Goal: Task Accomplishment & Management: Manage account settings

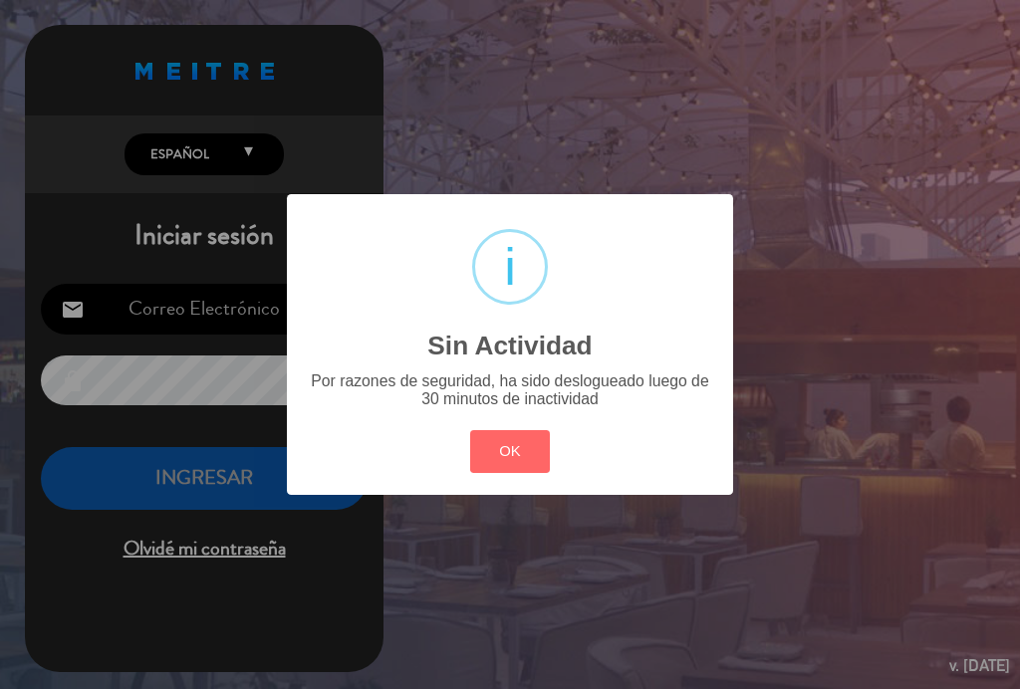
click at [492, 487] on div "? ! i Sin Actividad × Por razones de seguridad, ha sido deslogueado luego de 30…" at bounding box center [510, 344] width 446 height 301
click at [531, 443] on button "OK" at bounding box center [510, 451] width 81 height 43
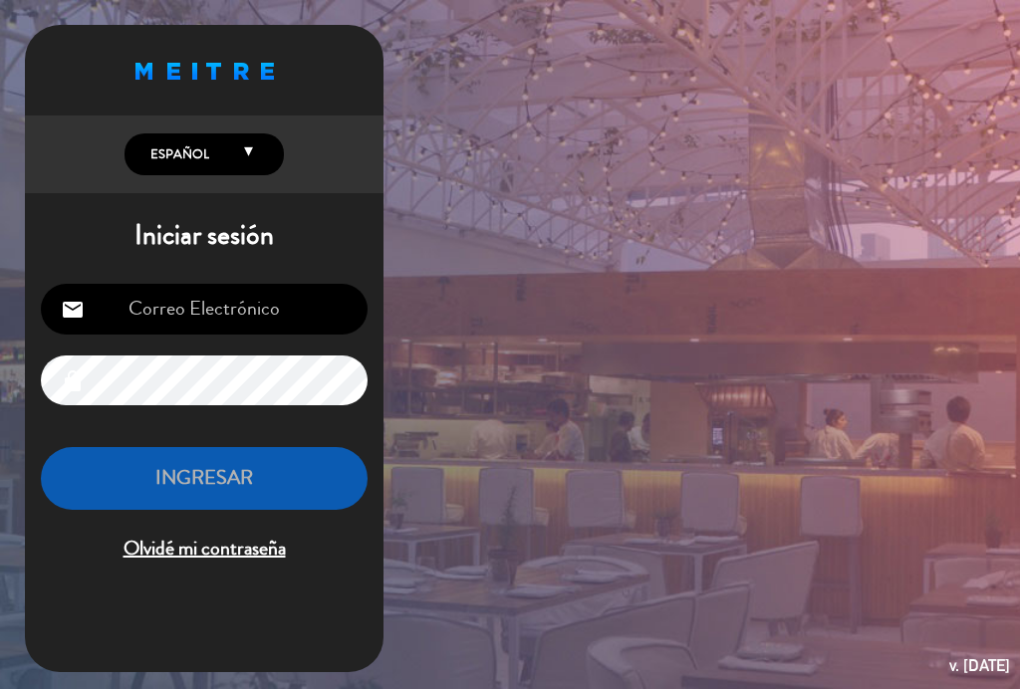
click at [246, 311] on input "email" at bounding box center [204, 309] width 327 height 51
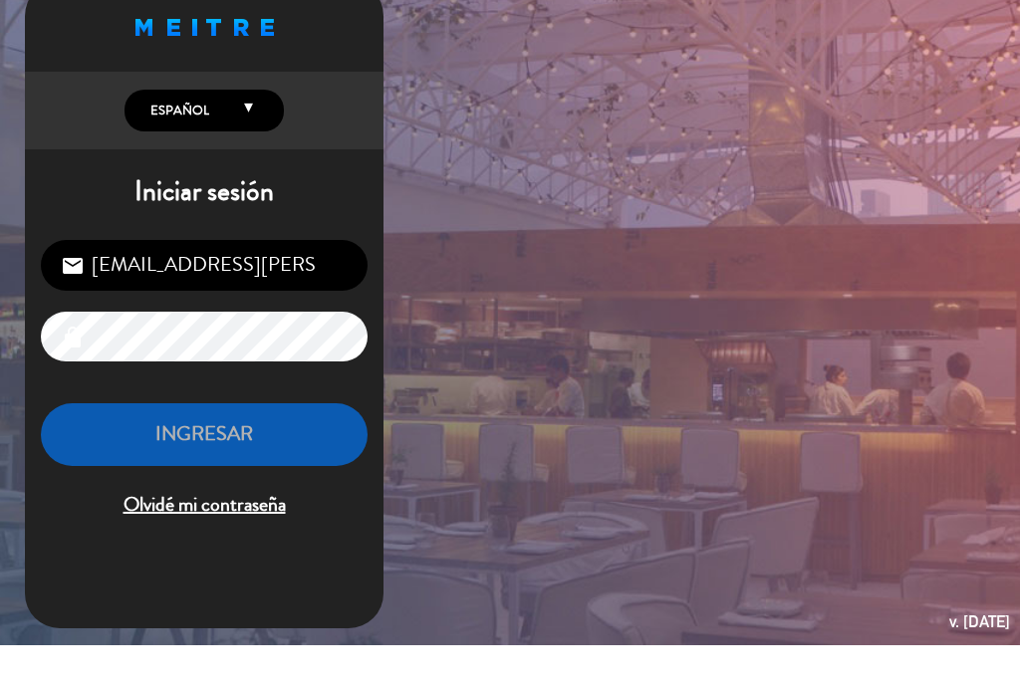
type input "[EMAIL_ADDRESS][PERSON_NAME][DOMAIN_NAME]"
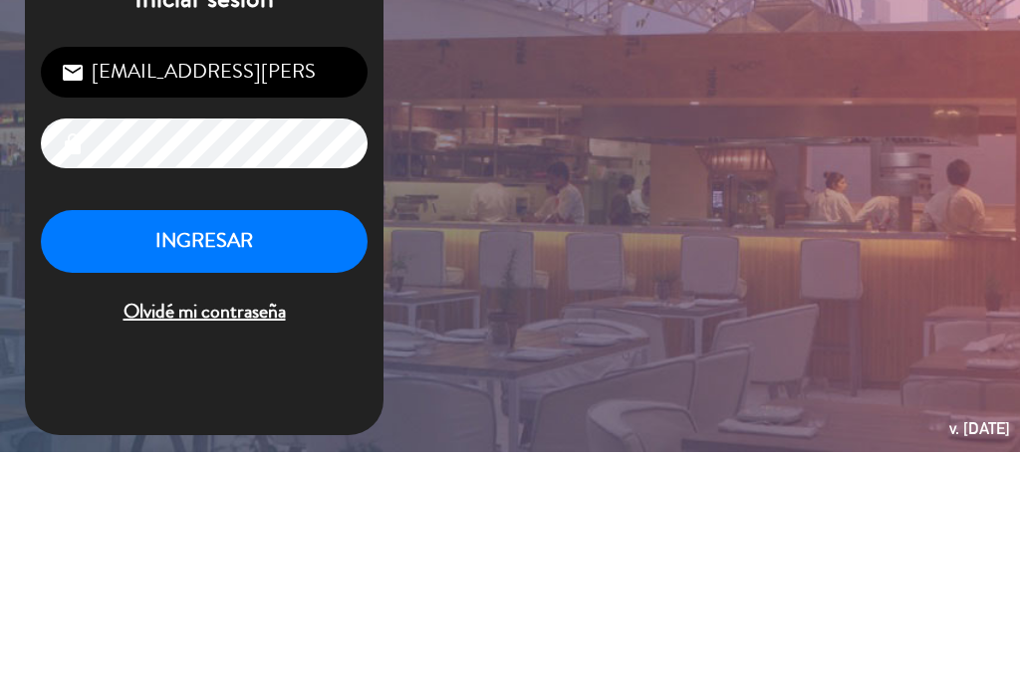
click at [173, 447] on button "INGRESAR" at bounding box center [204, 478] width 327 height 63
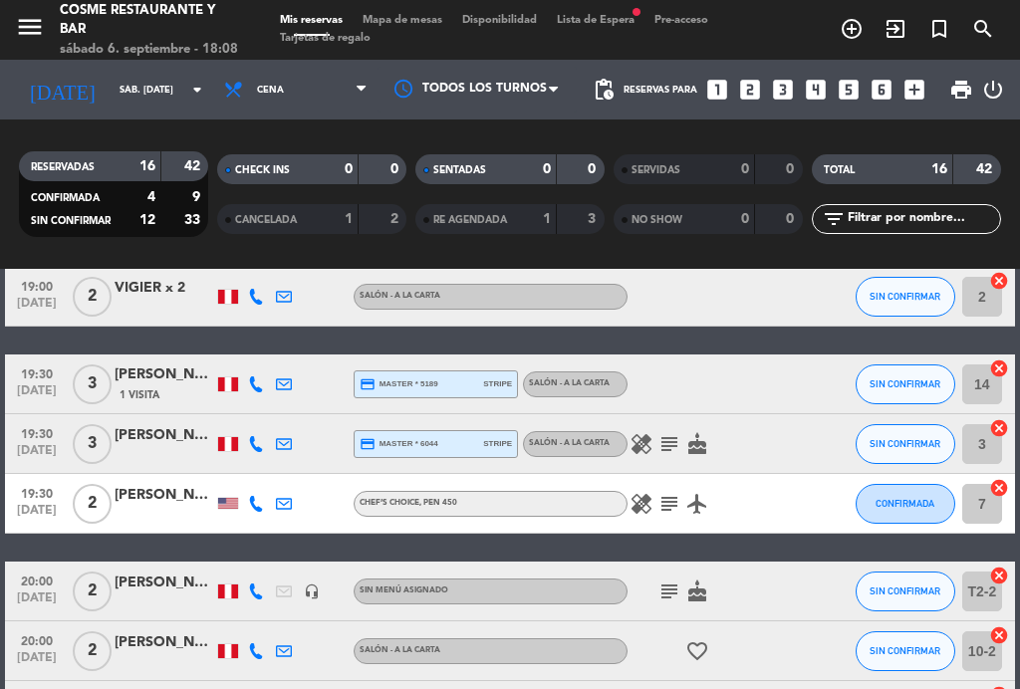
scroll to position [461, 0]
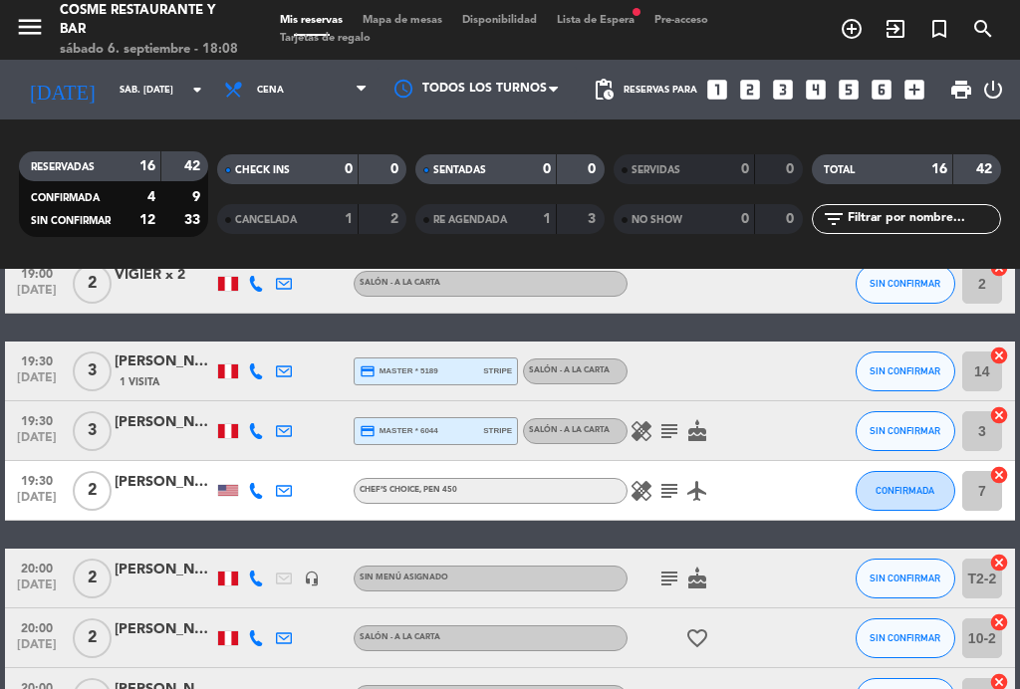
click at [645, 502] on icon "healing" at bounding box center [641, 491] width 24 height 24
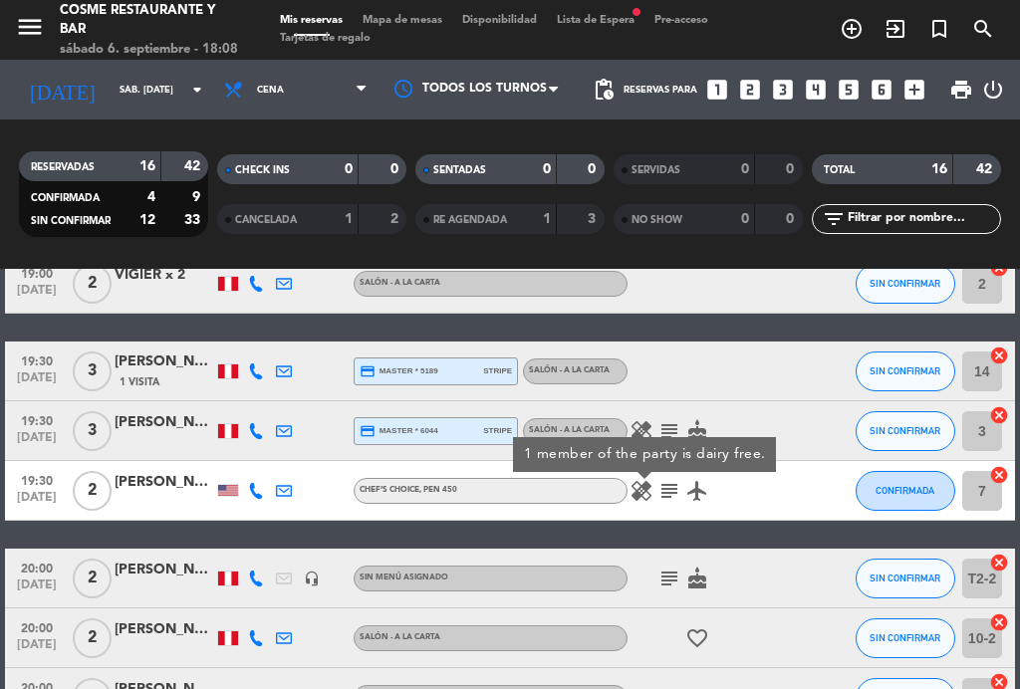
click at [634, 494] on icon "healing" at bounding box center [641, 491] width 24 height 24
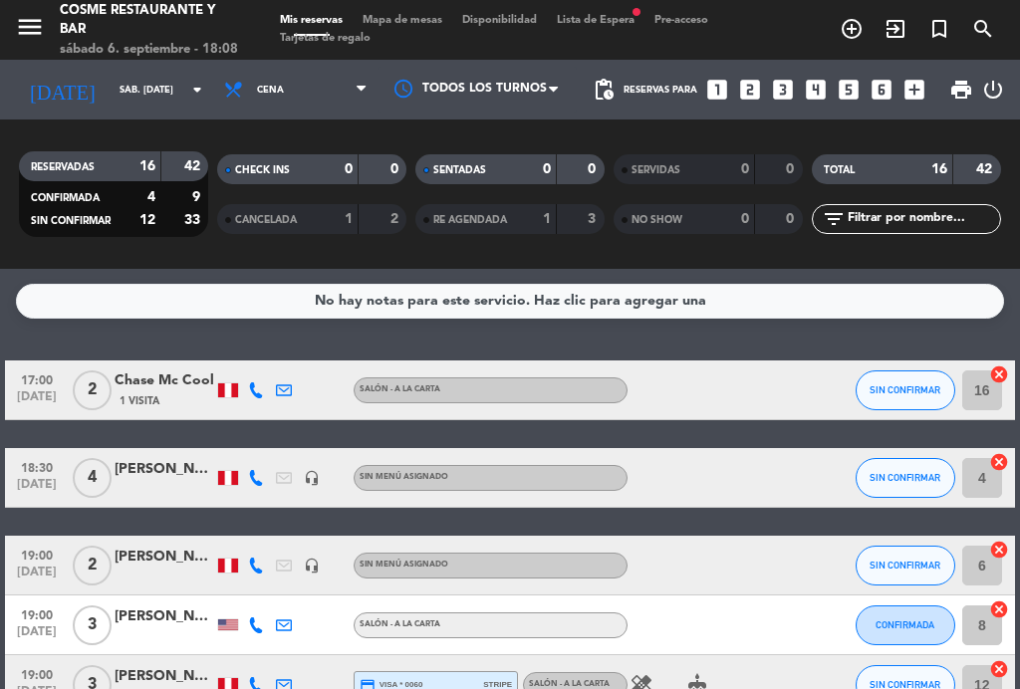
scroll to position [0, 0]
click at [415, 26] on span "Mapa de mesas" at bounding box center [402, 20] width 100 height 11
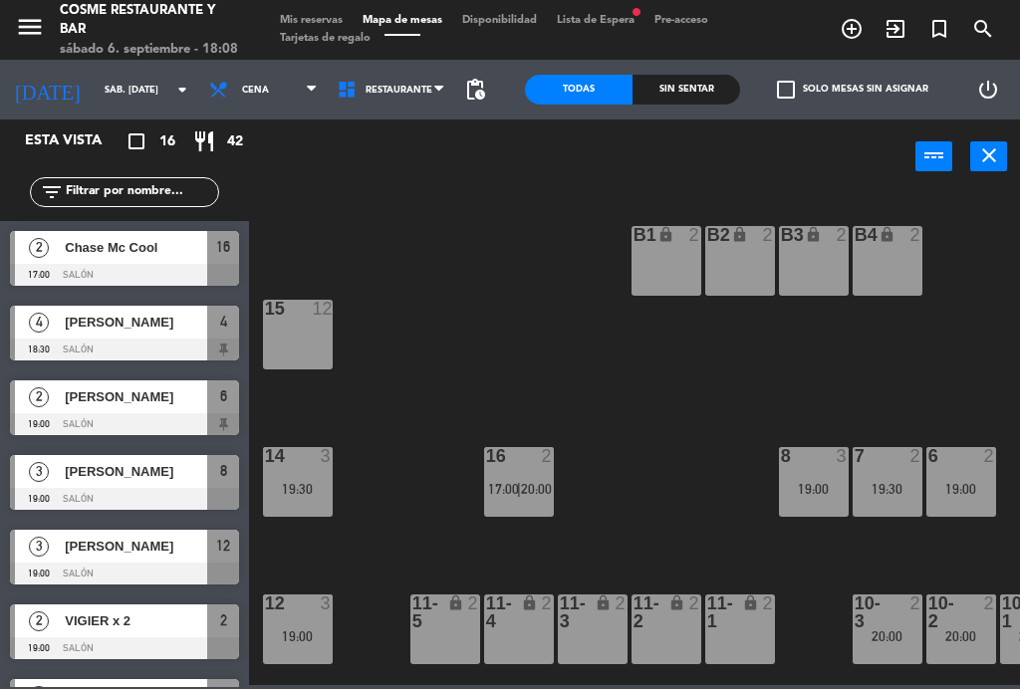
scroll to position [8, 5]
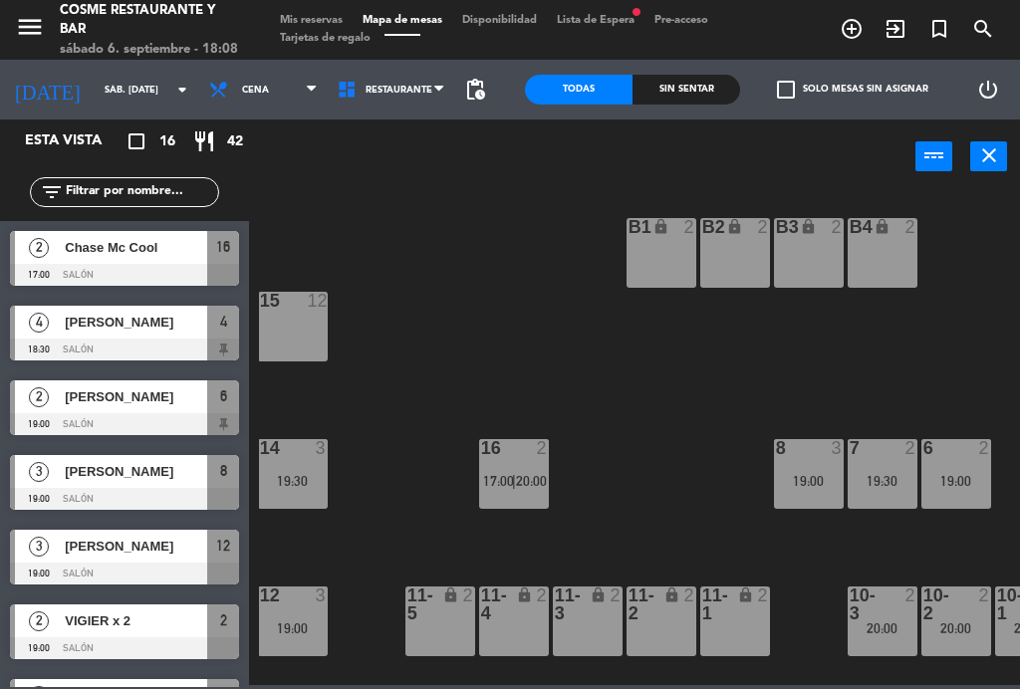
click at [514, 479] on span "|" at bounding box center [514, 481] width 4 height 16
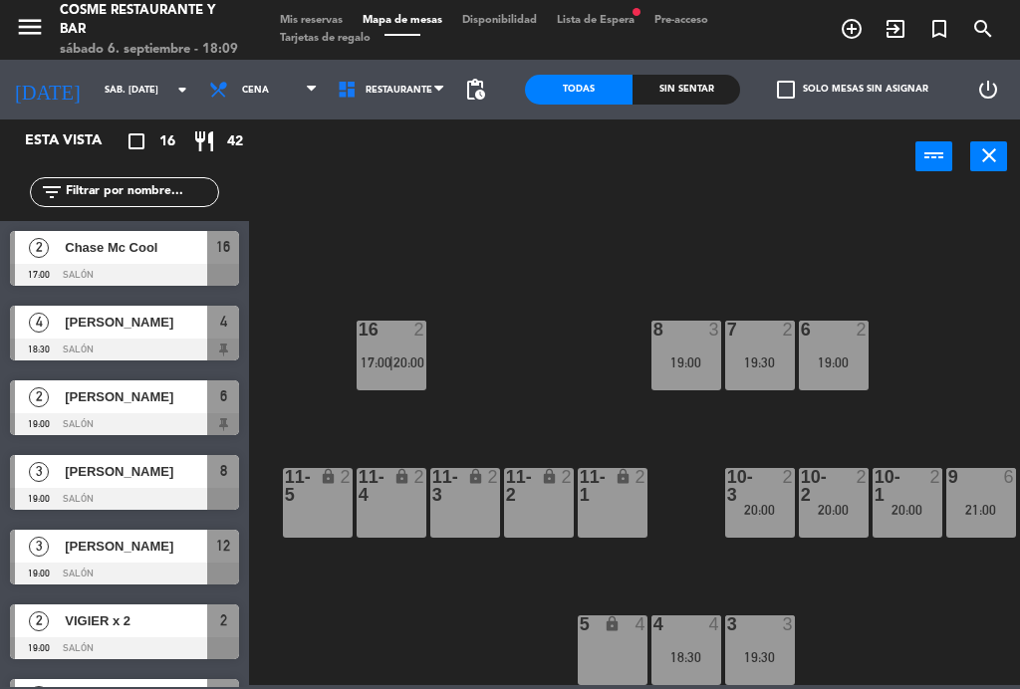
scroll to position [126, 125]
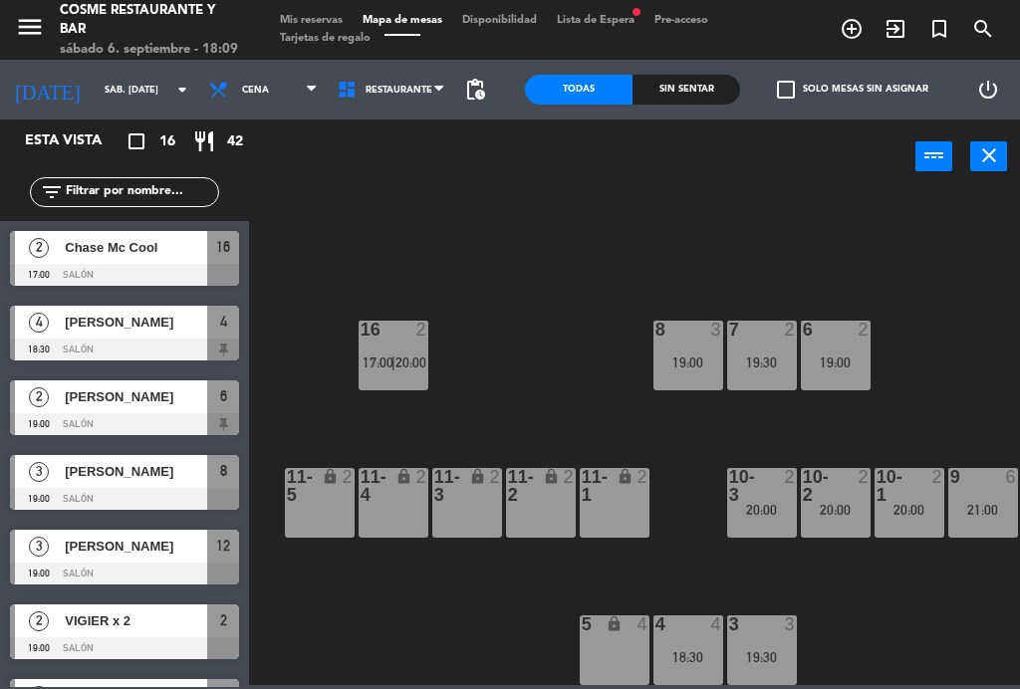
click at [413, 314] on div "B1 lock 2 B2 lock 2 B3 lock 2 B4 lock 2 15 12 14 3 19:30 8 3 19:00 7 2 19:30 6 …" at bounding box center [639, 437] width 761 height 495
click at [411, 348] on div "16 2 17:00 | 20:00" at bounding box center [393, 356] width 70 height 70
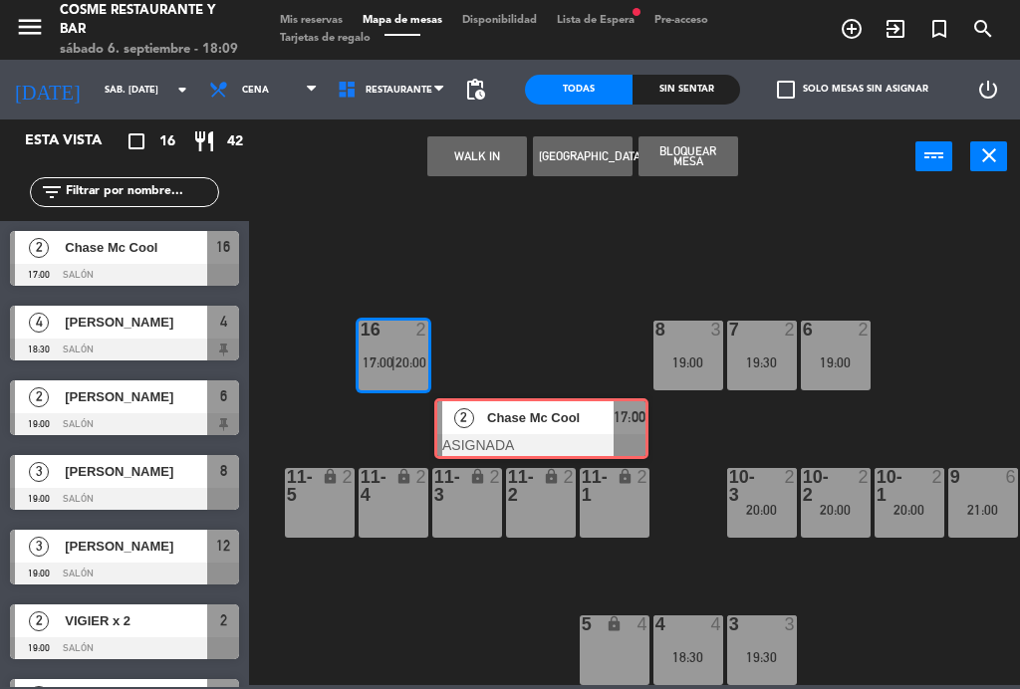
scroll to position [0, 15]
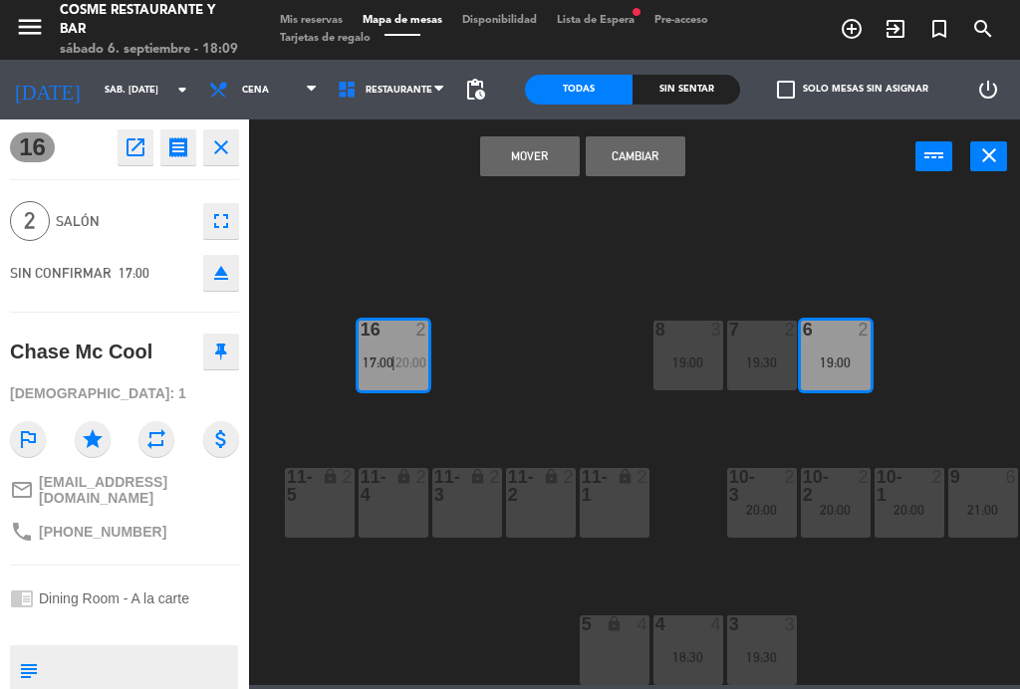
click at [536, 153] on button "Mover" at bounding box center [530, 156] width 100 height 40
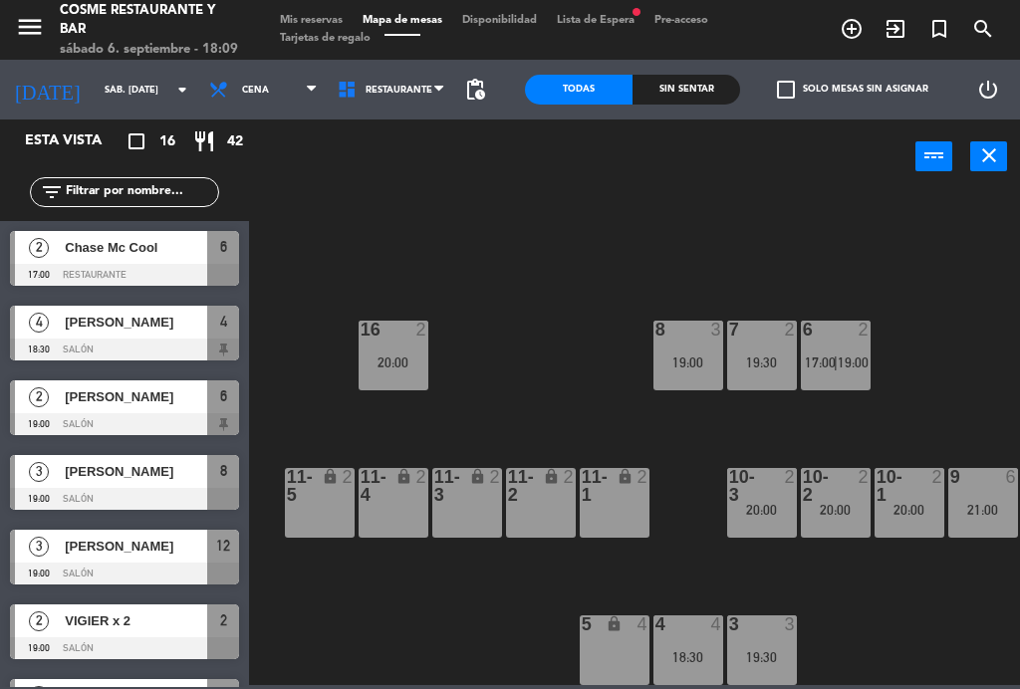
click at [842, 354] on span "19:00" at bounding box center [852, 362] width 31 height 16
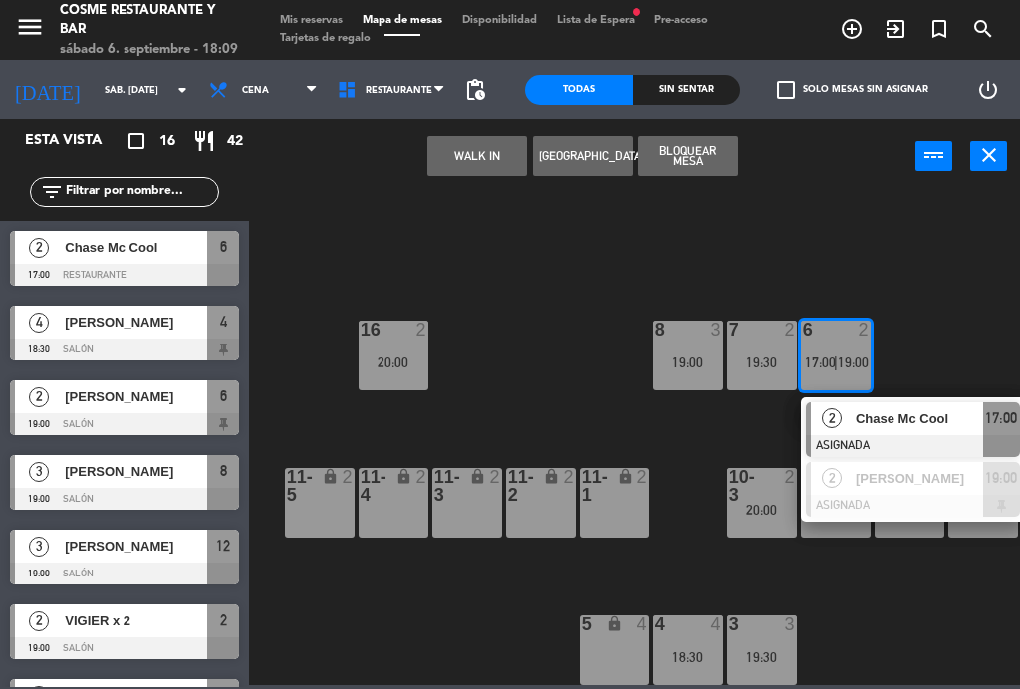
click at [905, 414] on span "Chase Mc Cool" at bounding box center [918, 418] width 127 height 21
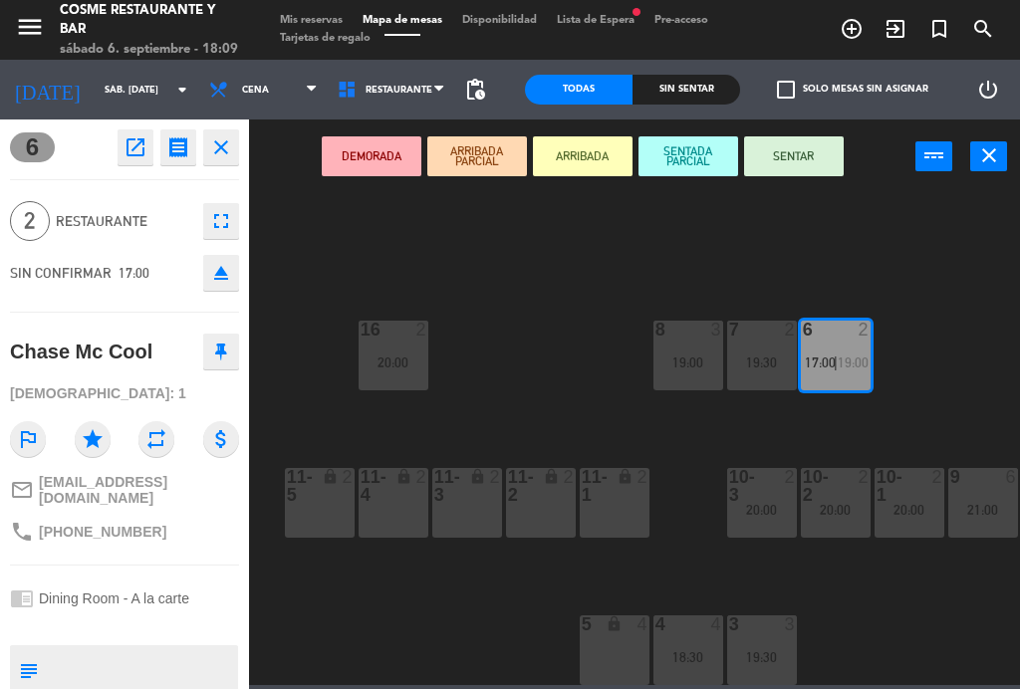
click at [813, 159] on button "SENTAR" at bounding box center [794, 156] width 100 height 40
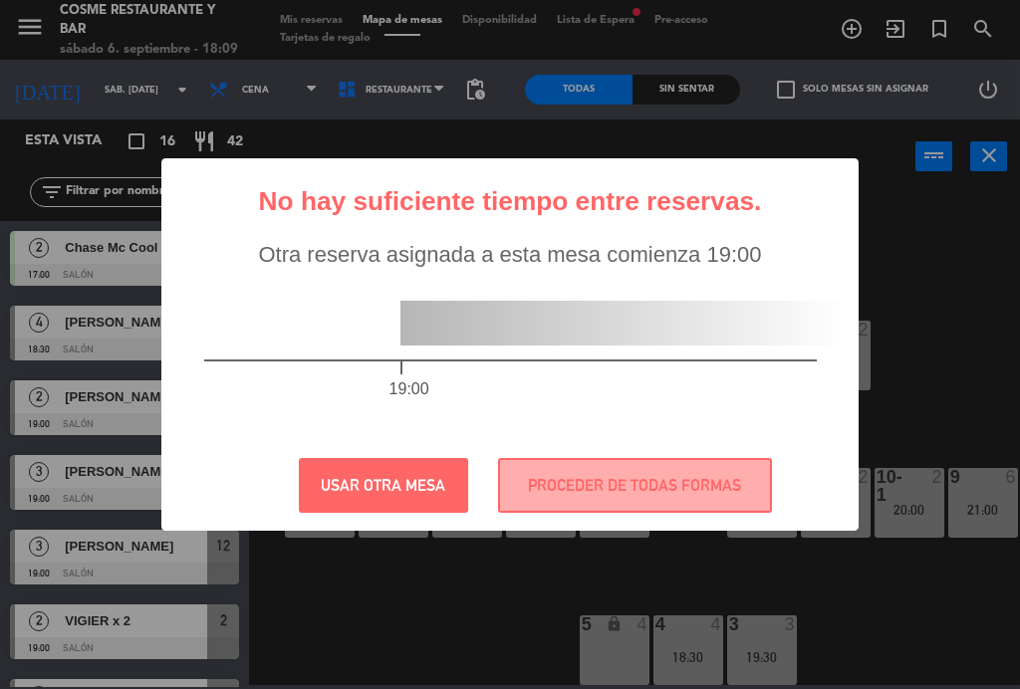
click at [674, 489] on button "PROCEDER DE TODAS FORMAS" at bounding box center [635, 485] width 274 height 55
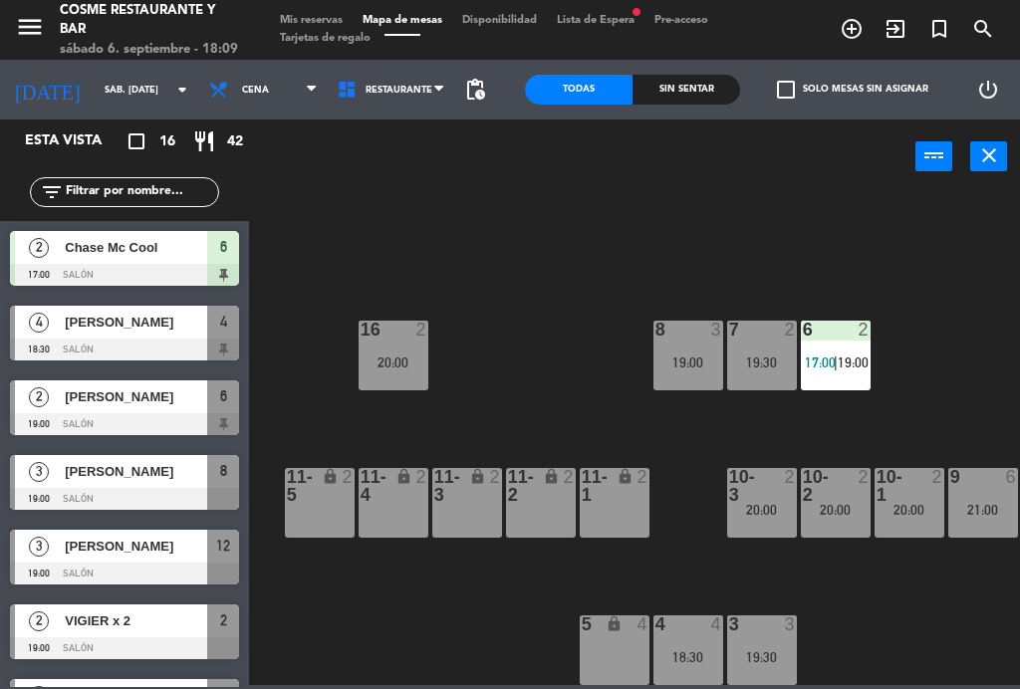
scroll to position [0, 0]
click at [292, 18] on span "Mis reservas" at bounding box center [311, 20] width 83 height 11
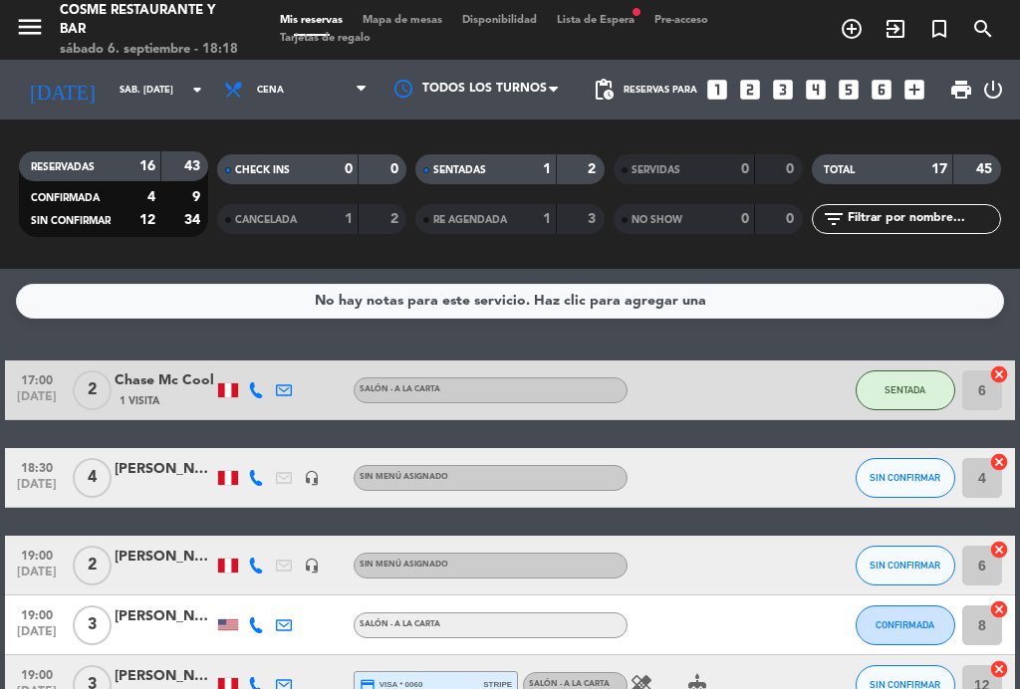
click at [420, 15] on span "Mapa de mesas" at bounding box center [402, 20] width 100 height 11
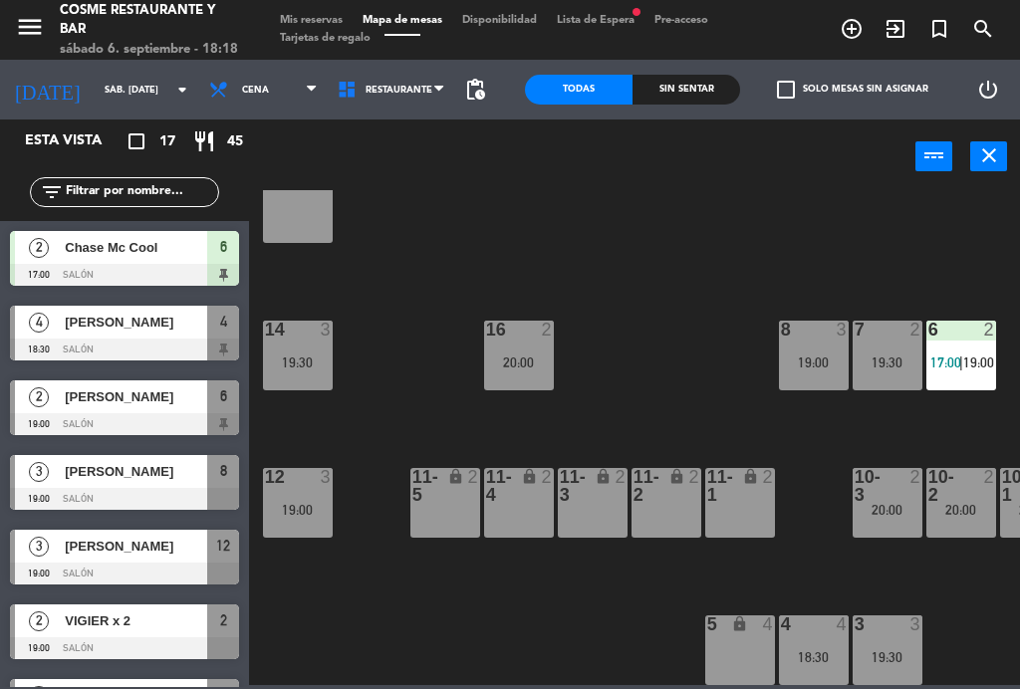
scroll to position [126, 0]
click at [829, 640] on div "4 4 18:30" at bounding box center [814, 650] width 70 height 70
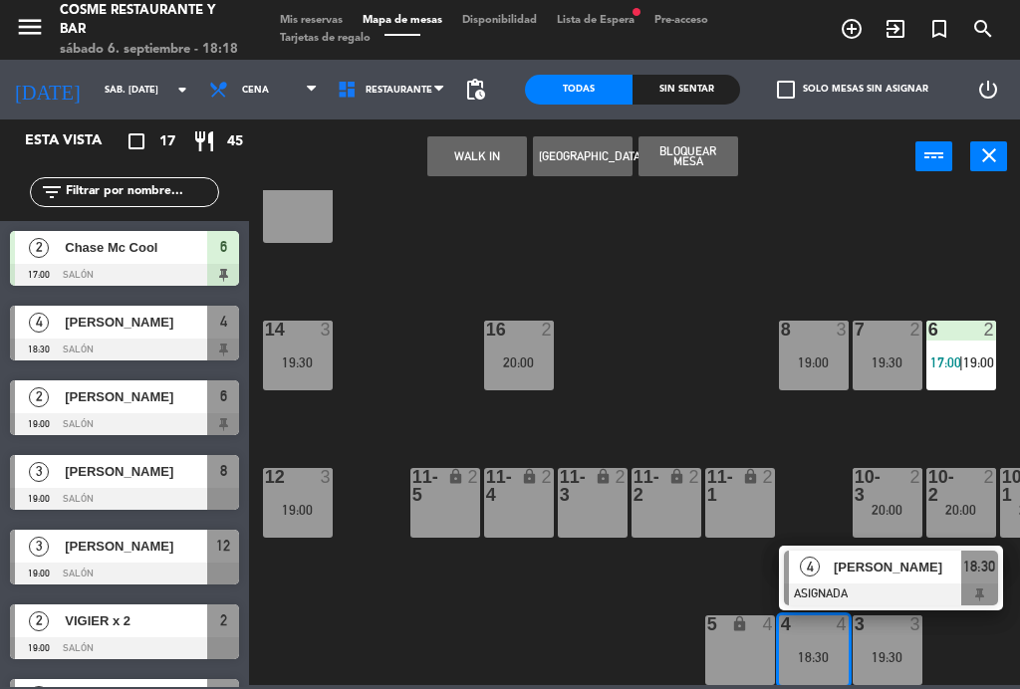
click at [283, 503] on div "19:00" at bounding box center [298, 510] width 70 height 14
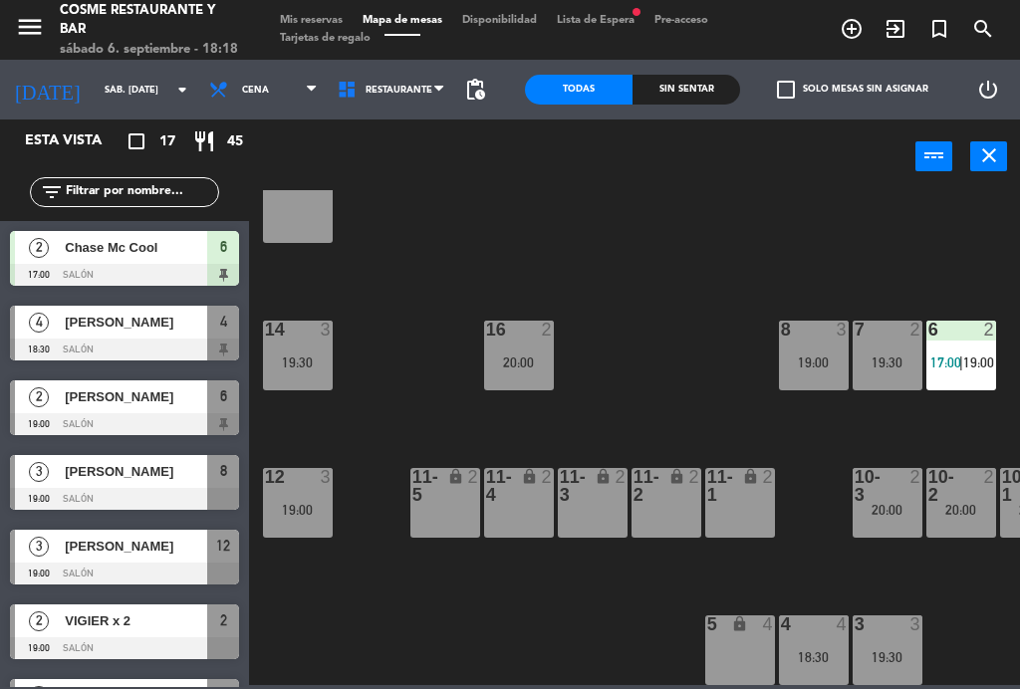
click at [393, 610] on div "B1 lock 2 B2 lock 2 B3 lock 2 B4 lock 2 15 12 14 3 19:30 8 3 19:00 7 2 19:30 6 …" at bounding box center [639, 437] width 761 height 495
click at [290, 504] on div "19:00" at bounding box center [298, 510] width 70 height 14
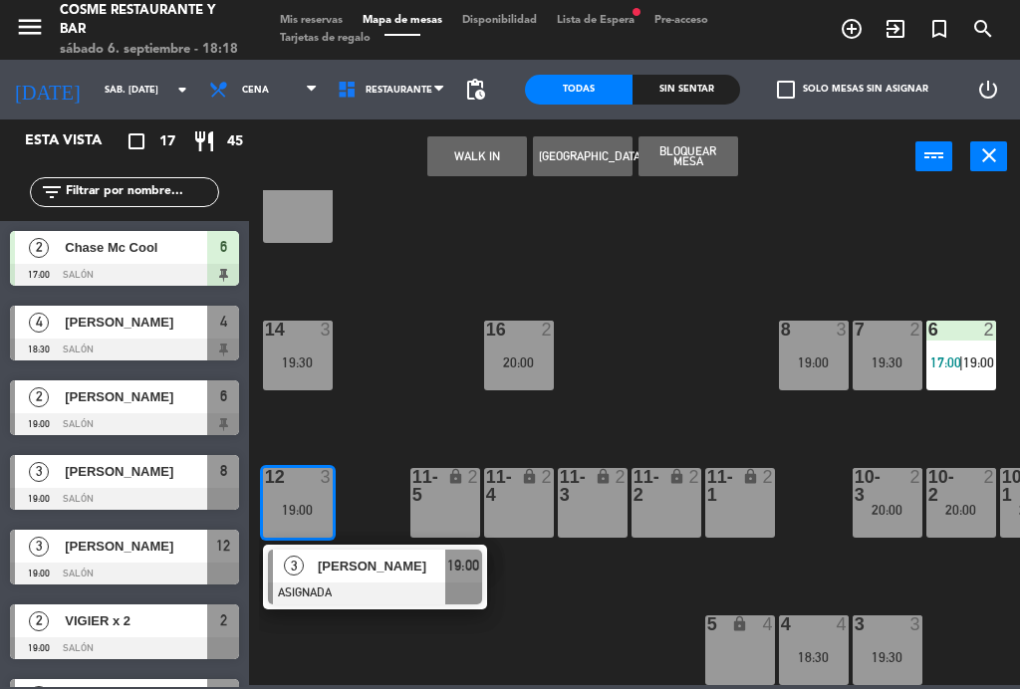
click at [357, 581] on div "[PERSON_NAME]" at bounding box center [380, 566] width 129 height 33
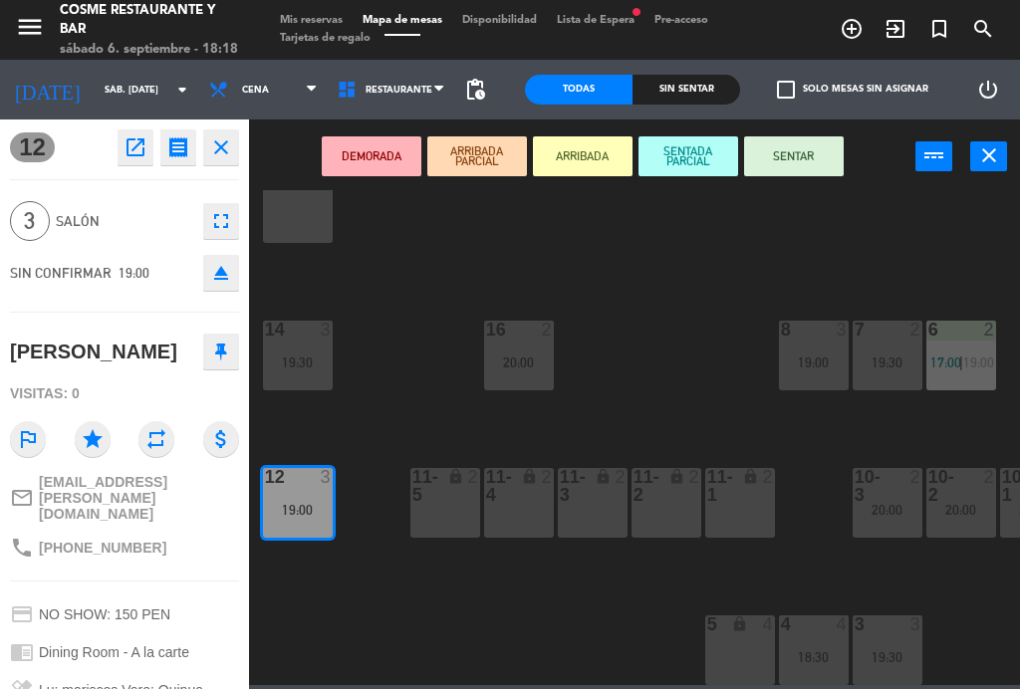
scroll to position [0, 0]
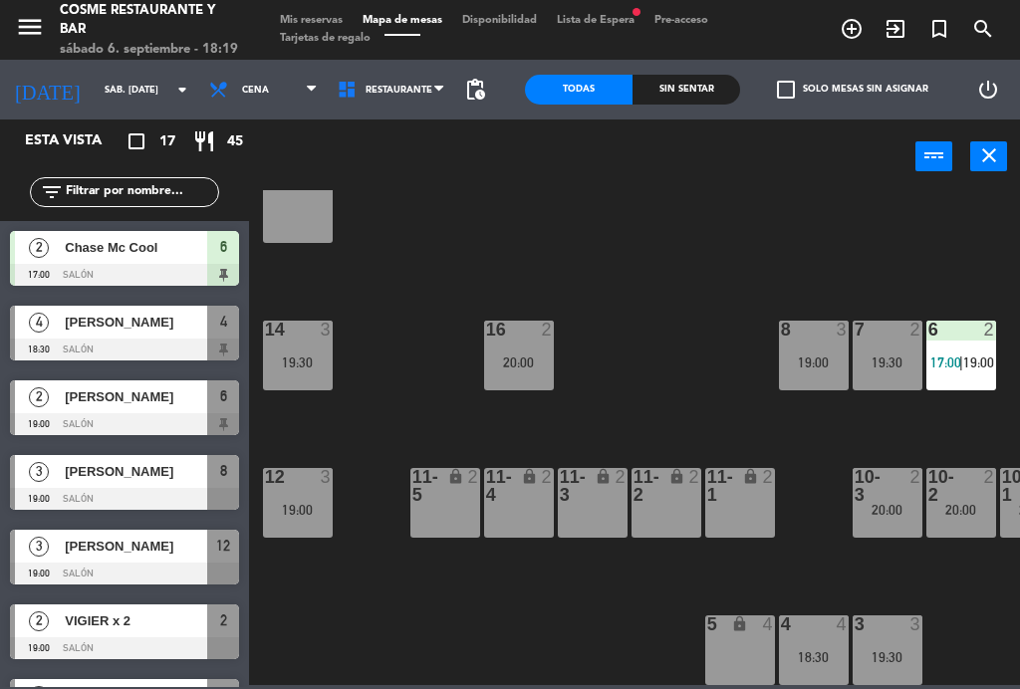
click at [818, 641] on div "4 4 18:30" at bounding box center [814, 650] width 70 height 70
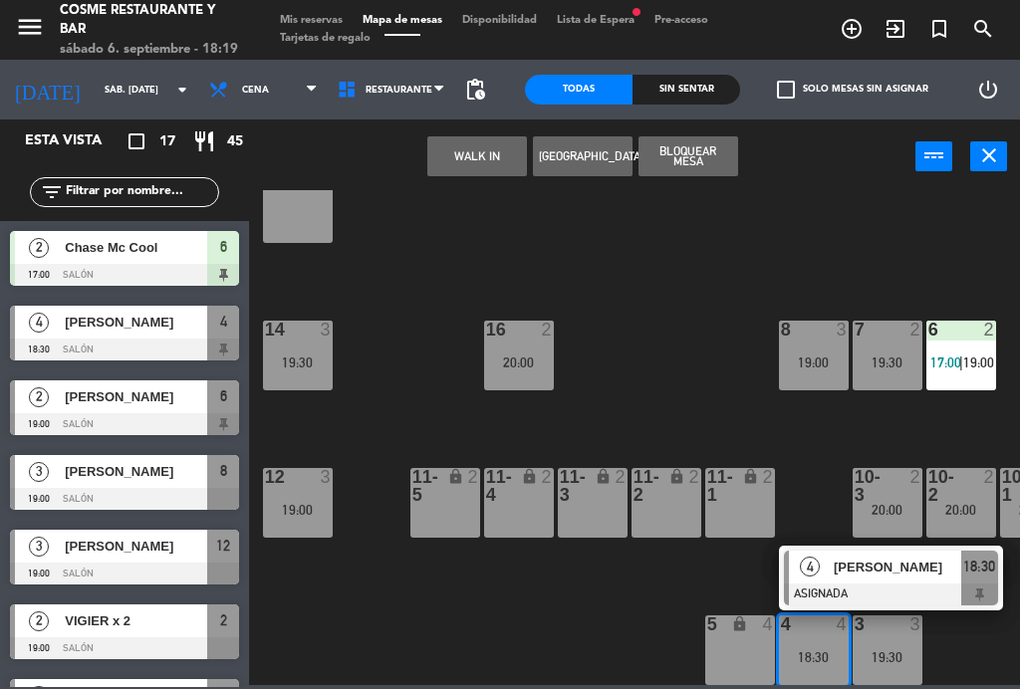
click at [283, 507] on div "19:00" at bounding box center [298, 510] width 70 height 14
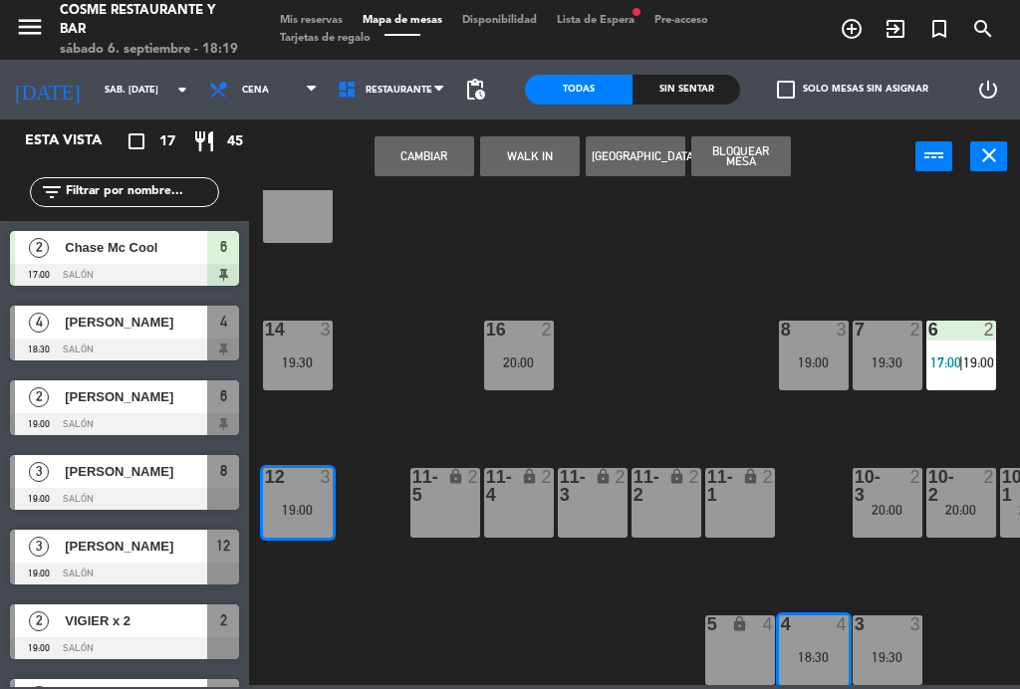
click at [450, 150] on button "Cambiar" at bounding box center [424, 156] width 100 height 40
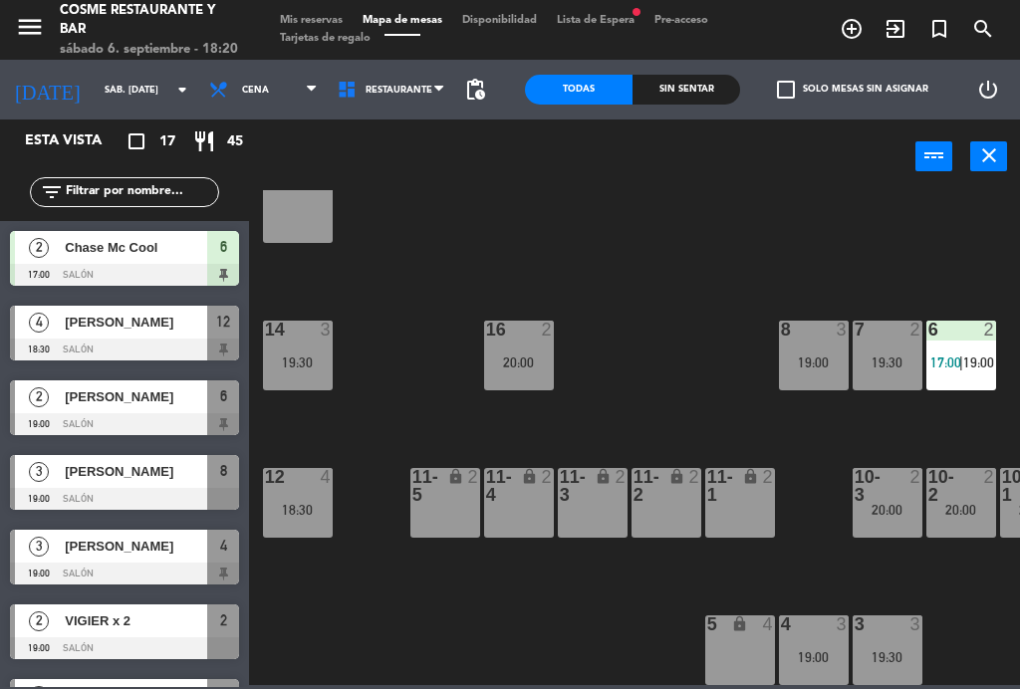
click at [333, 19] on span "Mis reservas" at bounding box center [311, 20] width 83 height 11
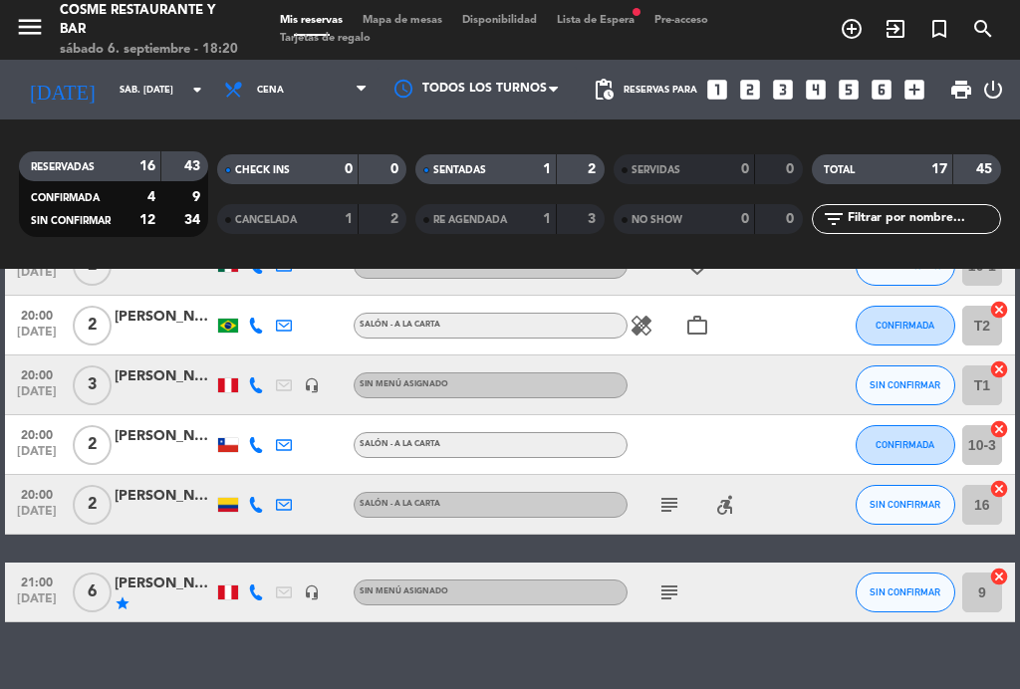
scroll to position [892, 0]
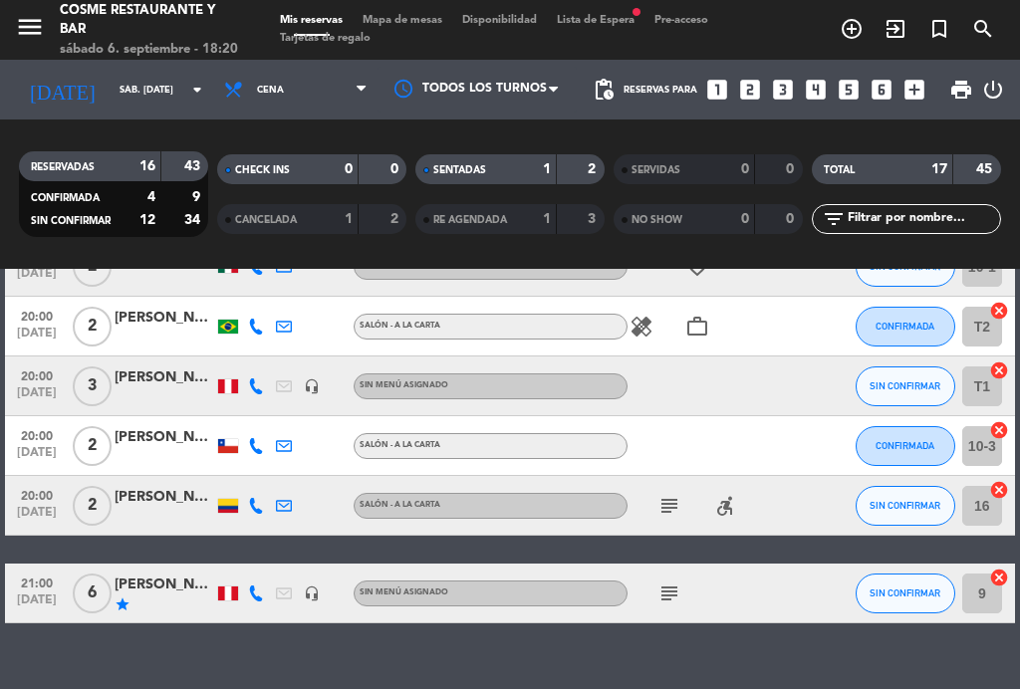
click at [19, 384] on span "20:00" at bounding box center [37, 374] width 50 height 23
click at [29, 387] on span "[DATE]" at bounding box center [37, 397] width 50 height 23
click at [671, 502] on icon "subject" at bounding box center [669, 506] width 24 height 24
click at [658, 513] on icon "subject" at bounding box center [669, 506] width 24 height 24
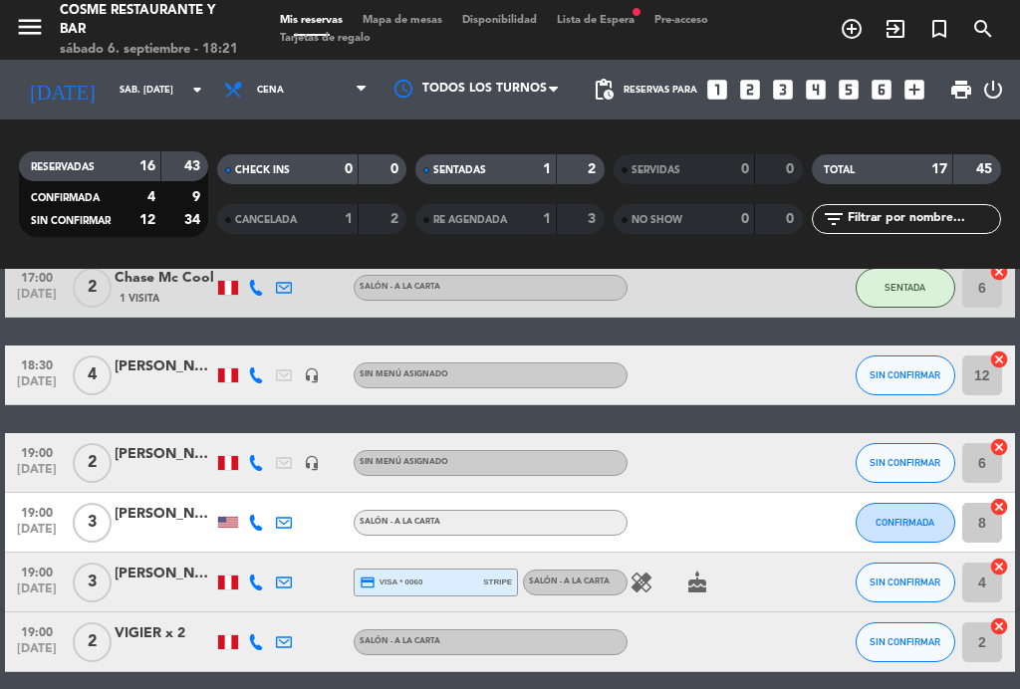
scroll to position [88, 0]
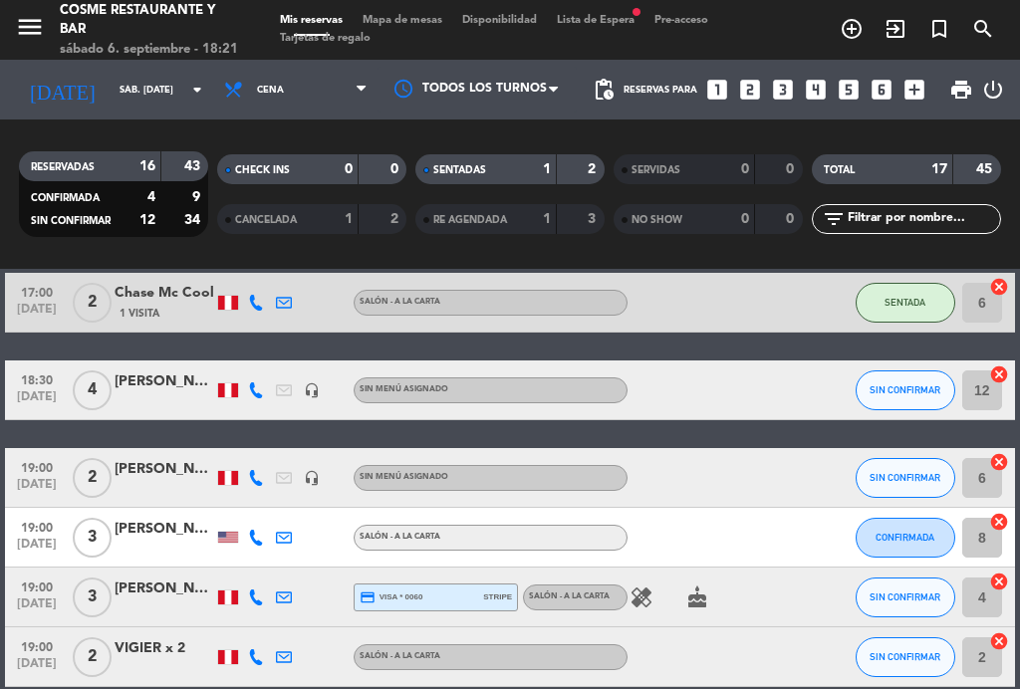
click at [416, 21] on span "Mapa de mesas" at bounding box center [402, 20] width 100 height 11
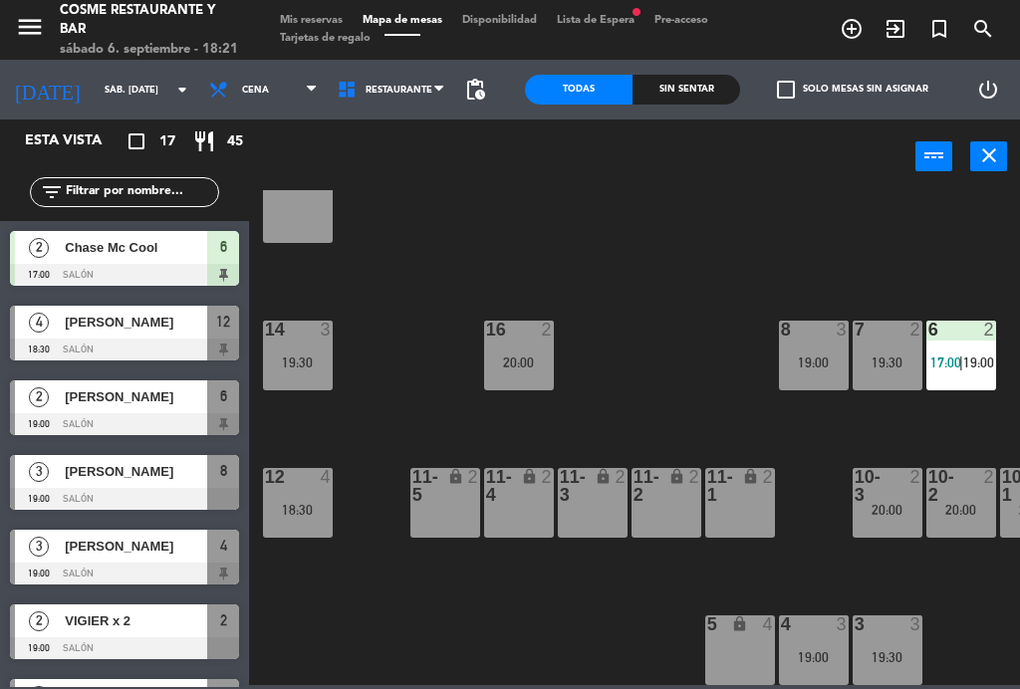
scroll to position [126, 0]
click at [314, 16] on span "Mis reservas" at bounding box center [311, 20] width 83 height 11
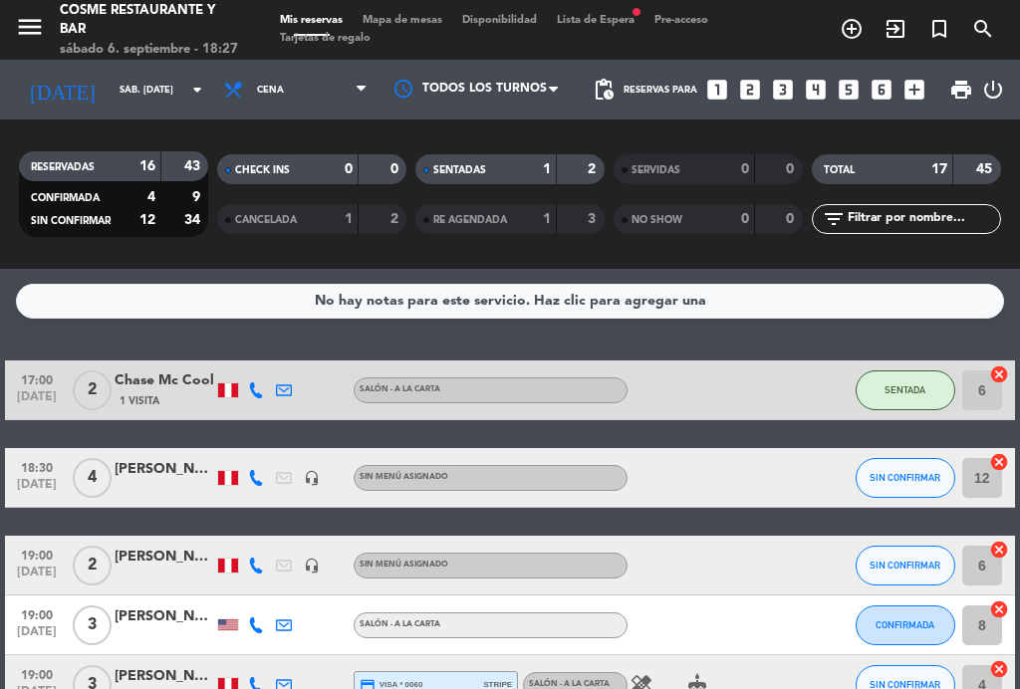
click at [403, 15] on span "Mapa de mesas" at bounding box center [402, 20] width 100 height 11
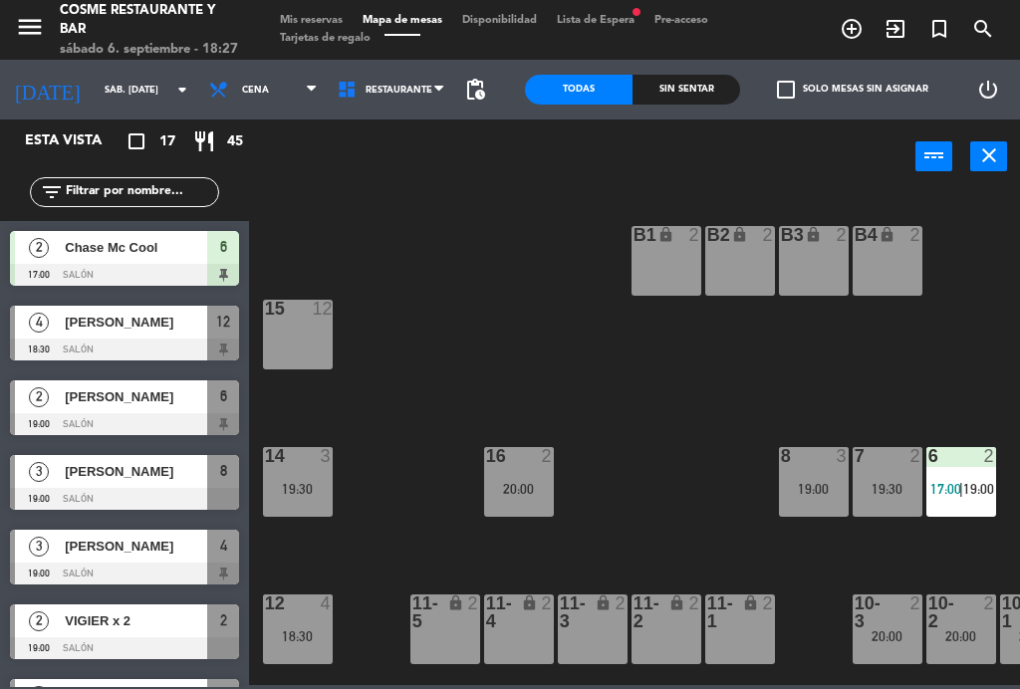
click at [306, 8] on div "menu [PERSON_NAME] Restaurante y Bar sábado 6. septiembre - 18:27 Mis reservas …" at bounding box center [510, 30] width 1020 height 60
click at [302, 1] on div "menu [PERSON_NAME] Restaurante y Bar sábado 6. septiembre - 18:27 Mis reservas …" at bounding box center [510, 30] width 1020 height 60
click at [298, 23] on span "Mis reservas" at bounding box center [311, 20] width 83 height 11
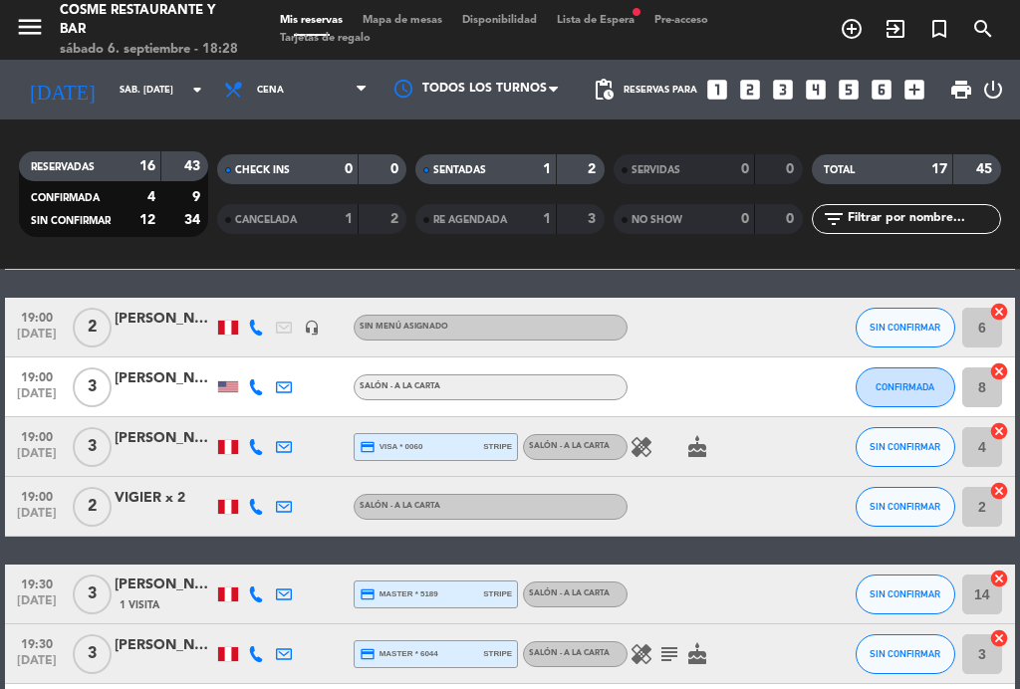
scroll to position [240, 0]
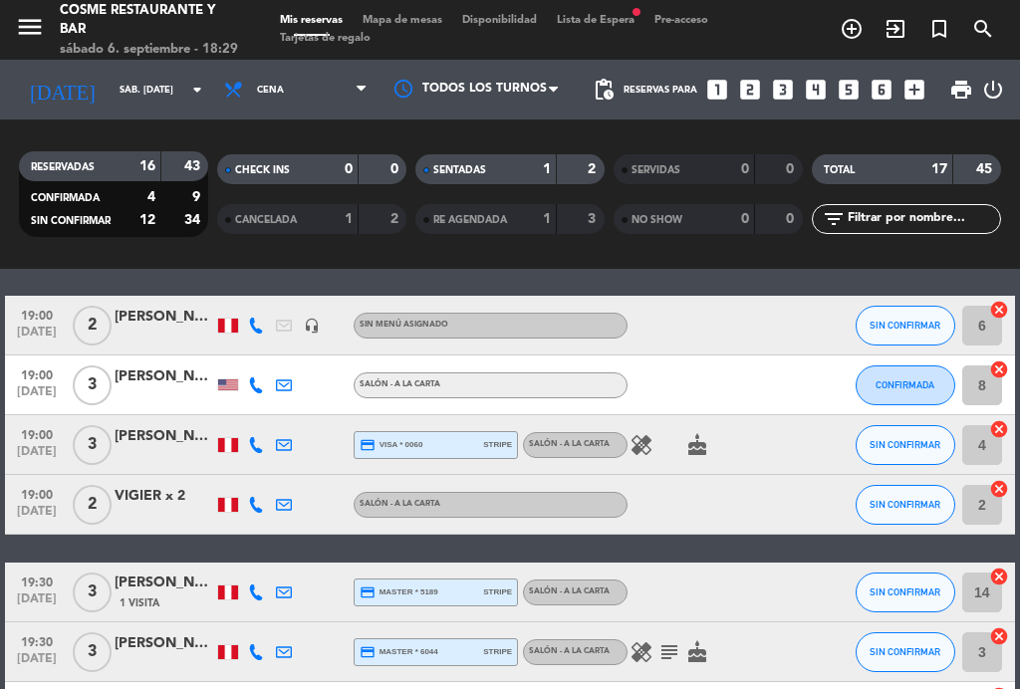
click at [641, 440] on icon "healing" at bounding box center [641, 445] width 24 height 24
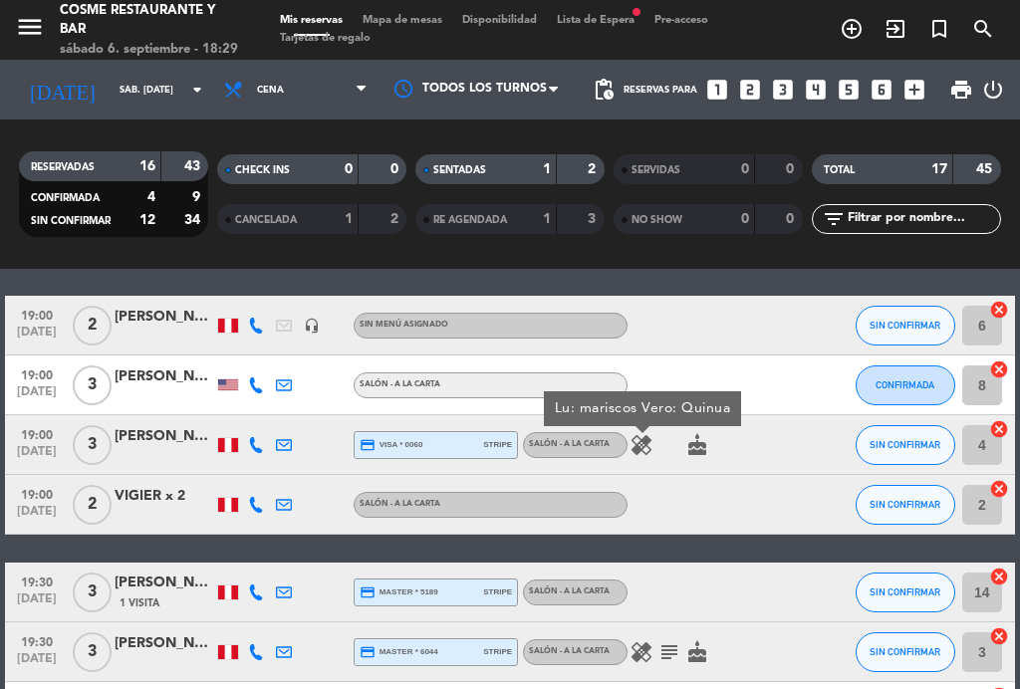
click at [635, 434] on icon "healing" at bounding box center [641, 445] width 24 height 24
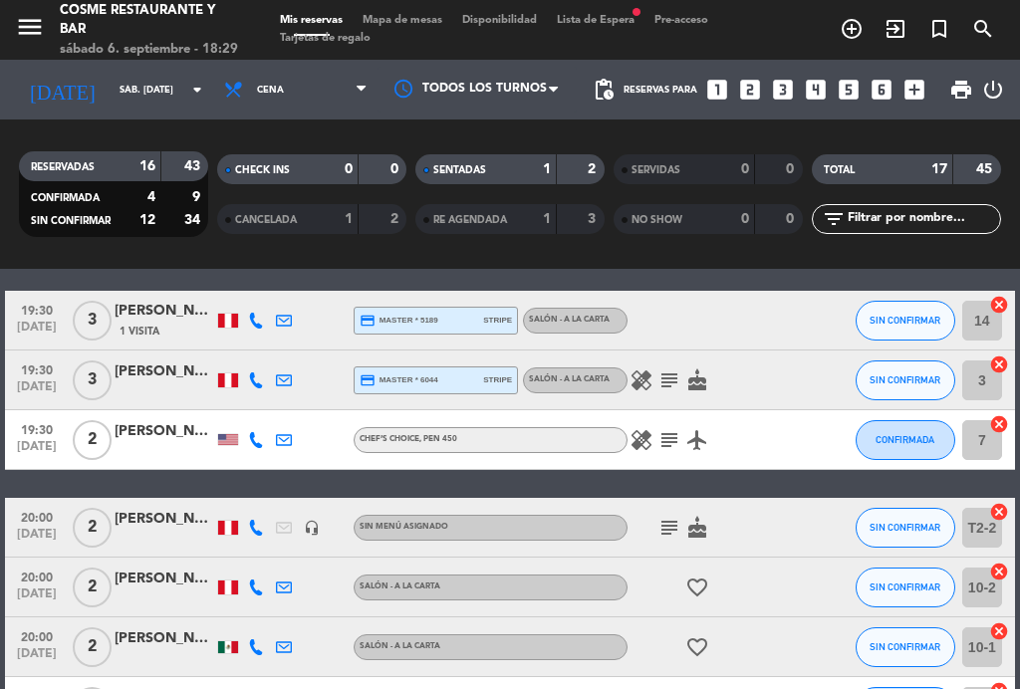
scroll to position [515, 0]
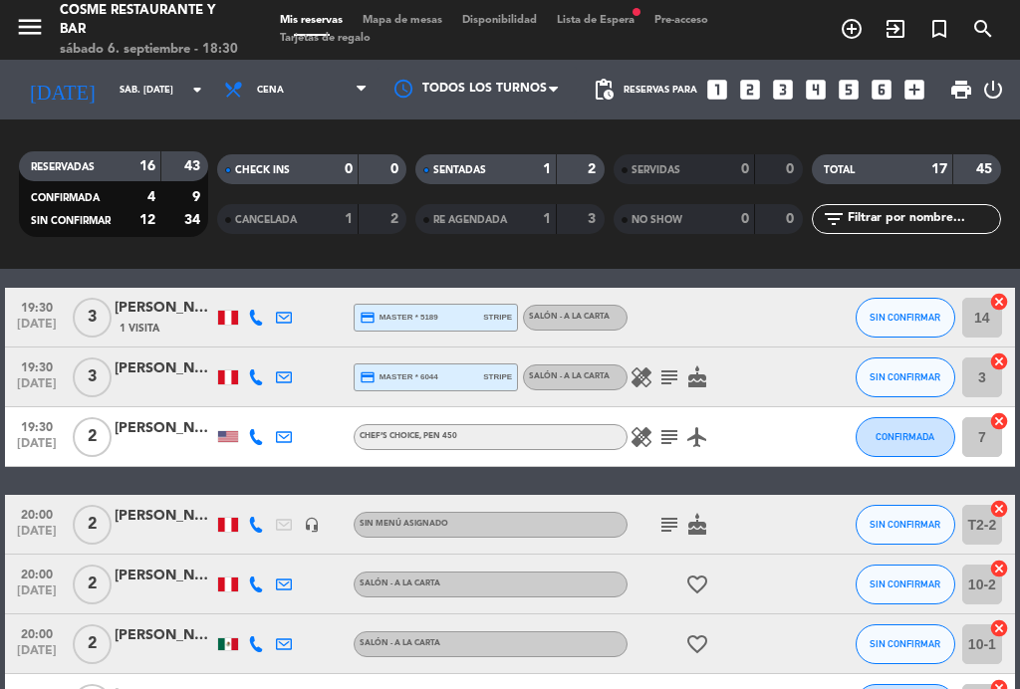
click at [661, 365] on icon "subject" at bounding box center [669, 377] width 24 height 24
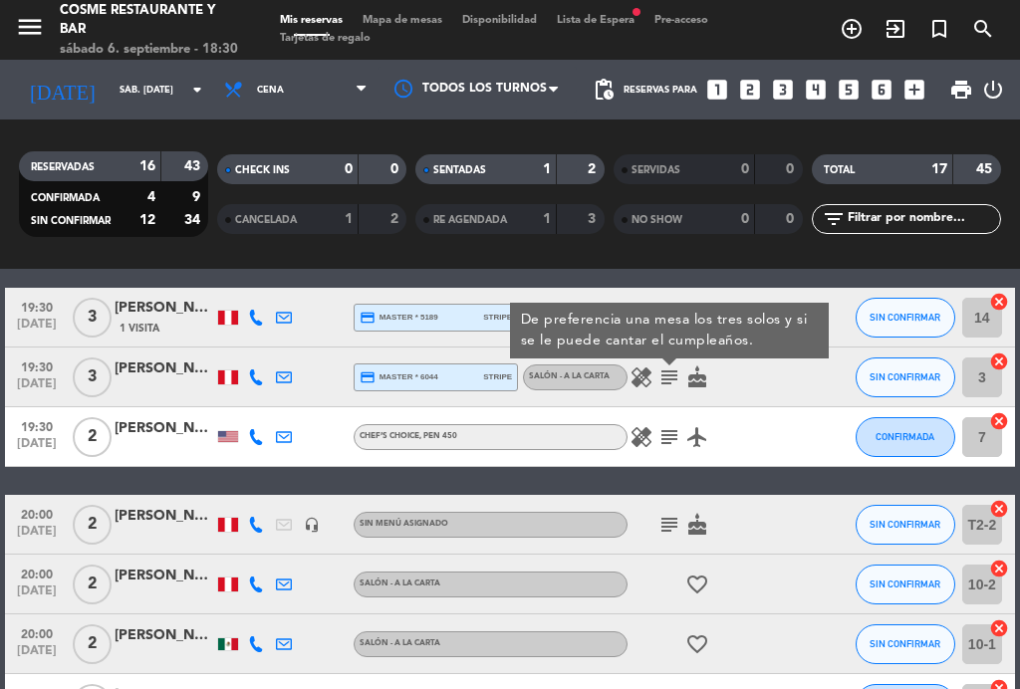
click at [669, 357] on div "De preferencia una mesa los tres solos y si se le puede cantar el cumpleaños." at bounding box center [669, 331] width 319 height 56
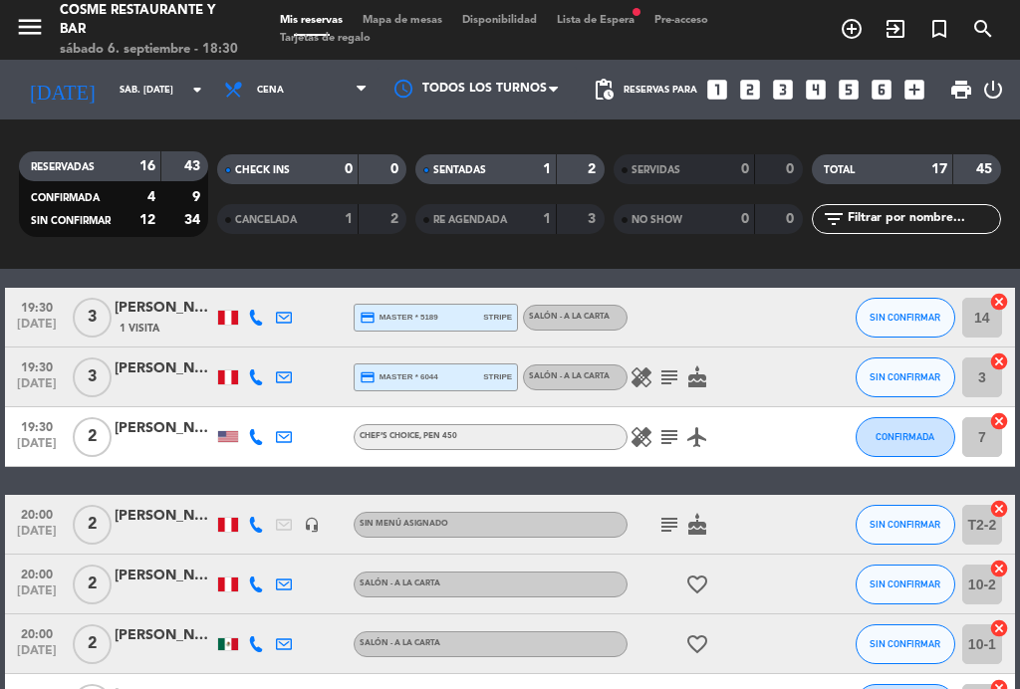
click at [624, 367] on div "Salón - A la carta" at bounding box center [575, 377] width 105 height 26
click at [634, 367] on icon "healing" at bounding box center [641, 377] width 24 height 24
click at [630, 373] on icon "healing" at bounding box center [641, 377] width 24 height 24
click at [662, 433] on icon "subject" at bounding box center [669, 437] width 24 height 24
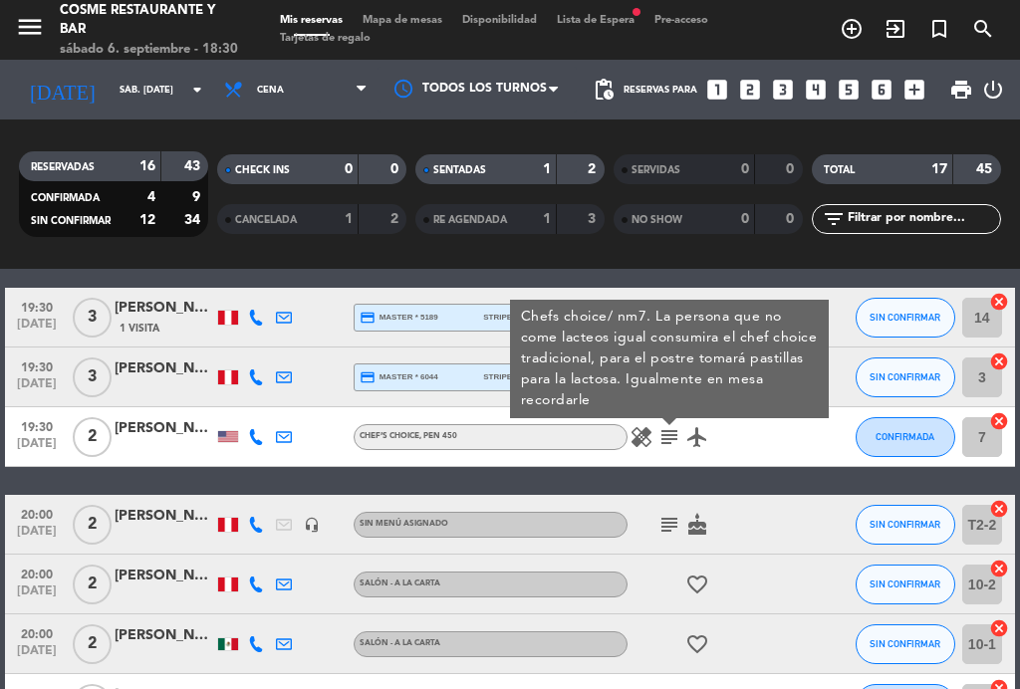
click at [665, 429] on icon "subject" at bounding box center [669, 437] width 24 height 24
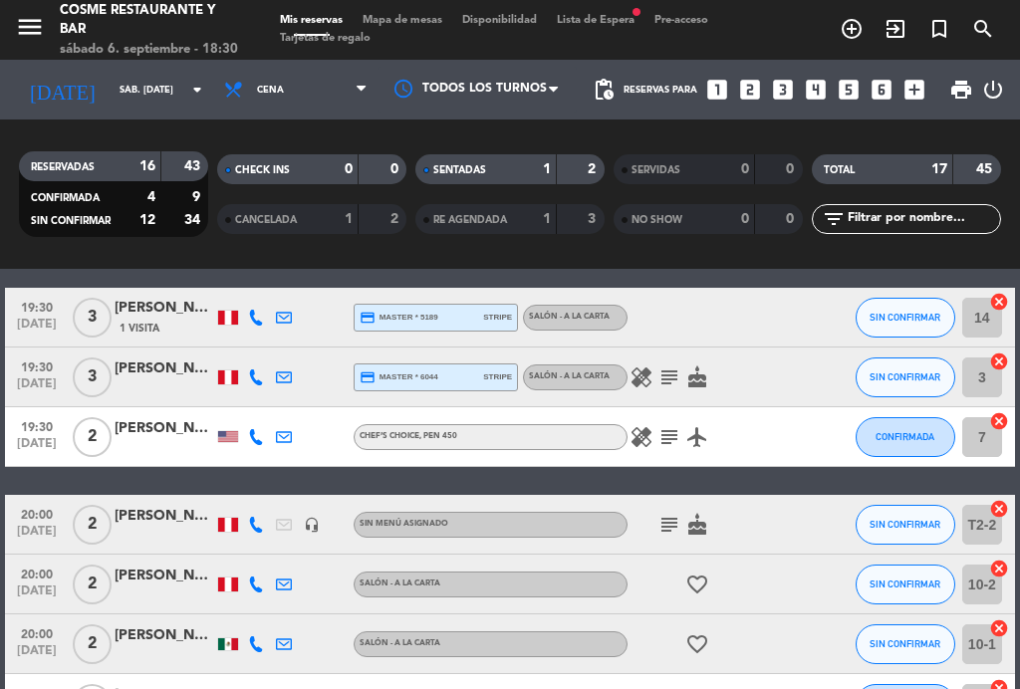
click at [661, 420] on div "healing subject airplanemode_active" at bounding box center [710, 436] width 167 height 59
click at [659, 431] on icon "subject" at bounding box center [669, 437] width 24 height 24
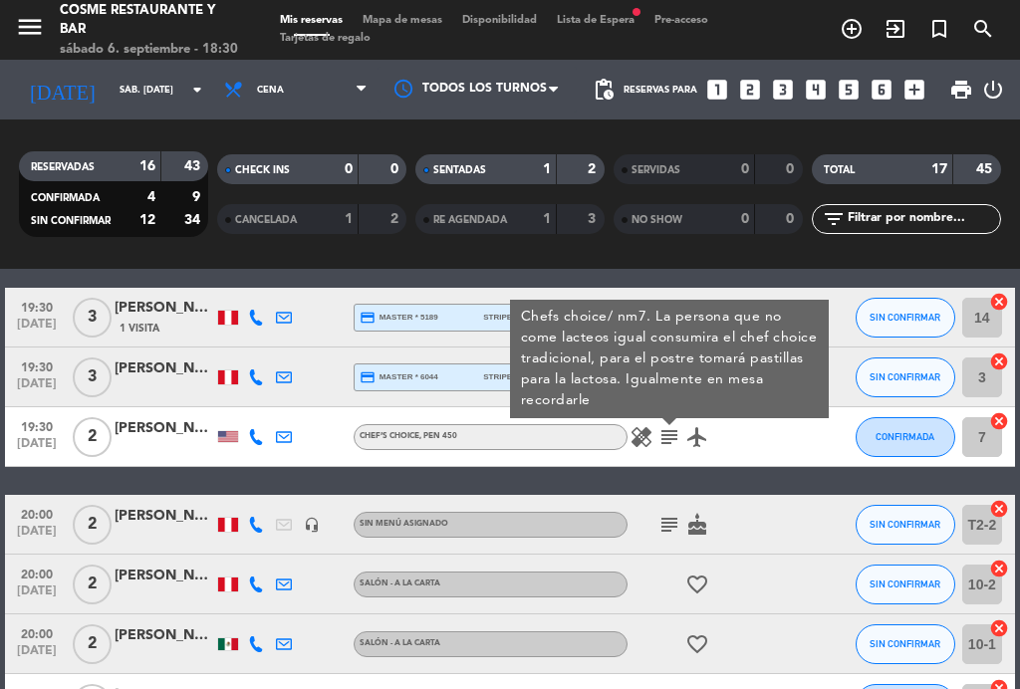
click at [651, 427] on icon "healing" at bounding box center [641, 437] width 24 height 24
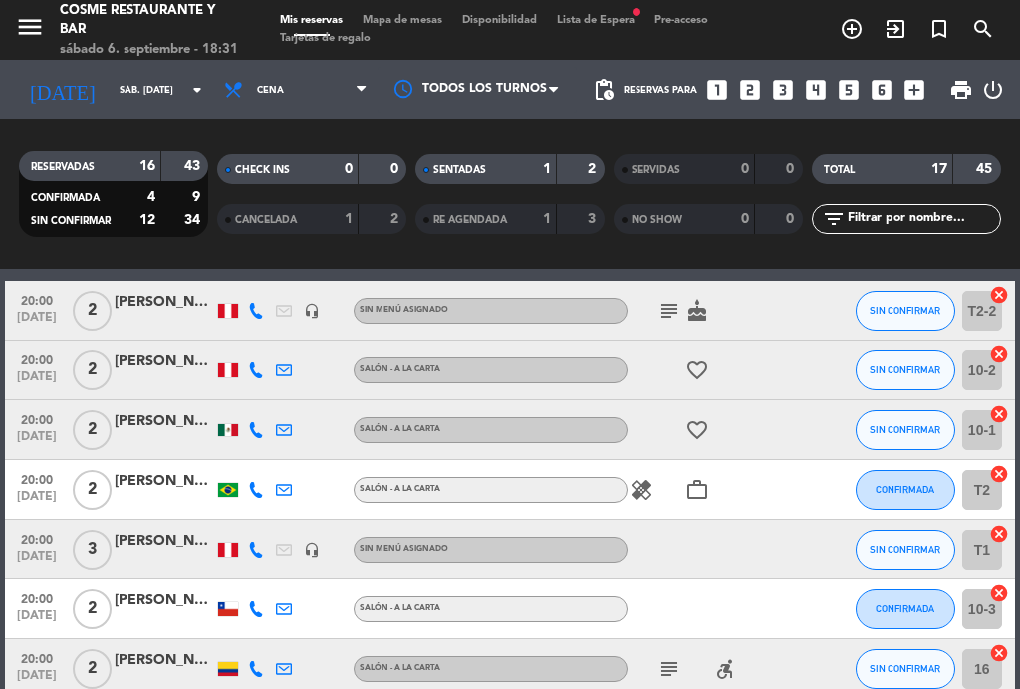
scroll to position [730, 0]
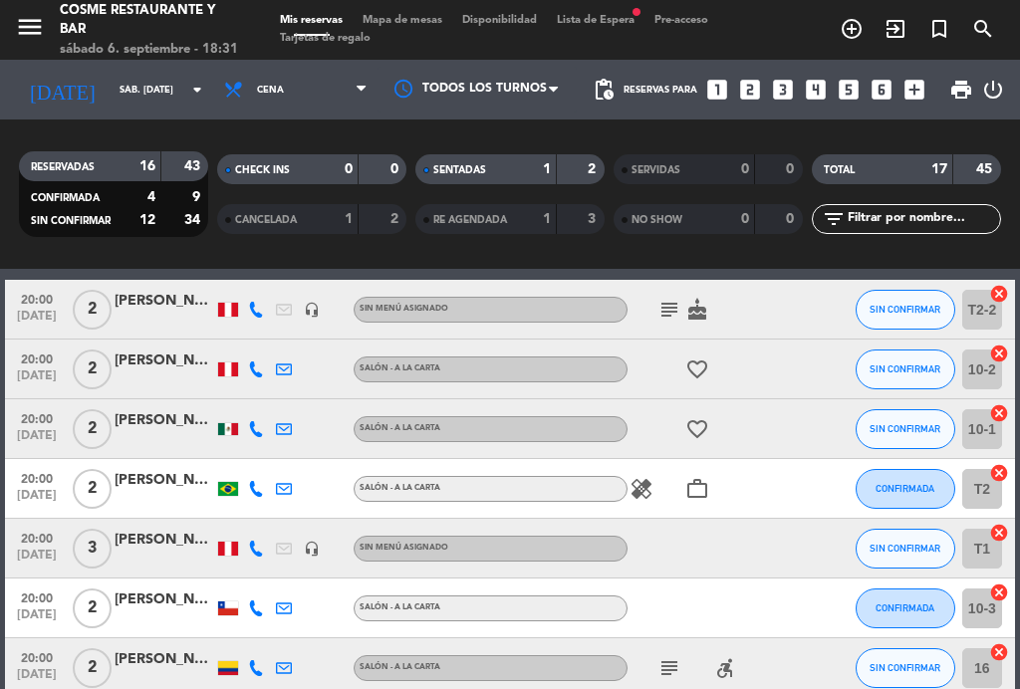
click at [649, 300] on div "subject cake" at bounding box center [710, 309] width 167 height 59
click at [669, 304] on icon "subject" at bounding box center [669, 310] width 24 height 24
click at [661, 300] on icon "subject" at bounding box center [669, 310] width 24 height 24
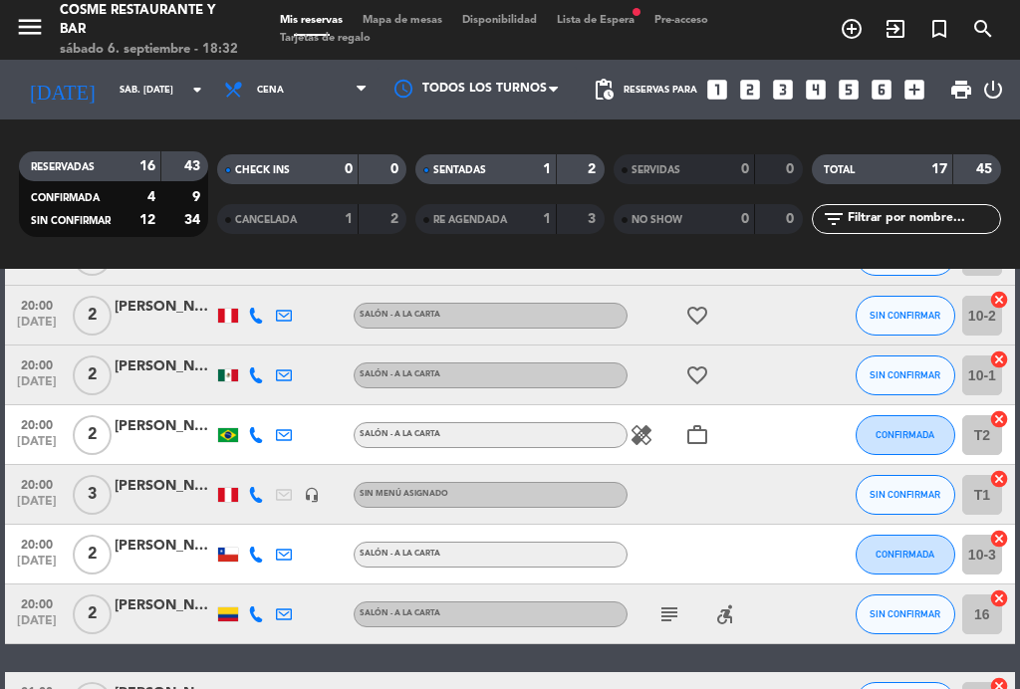
scroll to position [780, 0]
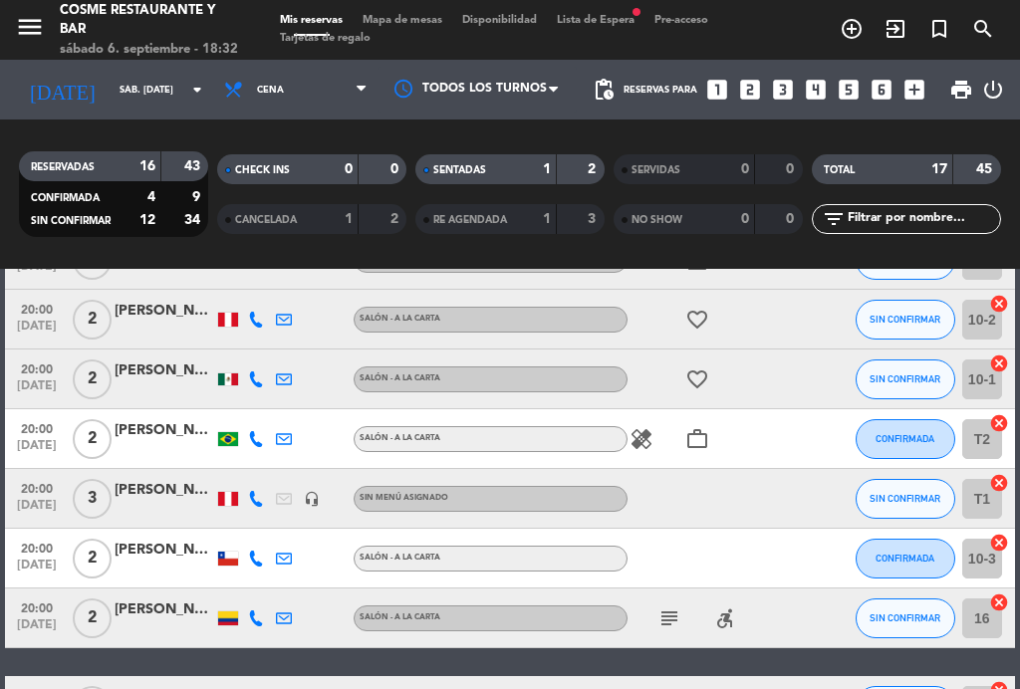
click at [418, 21] on span "Mapa de mesas" at bounding box center [402, 20] width 100 height 11
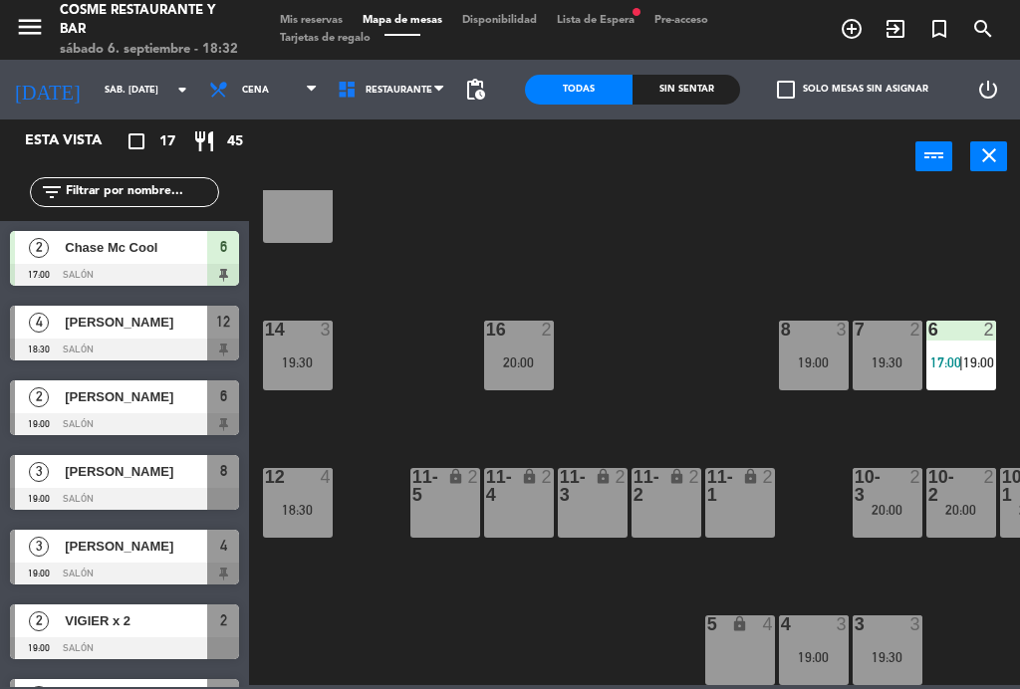
scroll to position [125, 11]
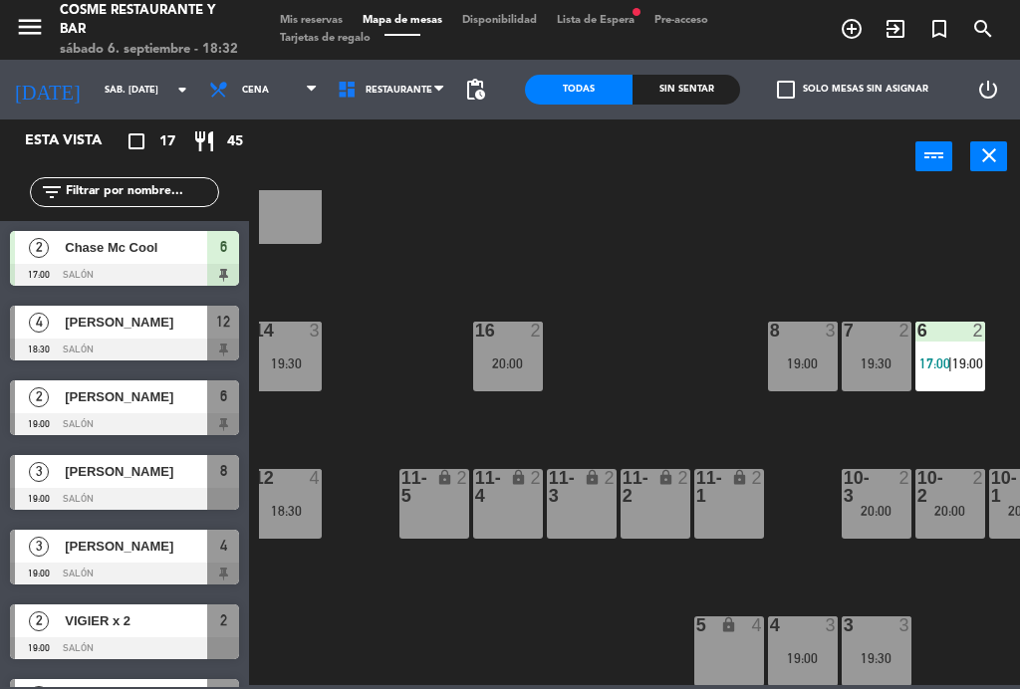
click at [527, 368] on div "20:00" at bounding box center [508, 363] width 70 height 14
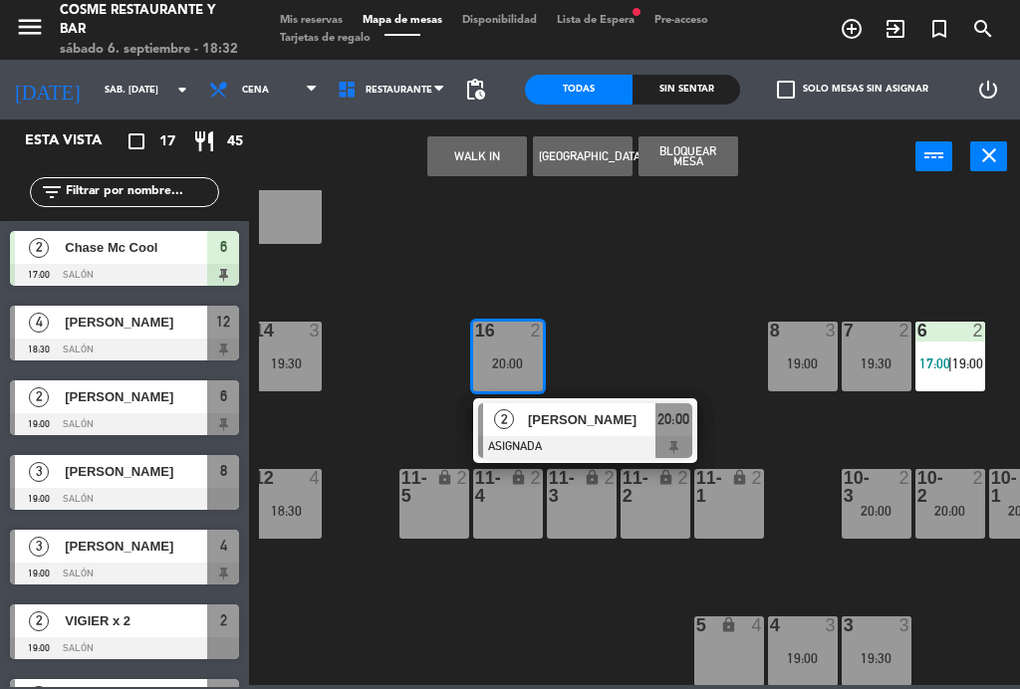
click at [613, 429] on span "[PERSON_NAME]" at bounding box center [591, 419] width 127 height 21
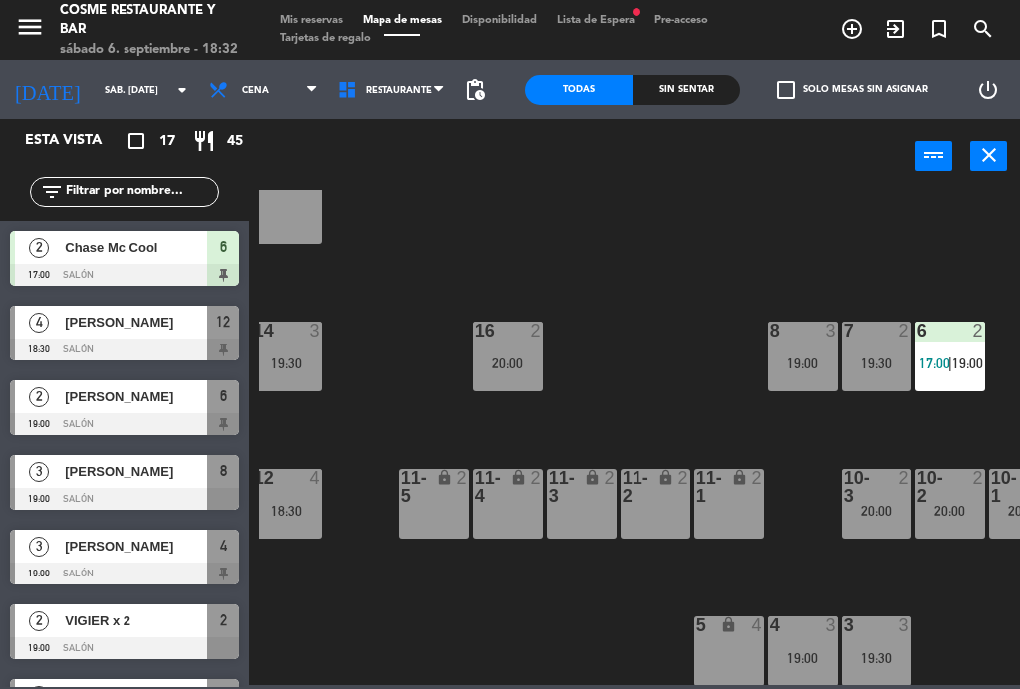
scroll to position [304, 0]
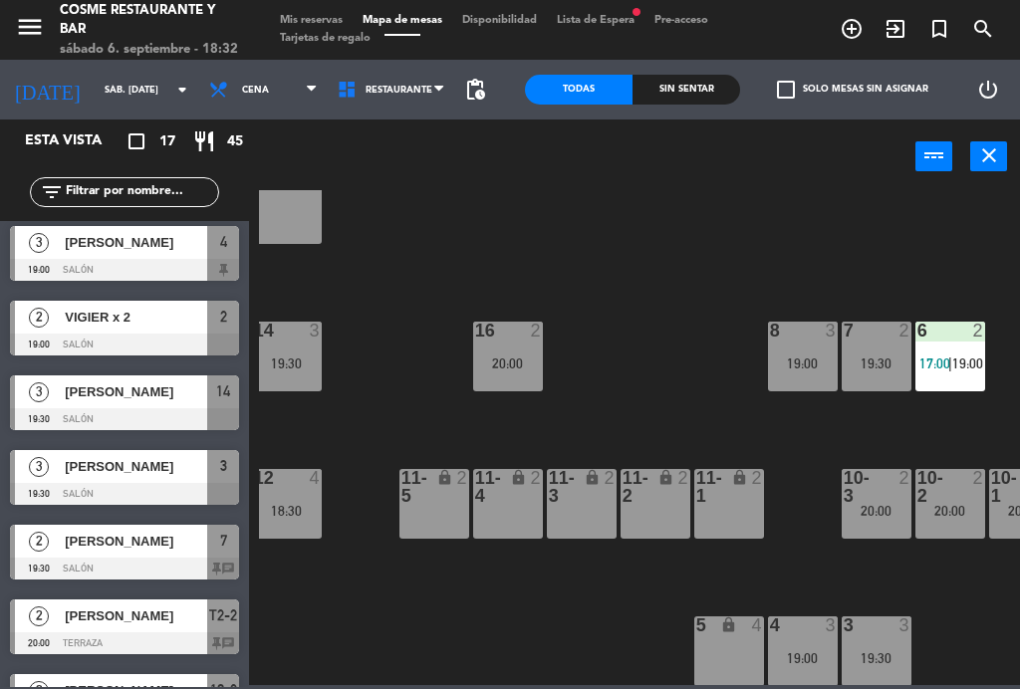
click at [301, 20] on span "Mis reservas" at bounding box center [311, 20] width 83 height 11
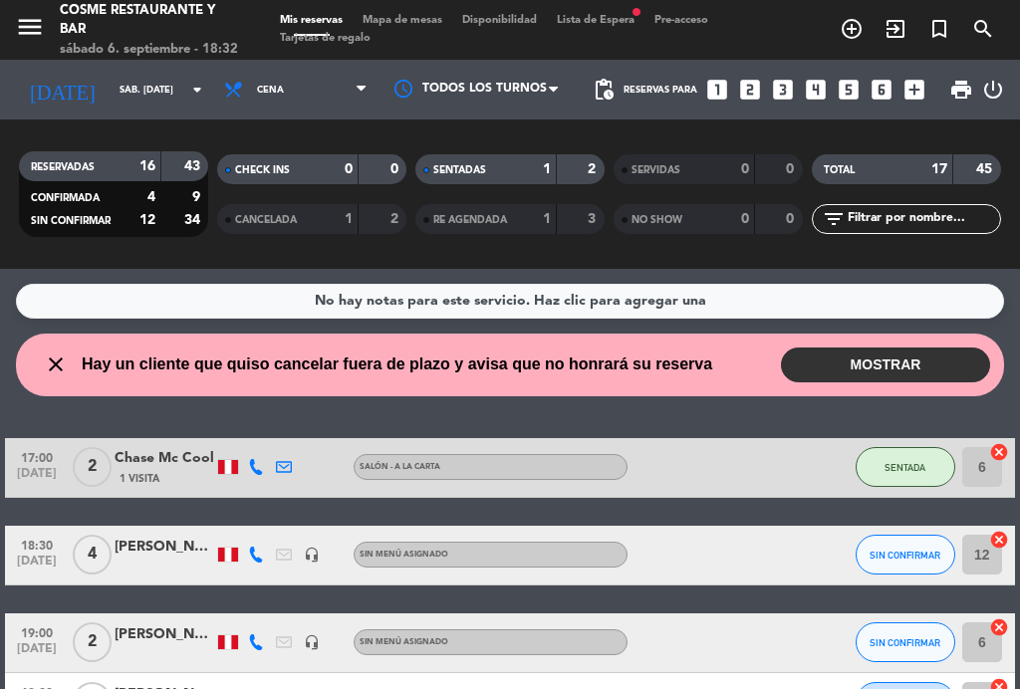
click at [906, 369] on button "MOSTRAR" at bounding box center [885, 365] width 209 height 35
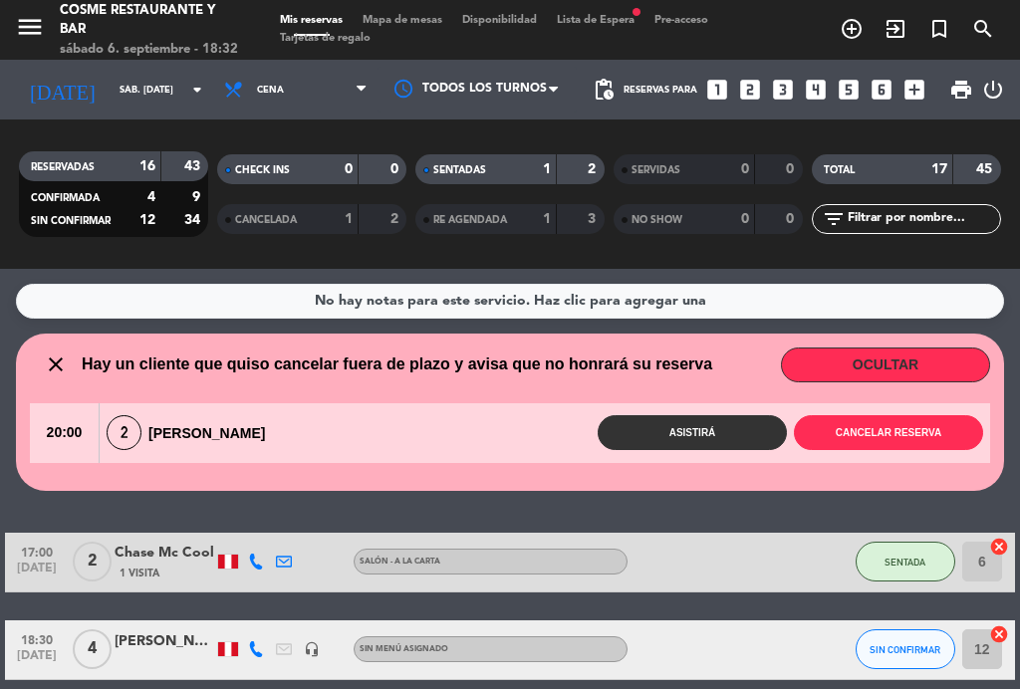
click at [899, 437] on button "Cancelar reserva" at bounding box center [888, 432] width 189 height 35
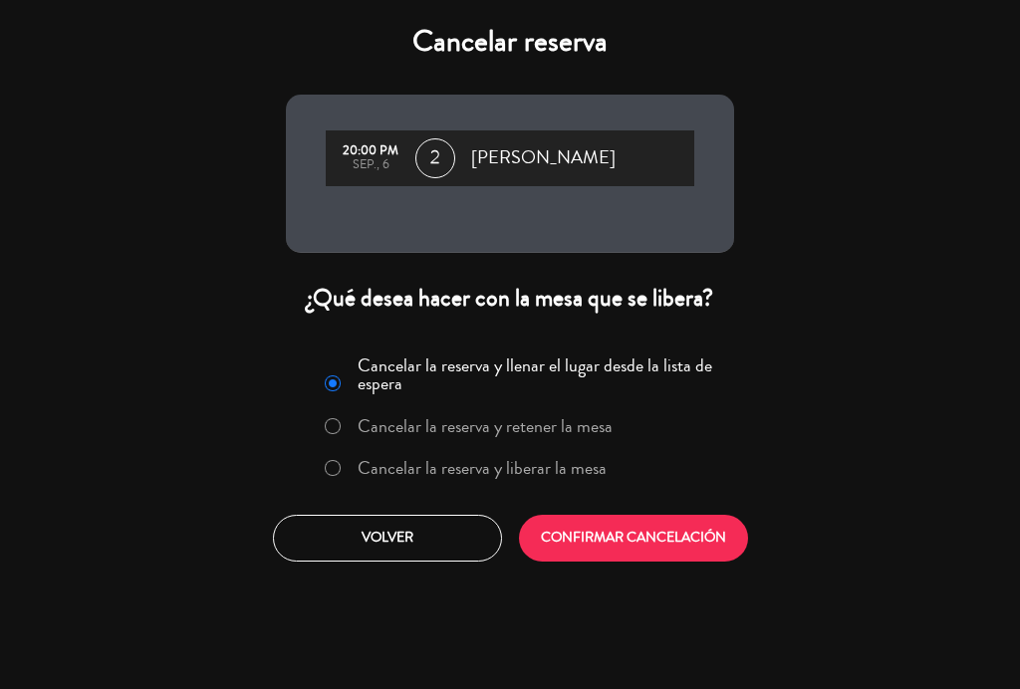
click at [554, 477] on label "Cancelar la reserva y liberar la mesa" at bounding box center [481, 468] width 249 height 18
click at [638, 539] on button "CONFIRMAR CANCELACIÓN" at bounding box center [633, 538] width 229 height 47
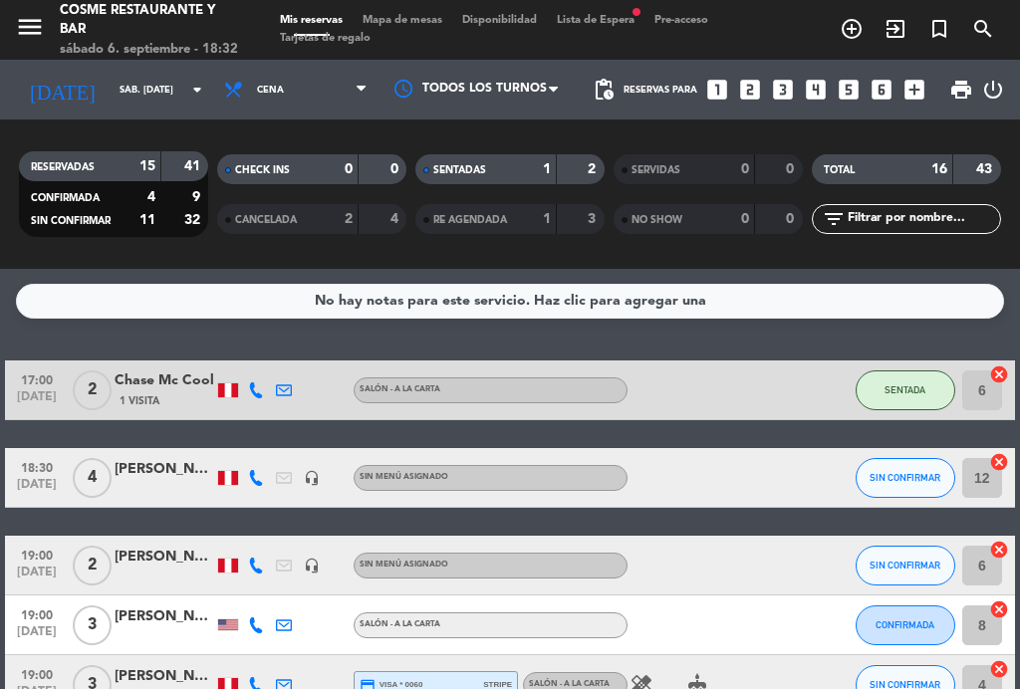
click at [417, 17] on span "Mapa de mesas" at bounding box center [402, 20] width 100 height 11
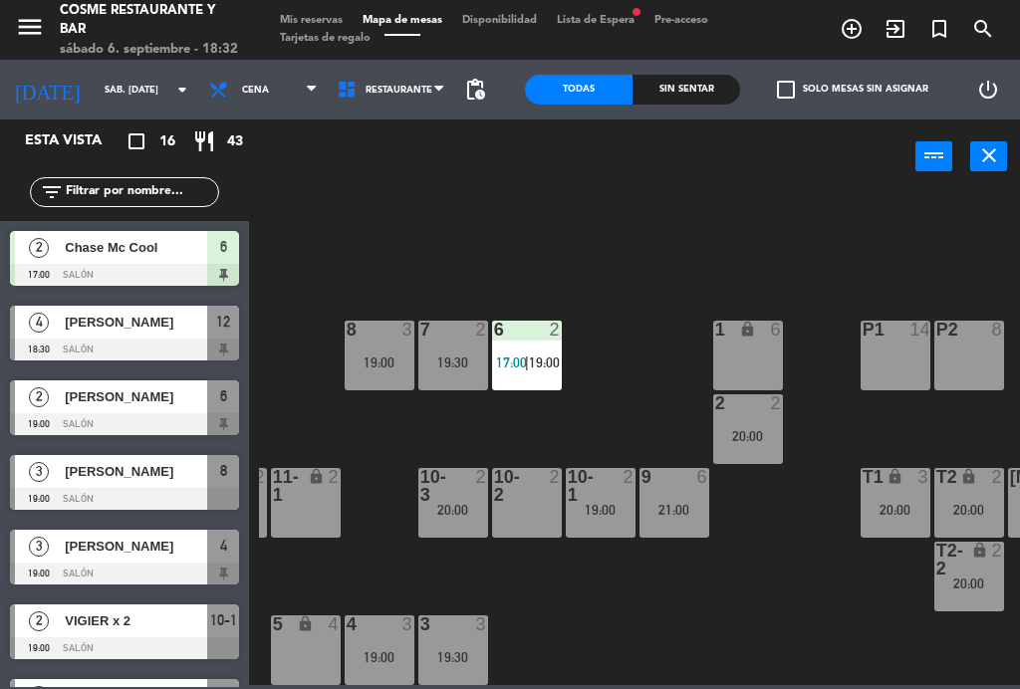
scroll to position [126, 435]
click at [308, 9] on div "menu [PERSON_NAME] Restaurante y Bar sábado 6. septiembre - 18:32 Mis reservas …" at bounding box center [510, 30] width 1020 height 60
click at [295, 19] on span "Mis reservas" at bounding box center [311, 20] width 83 height 11
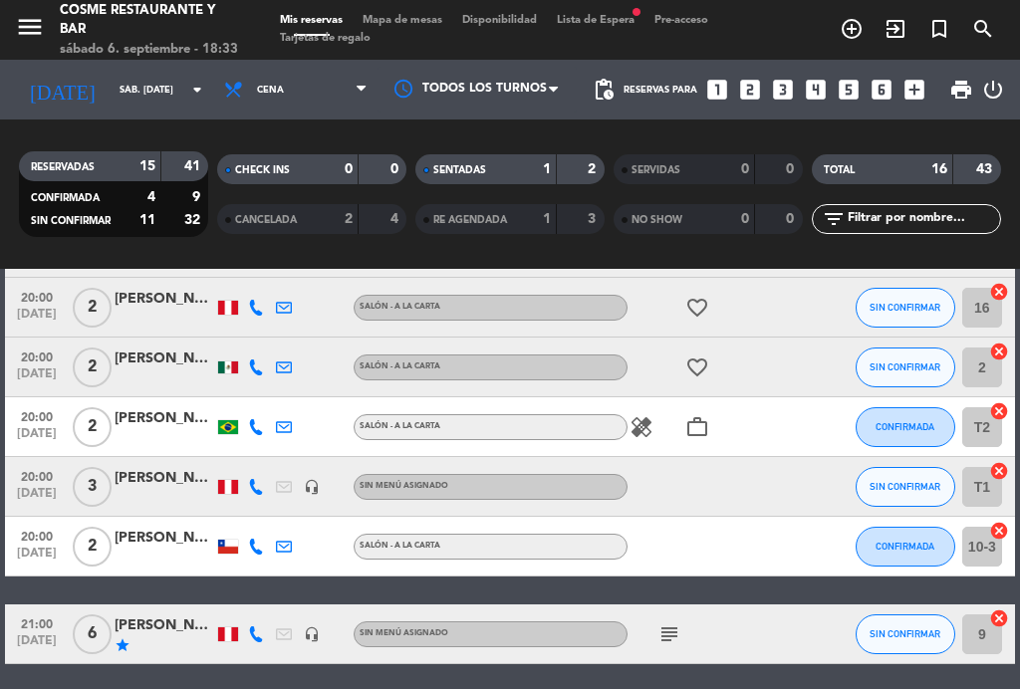
scroll to position [798, 0]
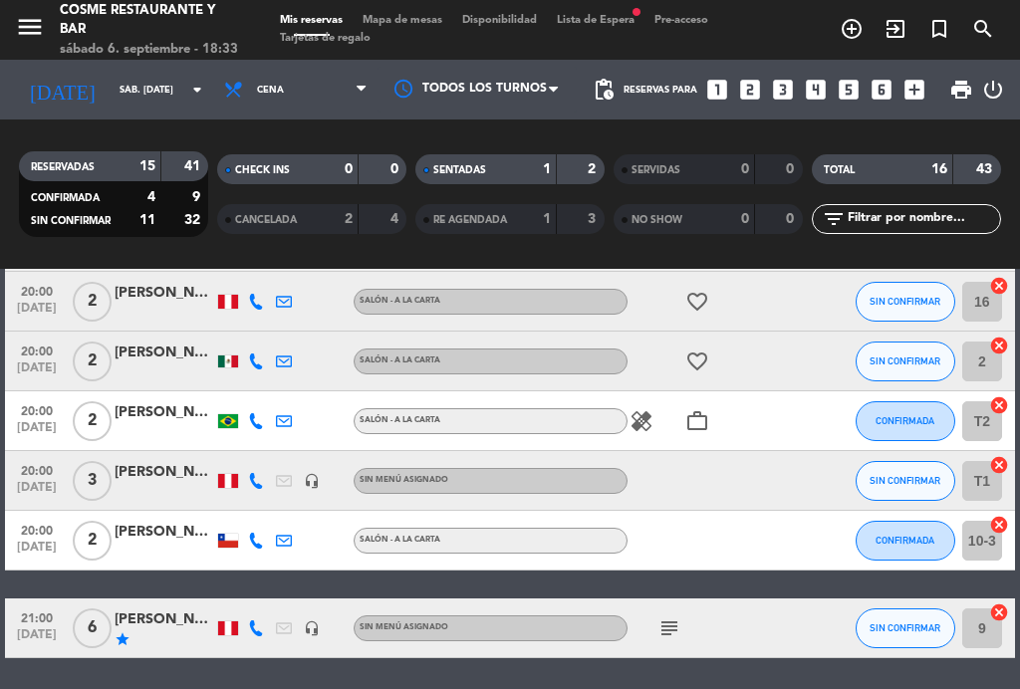
click at [632, 414] on icon "healing" at bounding box center [641, 421] width 24 height 24
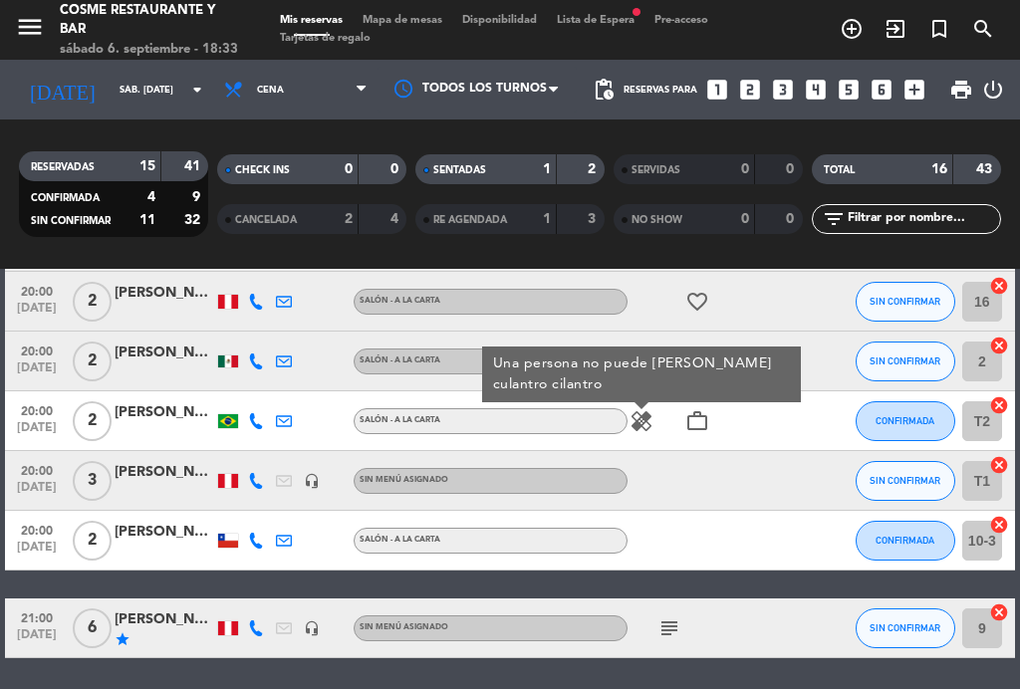
click at [638, 410] on icon "healing" at bounding box center [641, 421] width 24 height 24
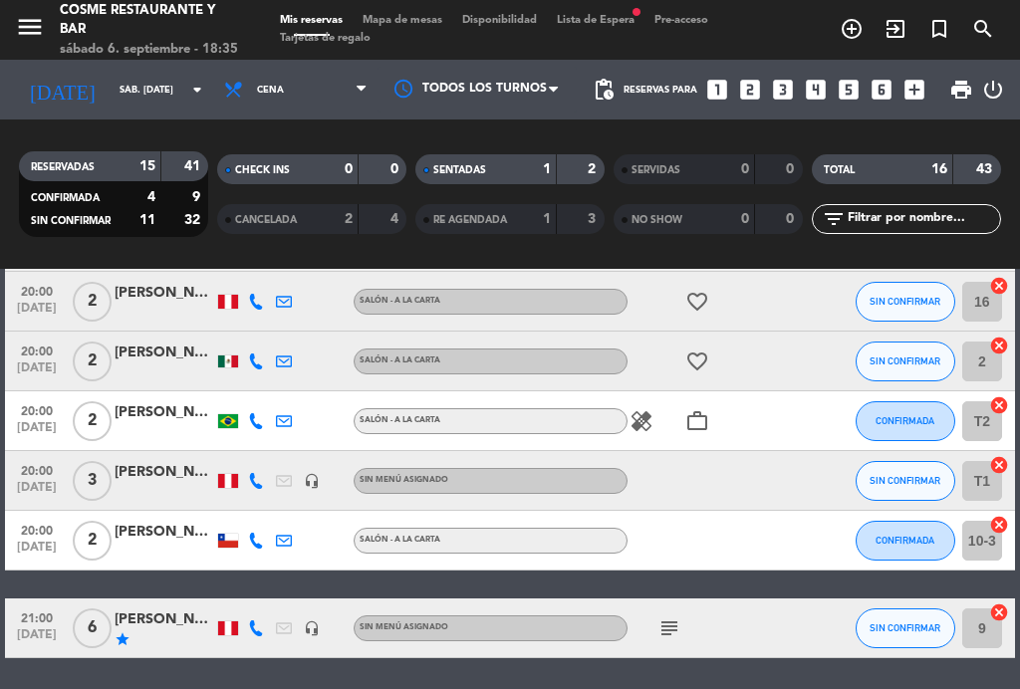
click at [668, 601] on div "subject" at bounding box center [710, 627] width 167 height 59
click at [662, 630] on icon "subject" at bounding box center [669, 628] width 24 height 24
click at [659, 627] on icon "subject" at bounding box center [669, 628] width 24 height 24
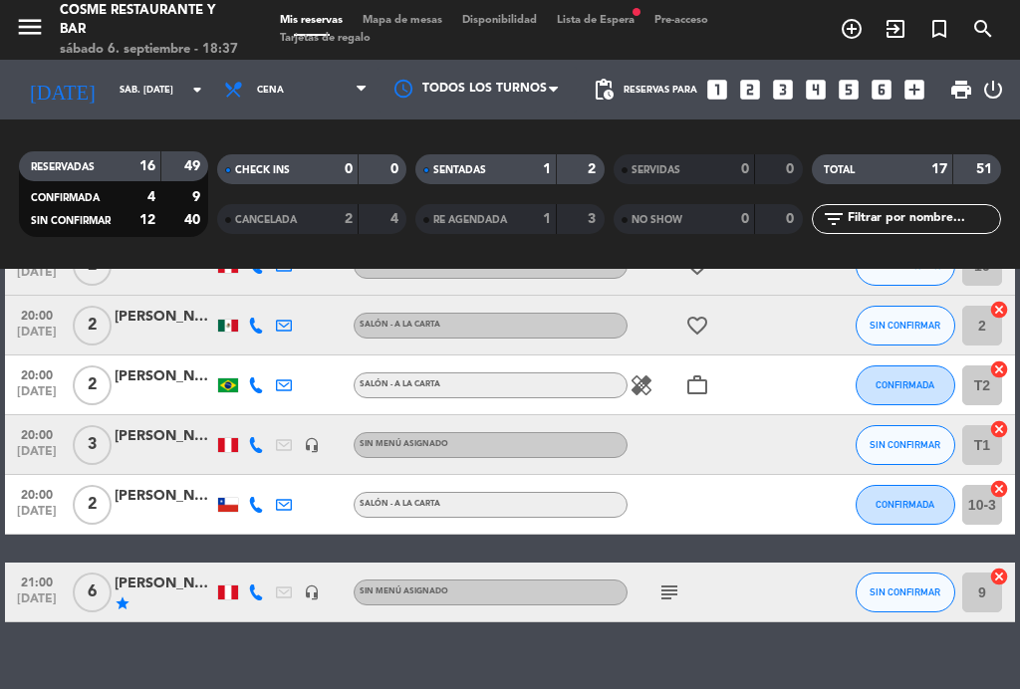
scroll to position [892, 0]
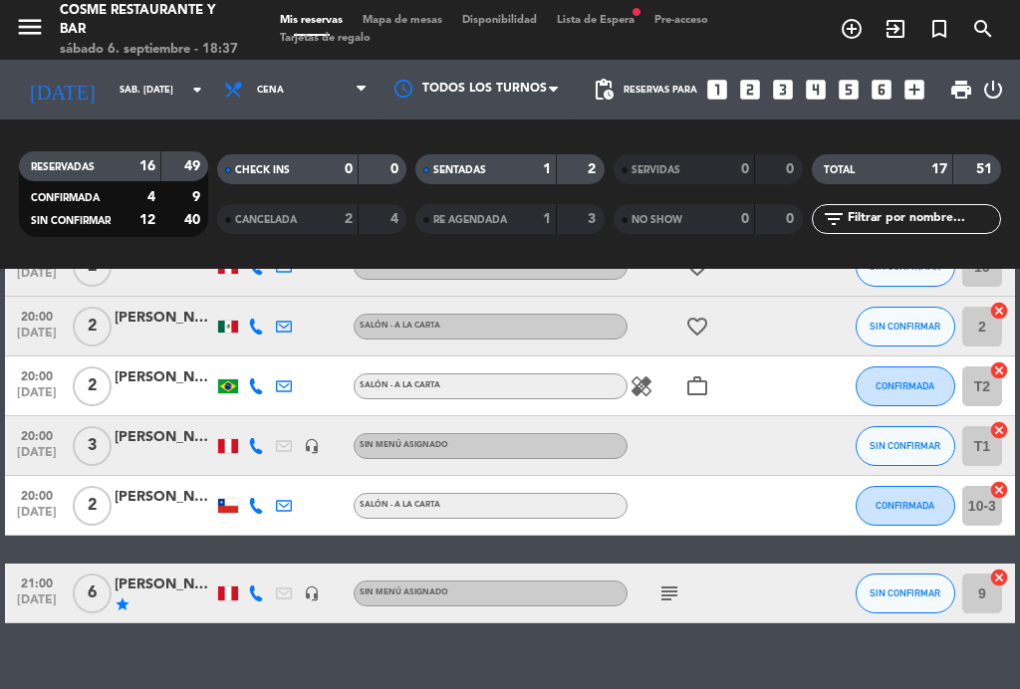
click at [159, 591] on div "[PERSON_NAME]" at bounding box center [165, 585] width 100 height 23
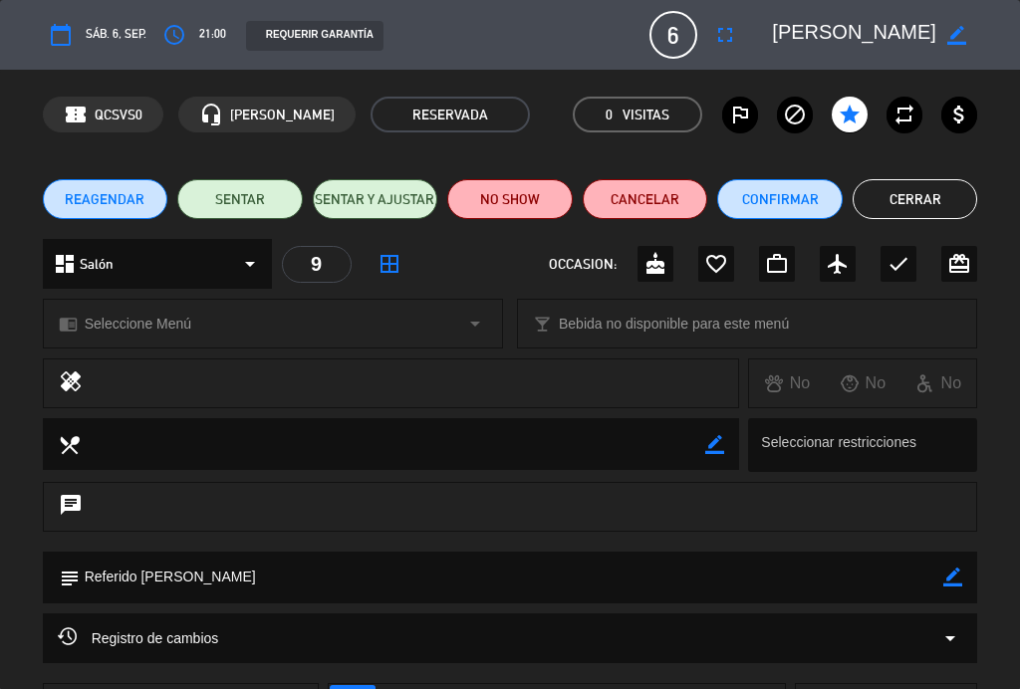
click at [184, 44] on icon "access_time" at bounding box center [174, 35] width 24 height 24
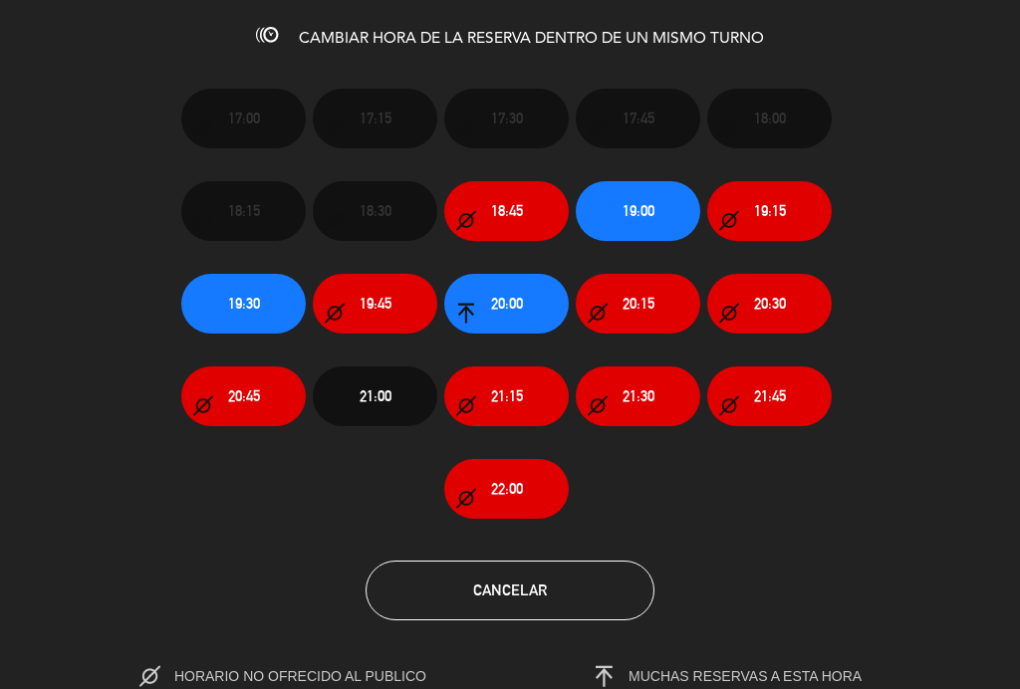
click at [523, 394] on span "21:15" at bounding box center [507, 395] width 32 height 23
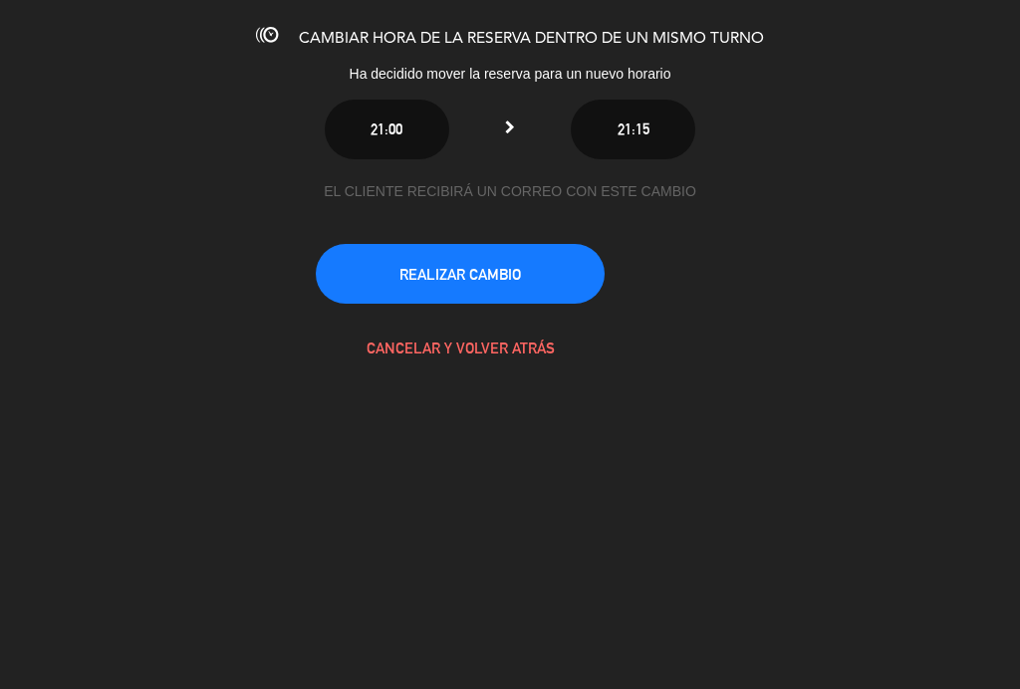
click at [496, 259] on button "REALIZAR CAMBIO" at bounding box center [460, 274] width 289 height 60
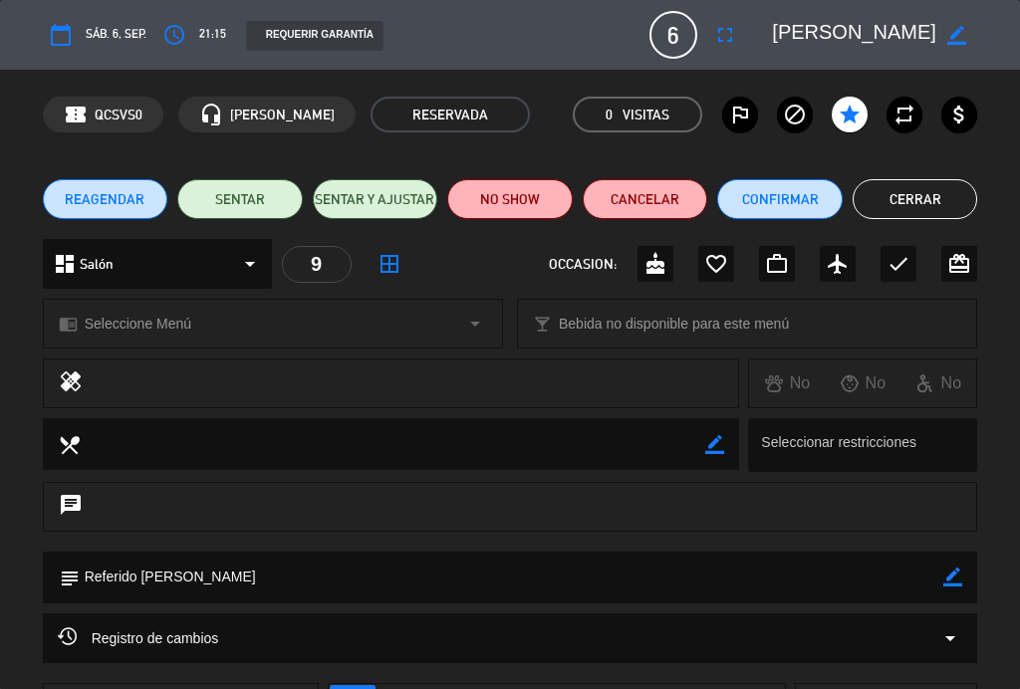
click at [917, 210] on button "Cerrar" at bounding box center [914, 199] width 125 height 40
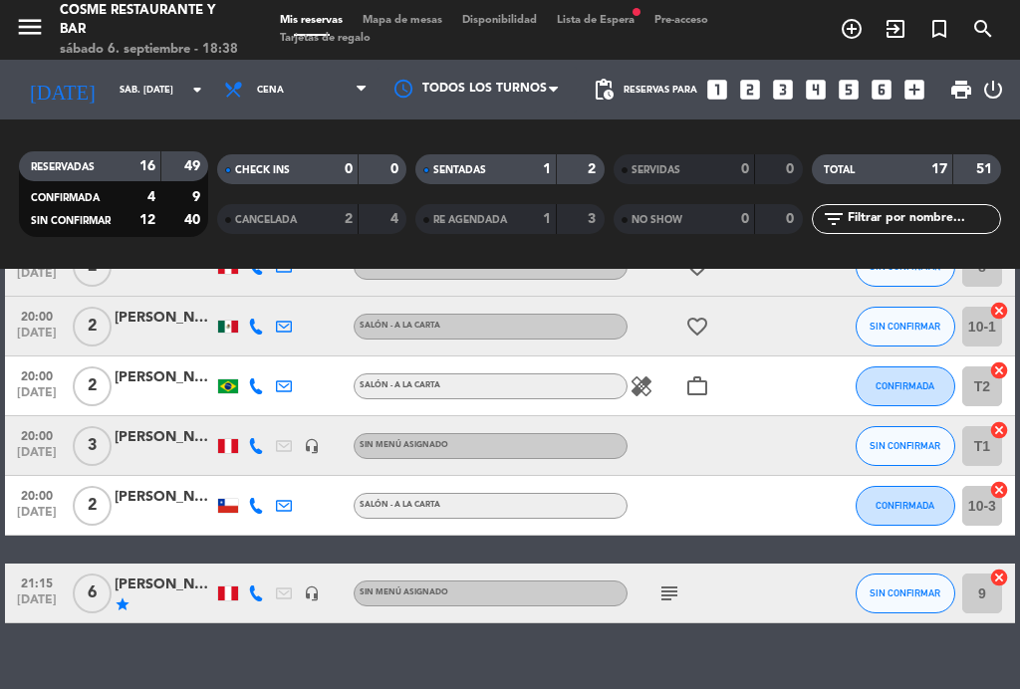
click at [419, 21] on span "Mapa de mesas" at bounding box center [402, 20] width 100 height 11
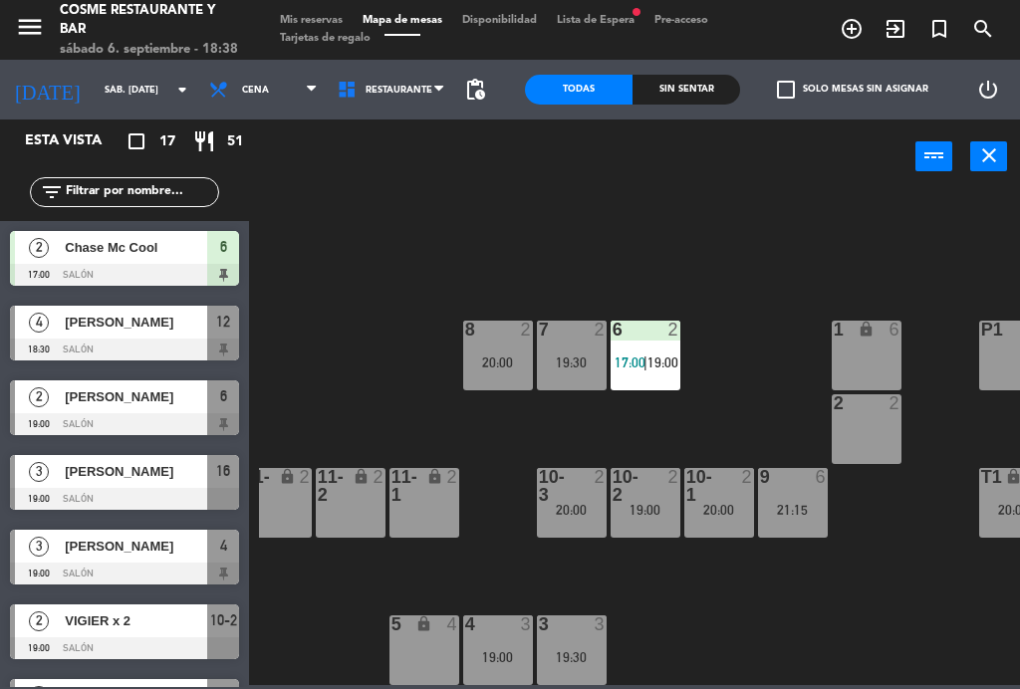
scroll to position [126, 314]
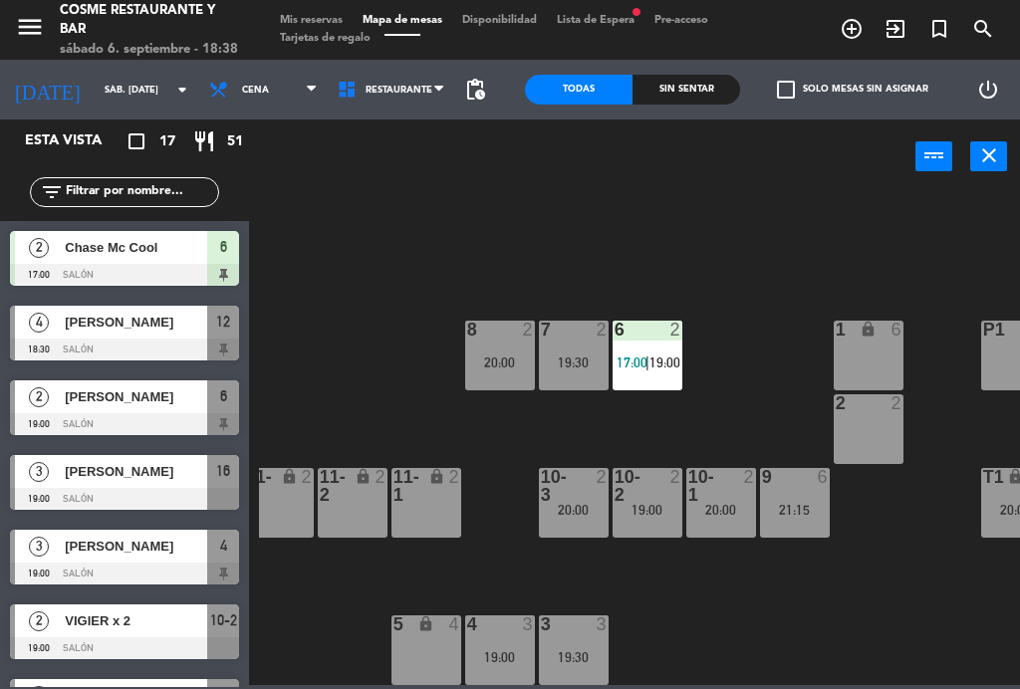
click at [701, 617] on div "B1 lock 2 B2 lock 2 B3 lock 2 B4 lock 2 15 8 20:00 14 3 19:30 8 2 20:00 7 2 19:…" at bounding box center [639, 437] width 761 height 495
click at [320, 19] on span "Mis reservas" at bounding box center [311, 20] width 83 height 11
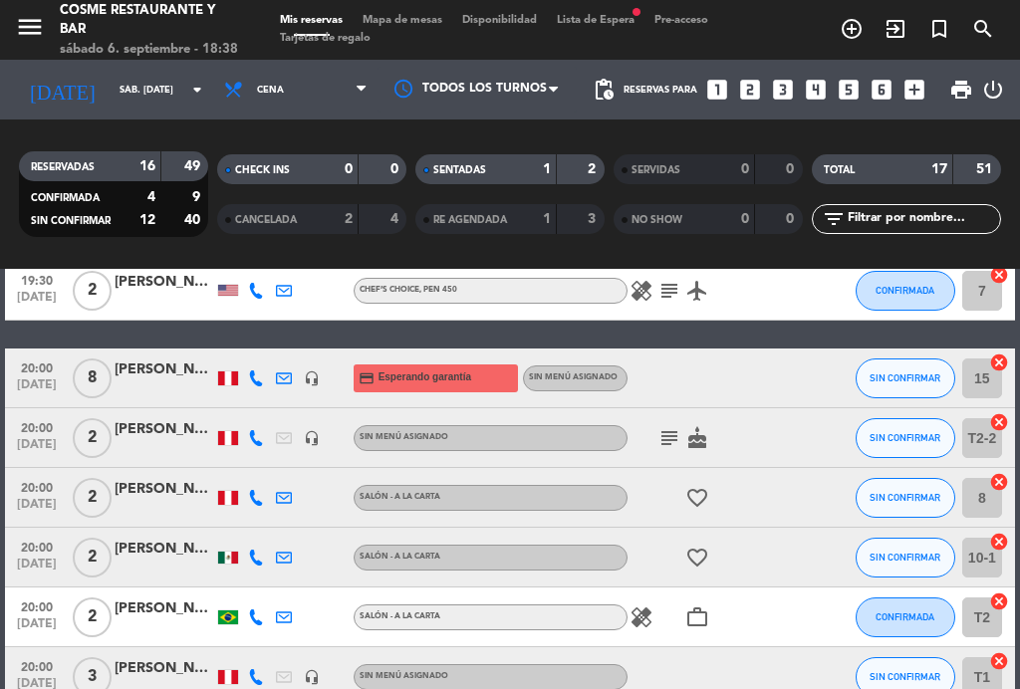
scroll to position [661, 0]
click at [667, 442] on icon "subject" at bounding box center [669, 438] width 24 height 24
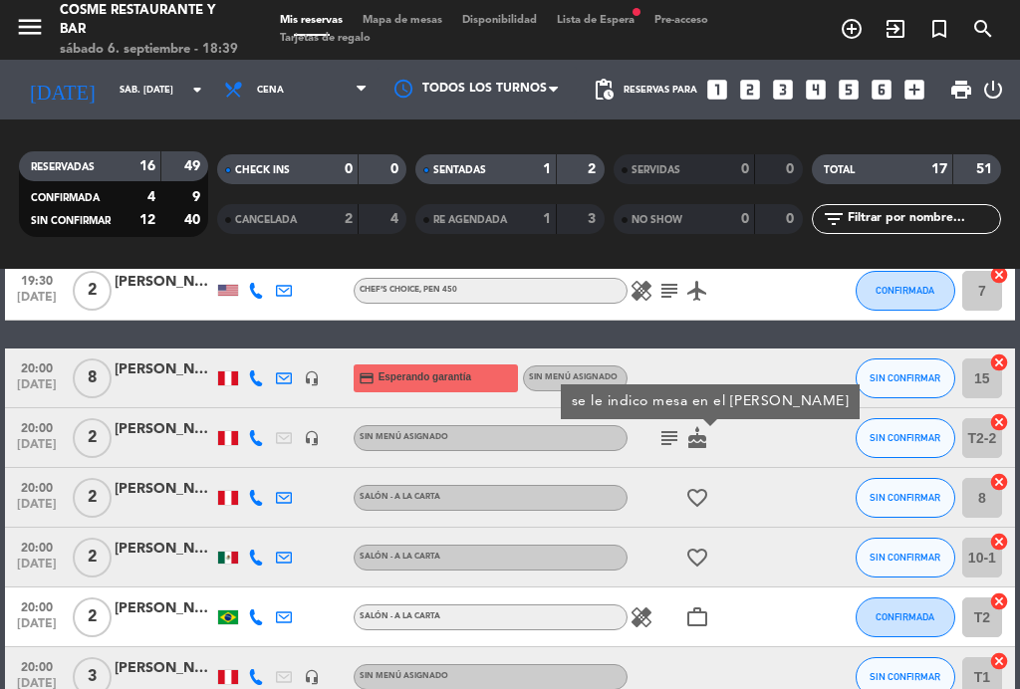
click at [667, 442] on icon "subject" at bounding box center [669, 438] width 24 height 24
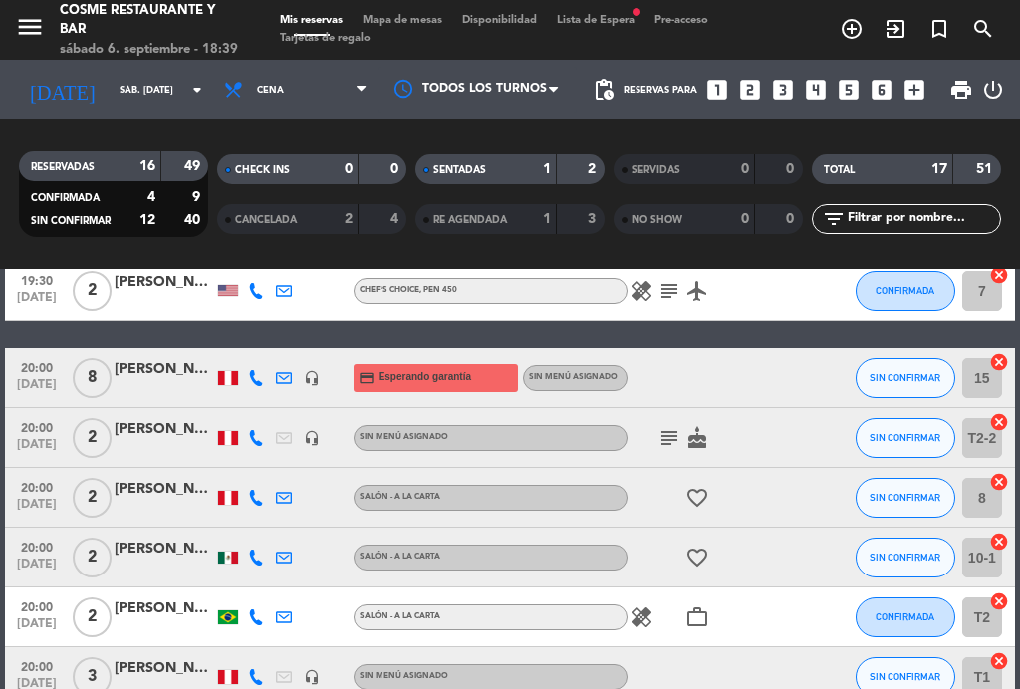
click at [399, 25] on span "Mapa de mesas" at bounding box center [402, 20] width 100 height 11
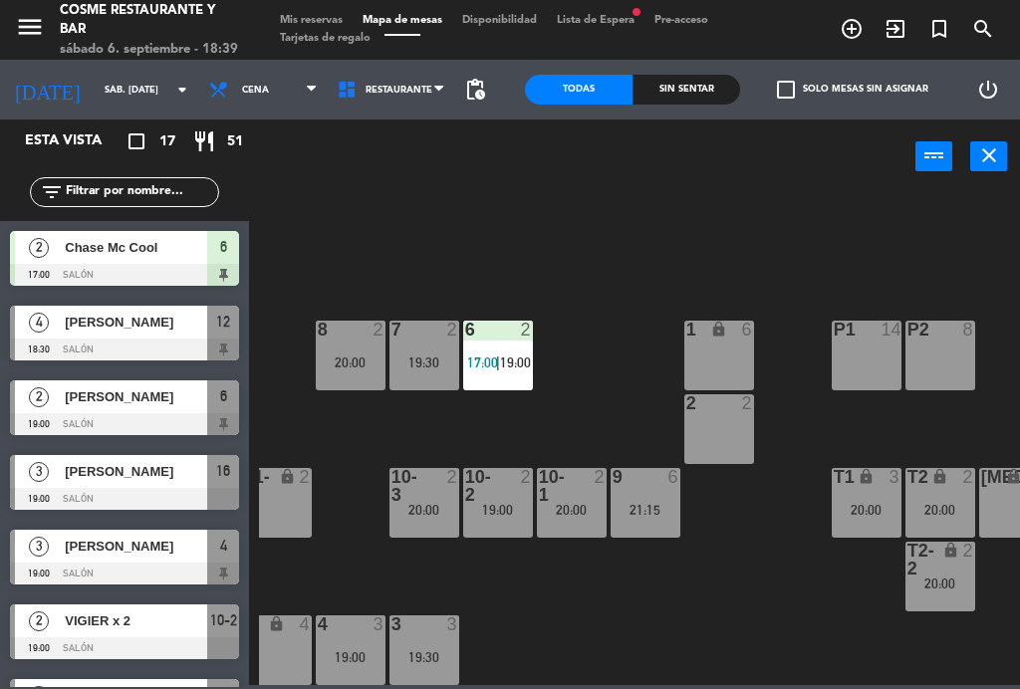
scroll to position [126, 463]
click at [580, 498] on div at bounding box center [571, 486] width 33 height 36
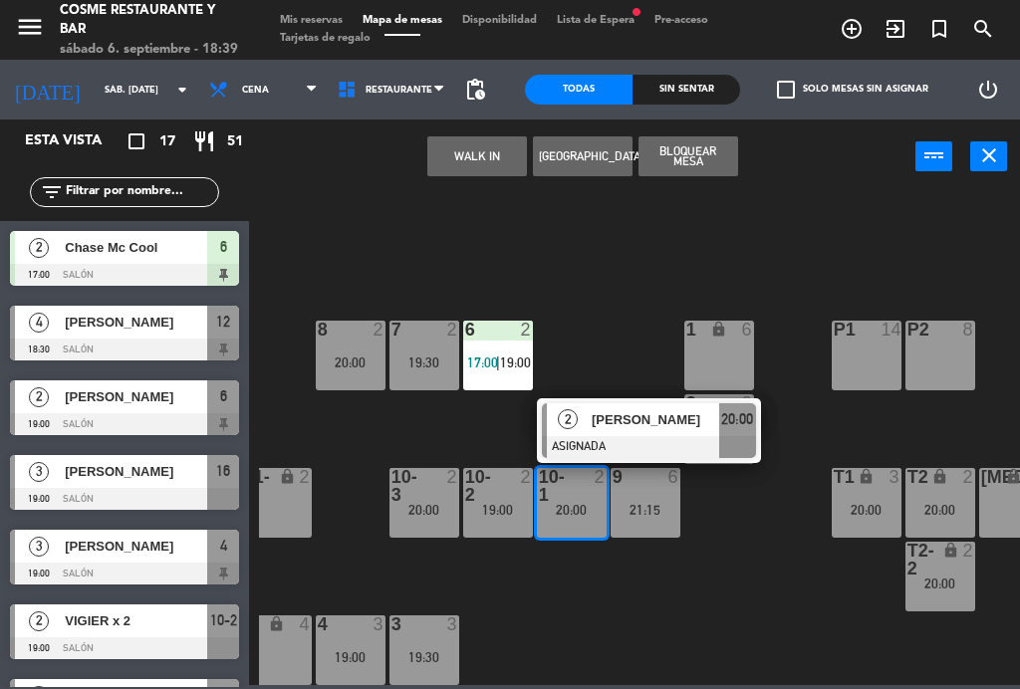
click at [606, 538] on div "10-1 2 20:00 2 [PERSON_NAME] ASIGNADA 20:00" at bounding box center [572, 503] width 70 height 70
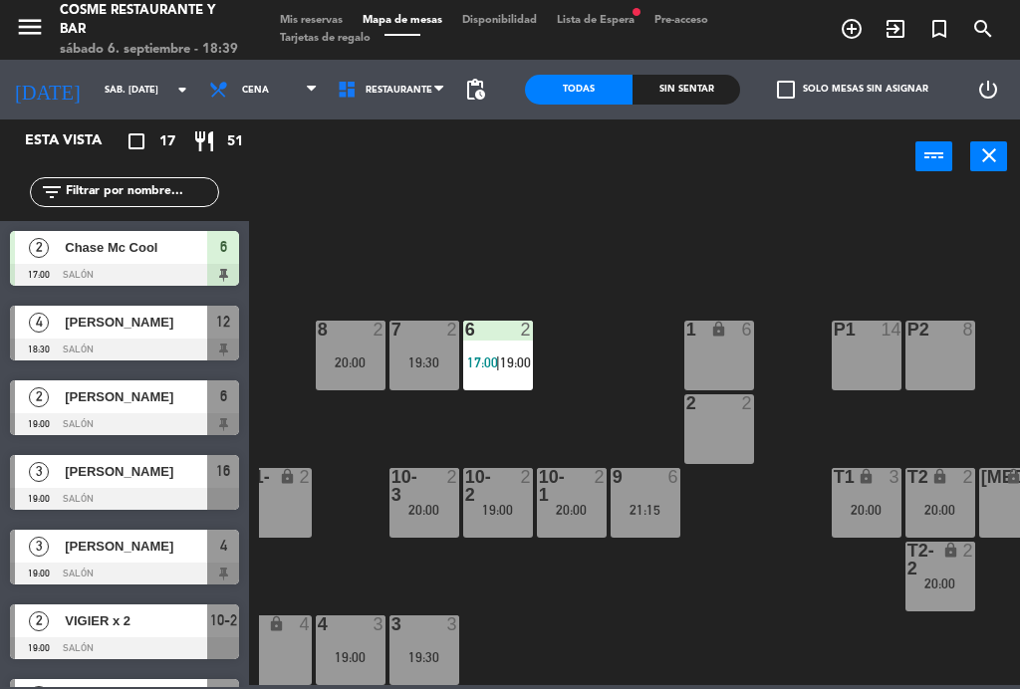
click at [771, 547] on div "B1 lock 2 B2 lock 2 B3 lock 2 B4 lock 2 15 8 20:00 14 3 19:30 8 2 20:00 7 2 19:…" at bounding box center [639, 437] width 761 height 495
click at [719, 428] on div "2 2" at bounding box center [719, 429] width 70 height 70
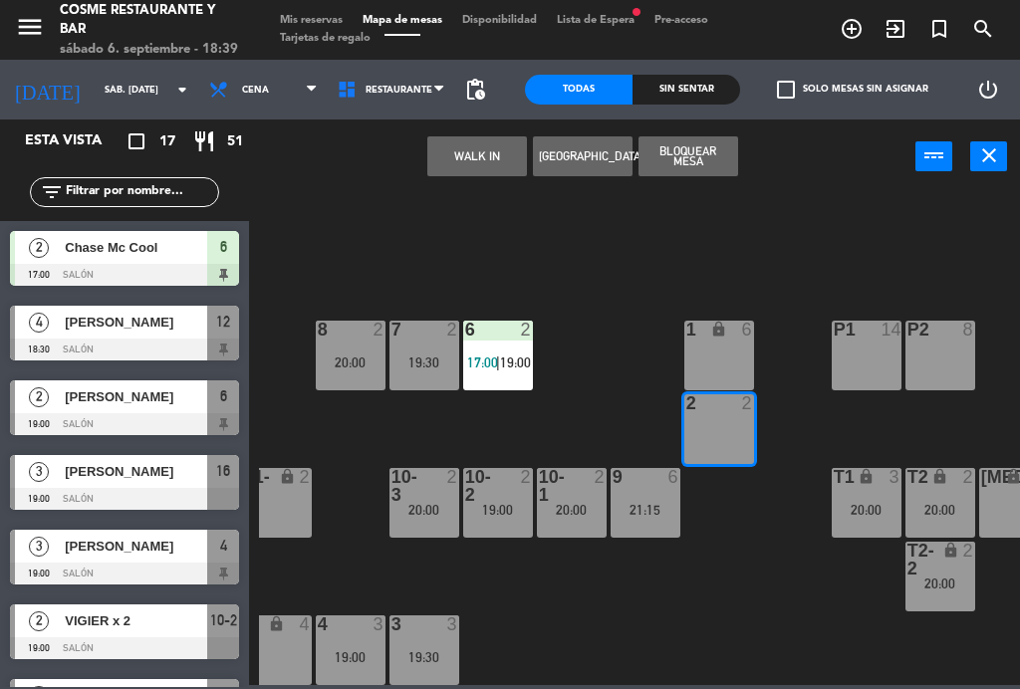
click at [587, 510] on div "20:00" at bounding box center [572, 510] width 70 height 14
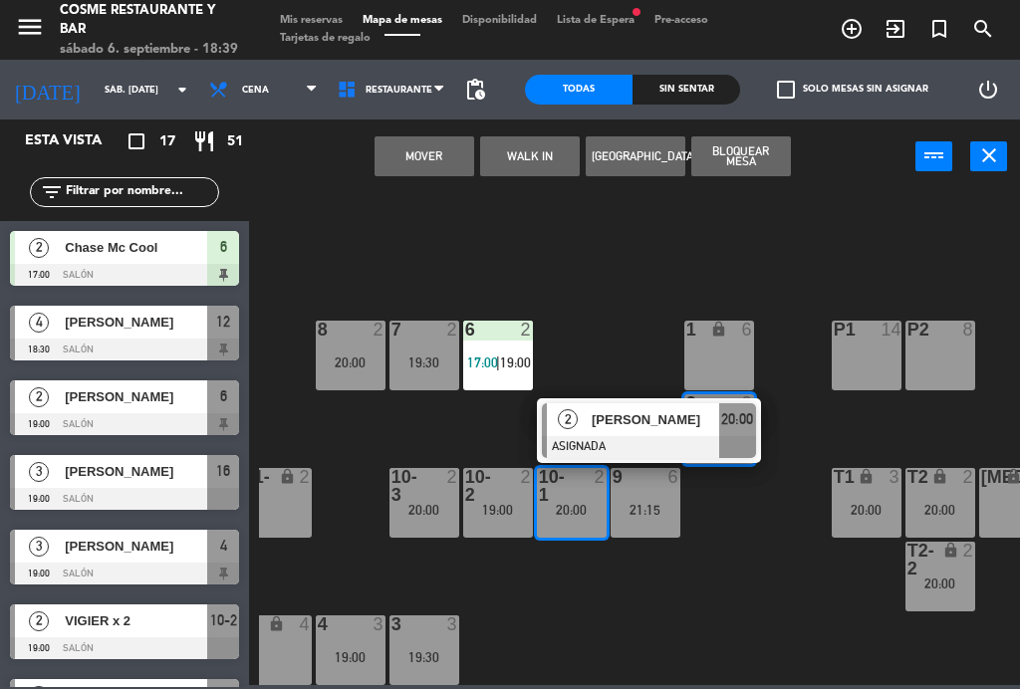
click at [425, 154] on button "Mover" at bounding box center [424, 156] width 100 height 40
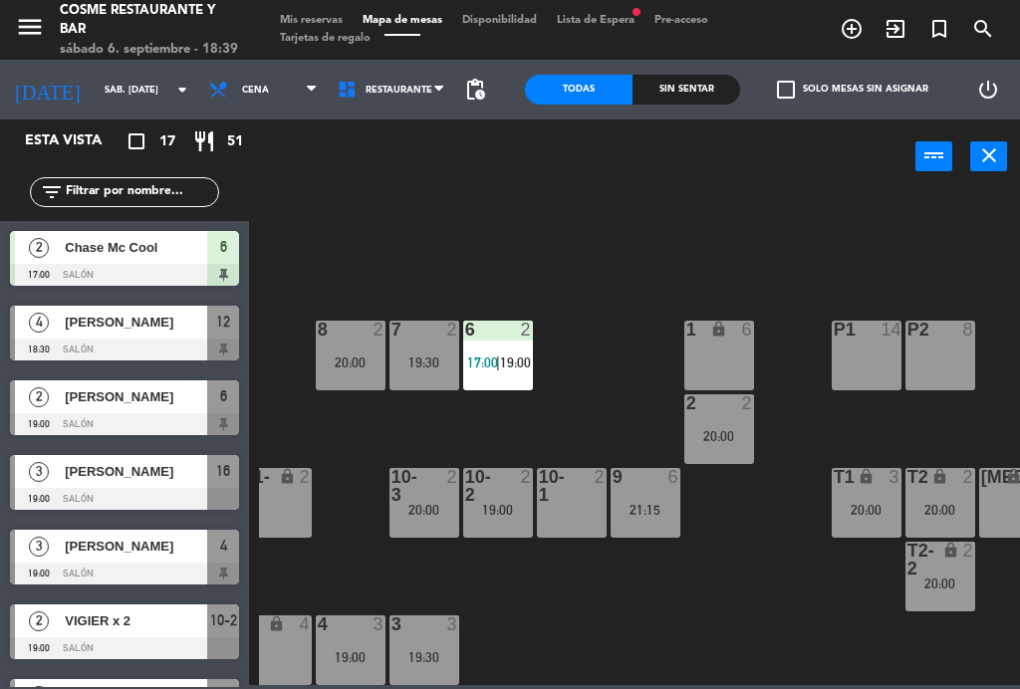
click at [952, 573] on div "lock" at bounding box center [939, 560] width 33 height 36
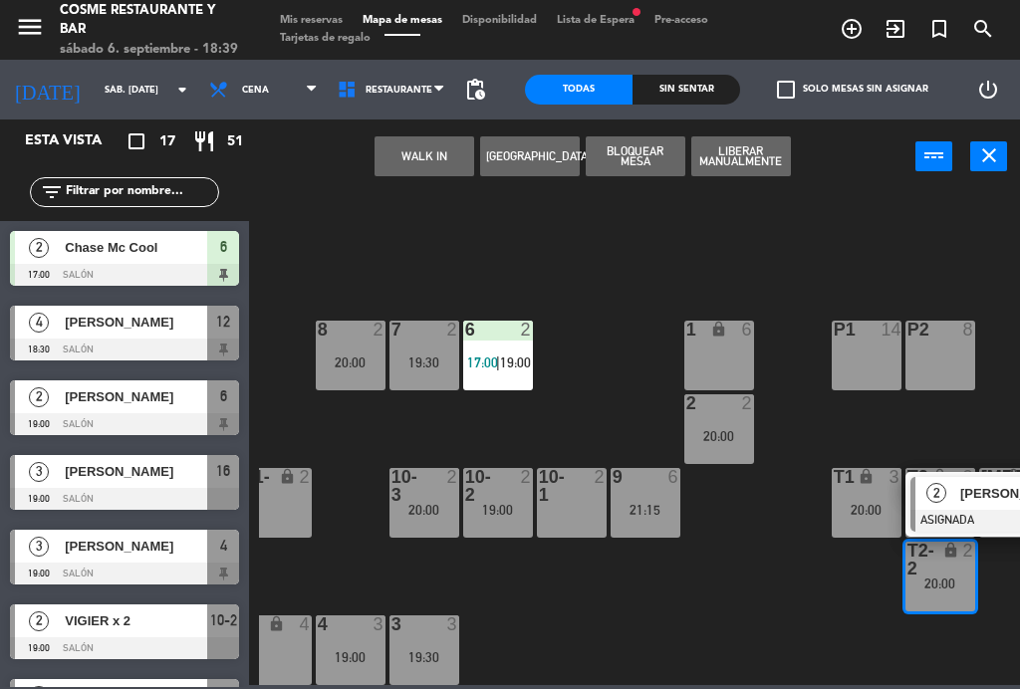
click at [968, 504] on div "[PERSON_NAME]" at bounding box center [1022, 493] width 129 height 33
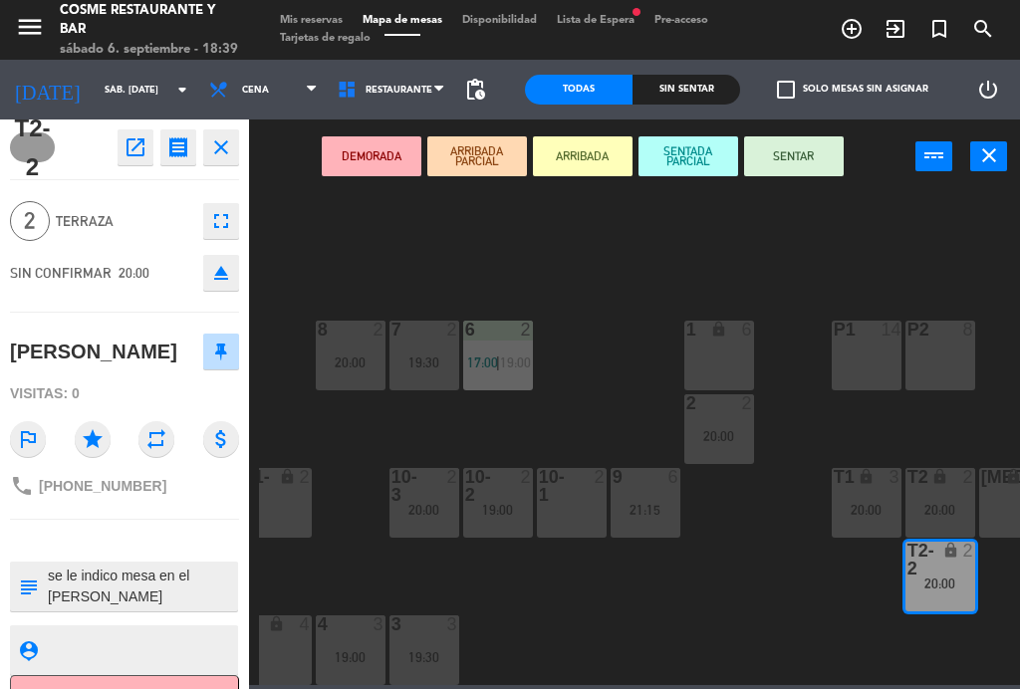
scroll to position [0, 0]
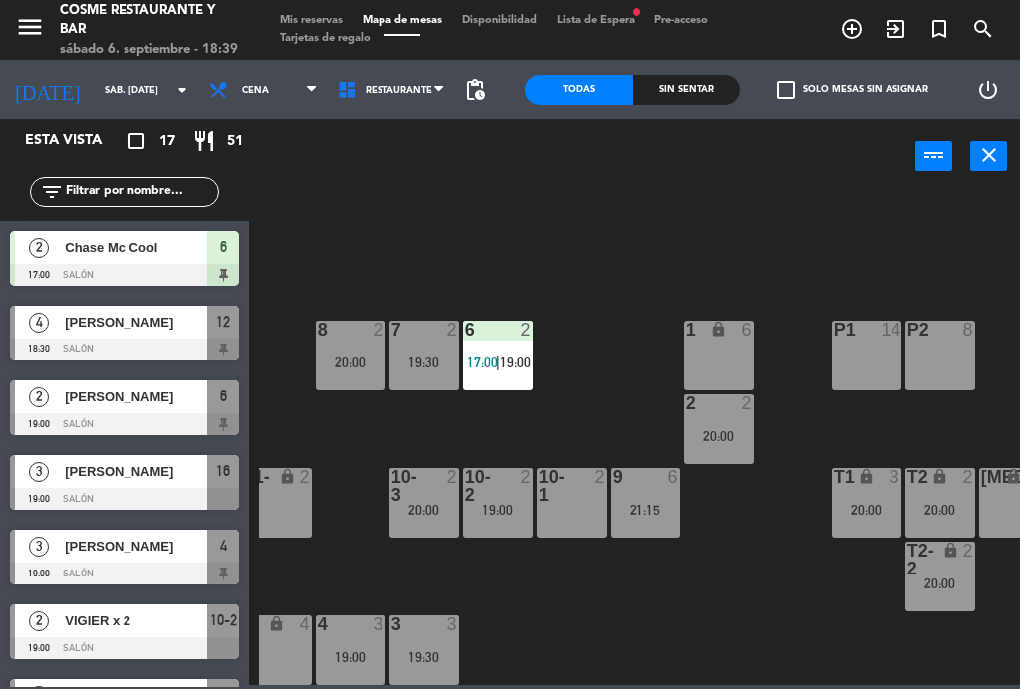
click at [935, 491] on div "T2 lock 2 20:00" at bounding box center [940, 503] width 70 height 70
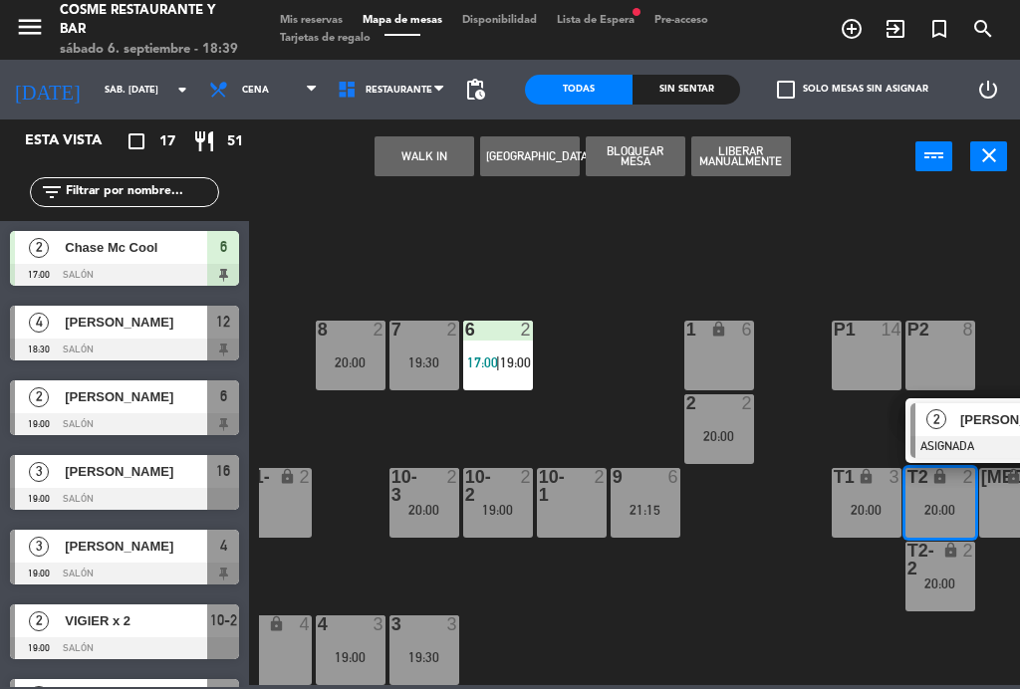
click at [989, 430] on div "[PERSON_NAME]" at bounding box center [1022, 419] width 129 height 33
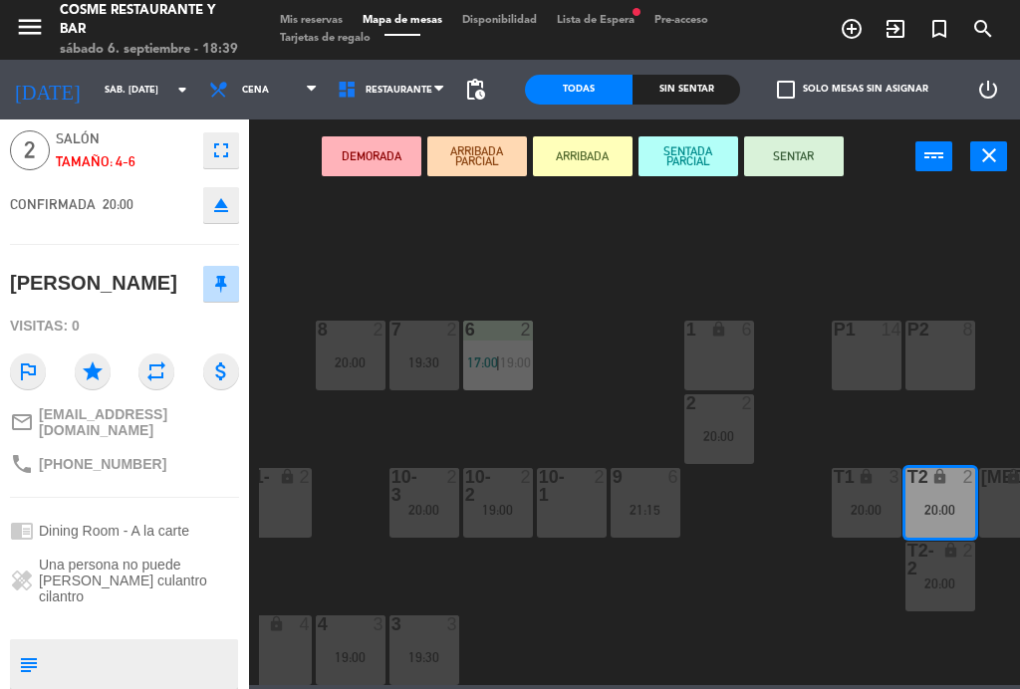
scroll to position [75, 0]
click at [586, 505] on div "10-1 2" at bounding box center [572, 503] width 70 height 70
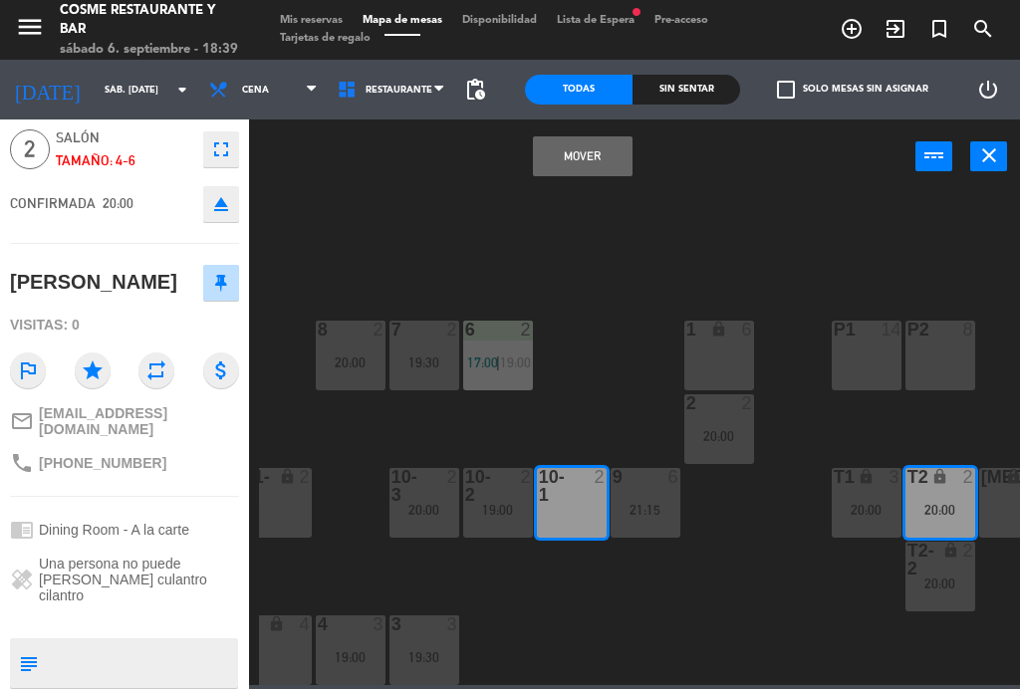
click at [589, 150] on button "Mover" at bounding box center [583, 156] width 100 height 40
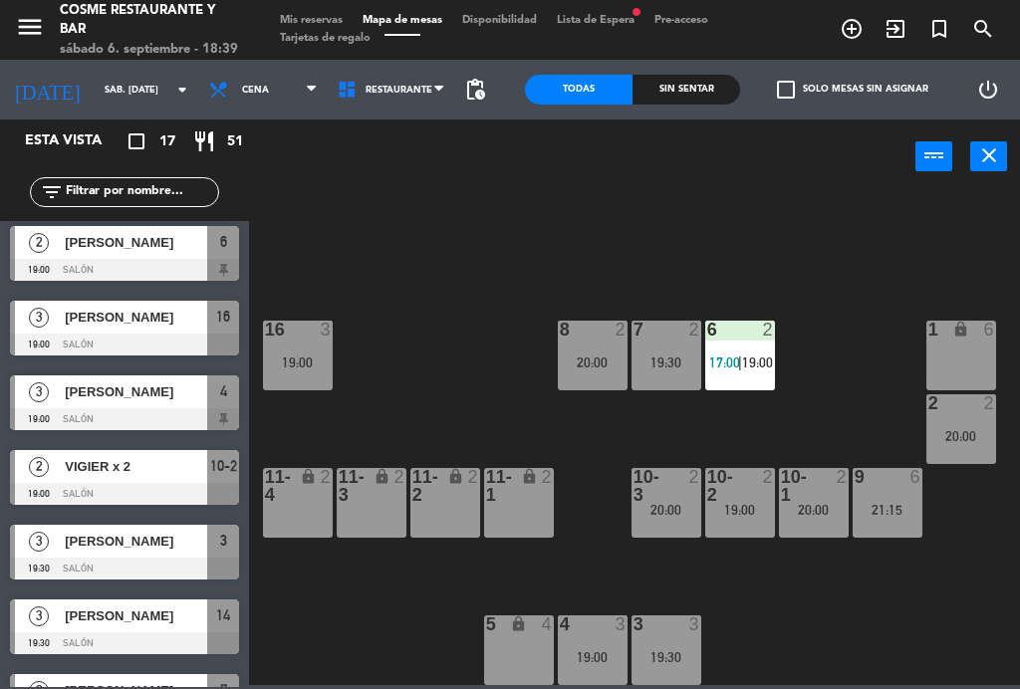
scroll to position [126, 229]
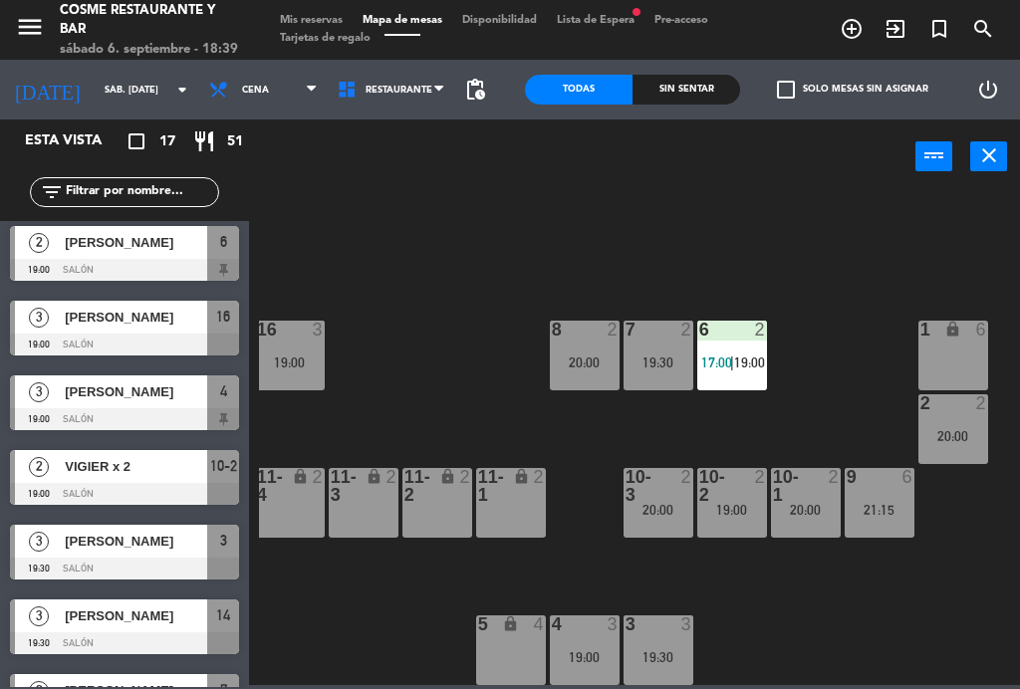
click at [583, 360] on div "20:00" at bounding box center [585, 362] width 70 height 14
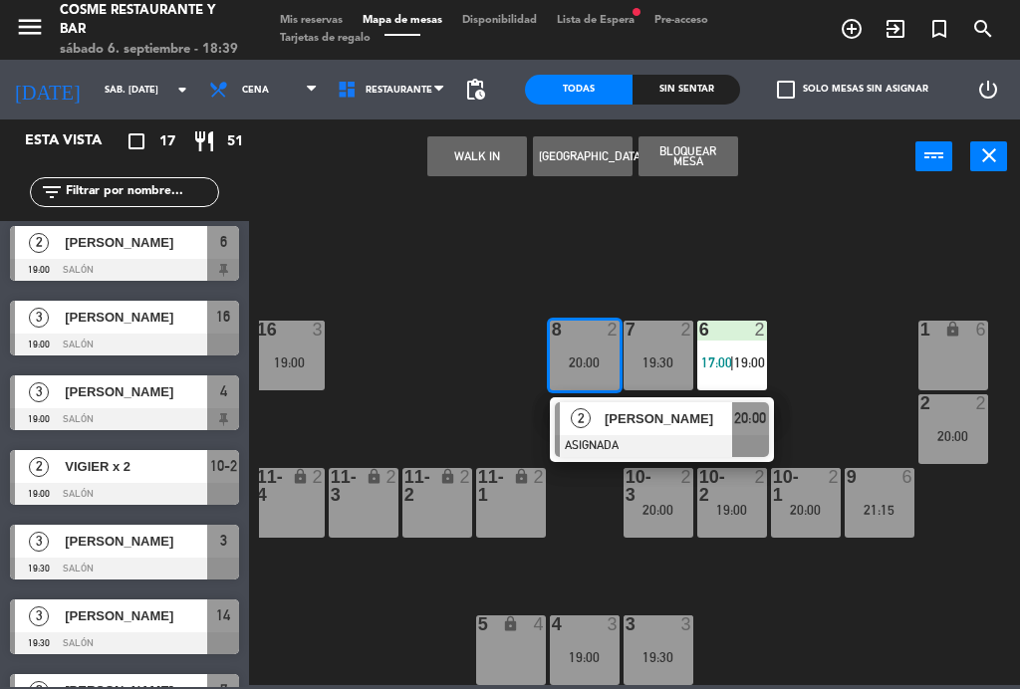
click at [676, 425] on span "[PERSON_NAME]" at bounding box center [667, 418] width 127 height 21
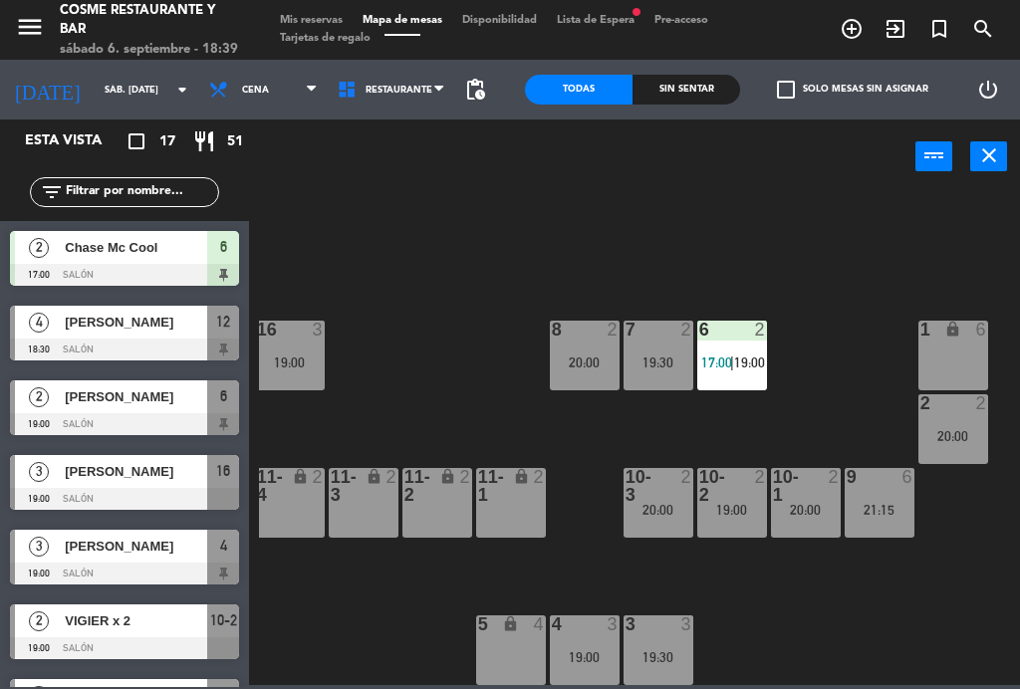
scroll to position [5, 0]
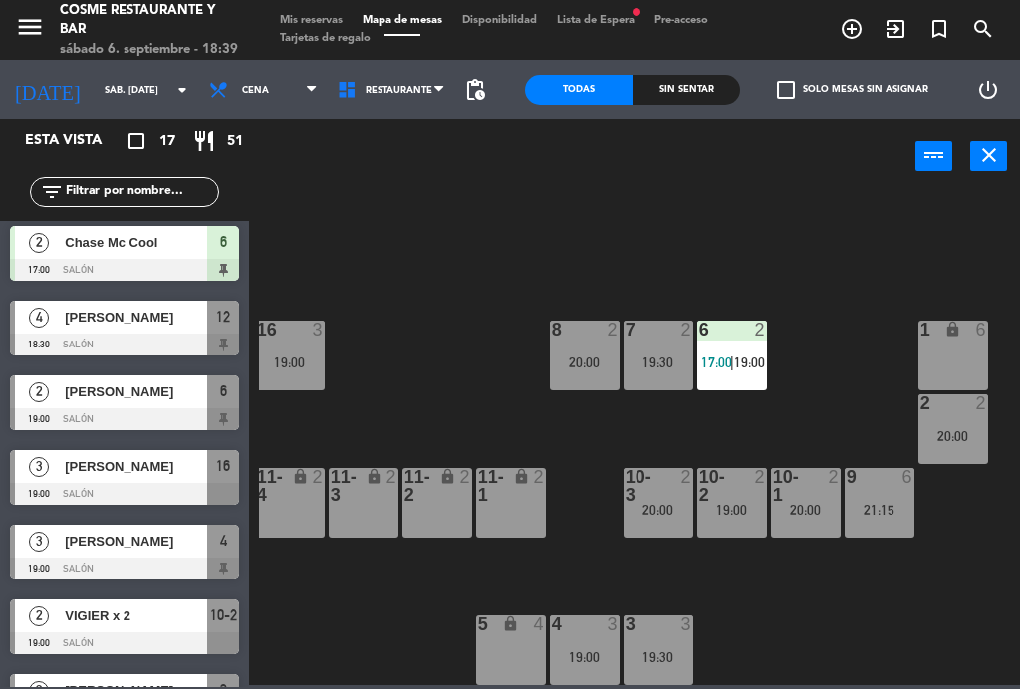
click at [314, 15] on span "Mis reservas" at bounding box center [311, 20] width 83 height 11
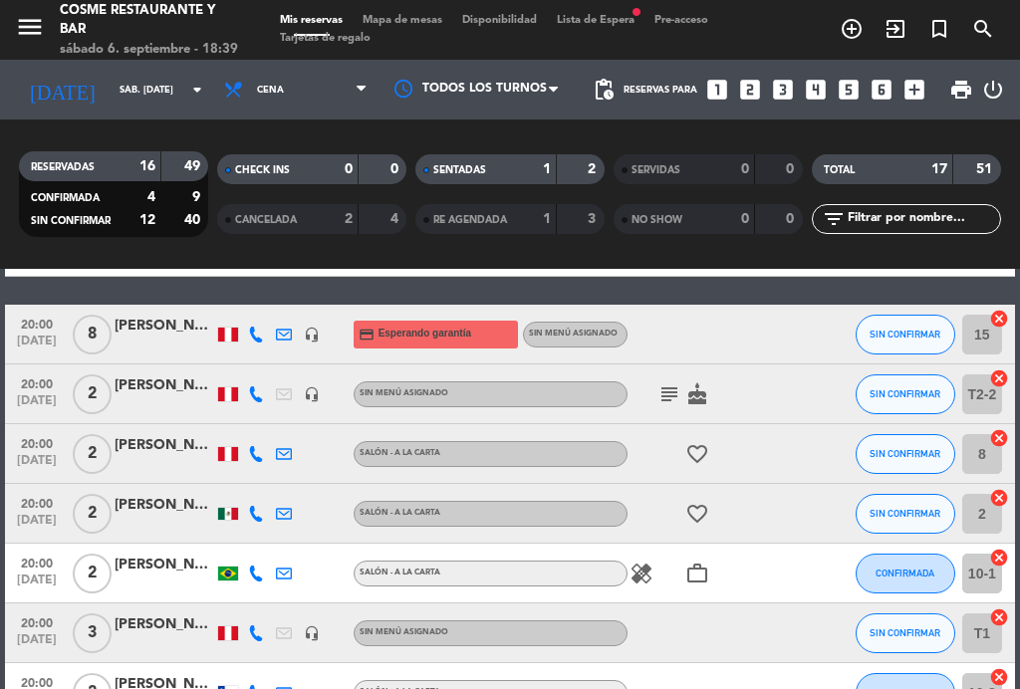
scroll to position [707, 0]
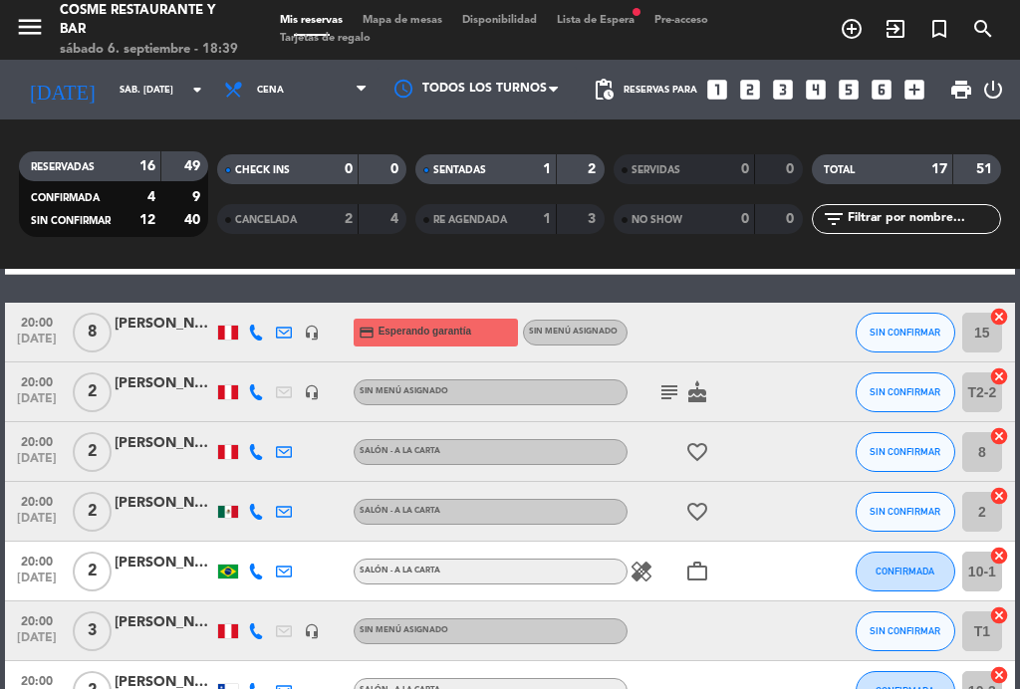
click at [417, 23] on span "Mapa de mesas" at bounding box center [402, 20] width 100 height 11
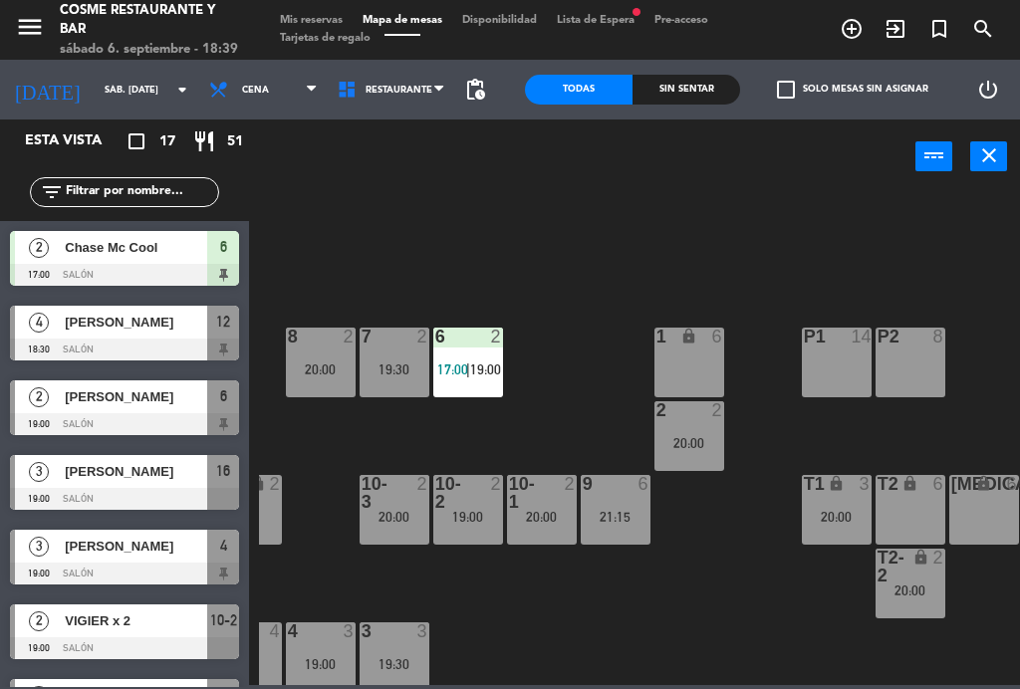
scroll to position [119, 491]
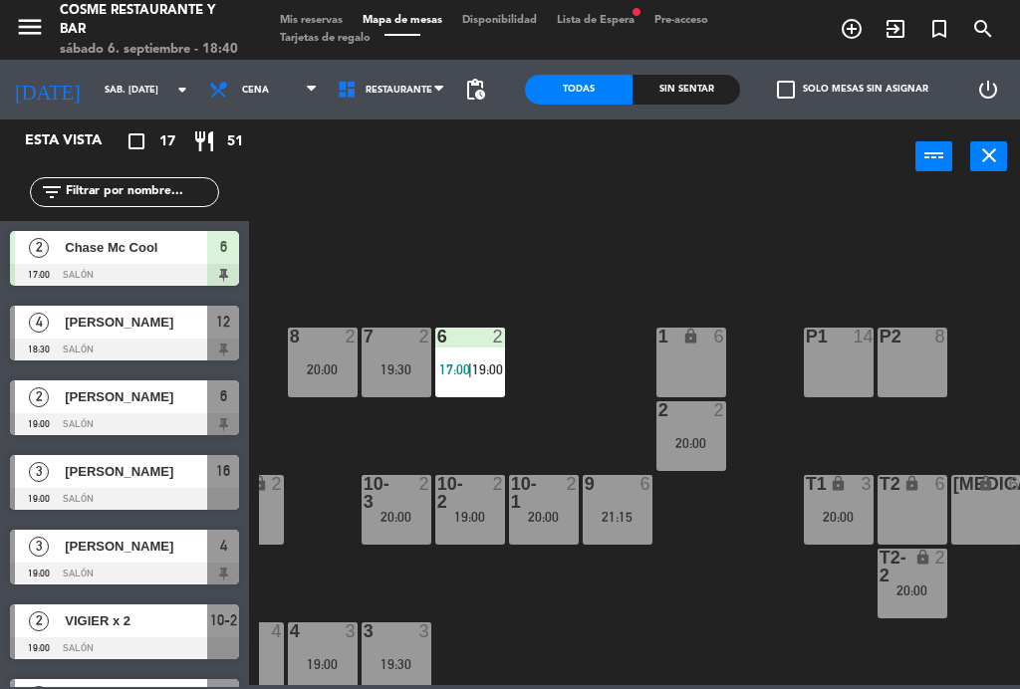
click at [322, 362] on div "20:00" at bounding box center [323, 369] width 70 height 14
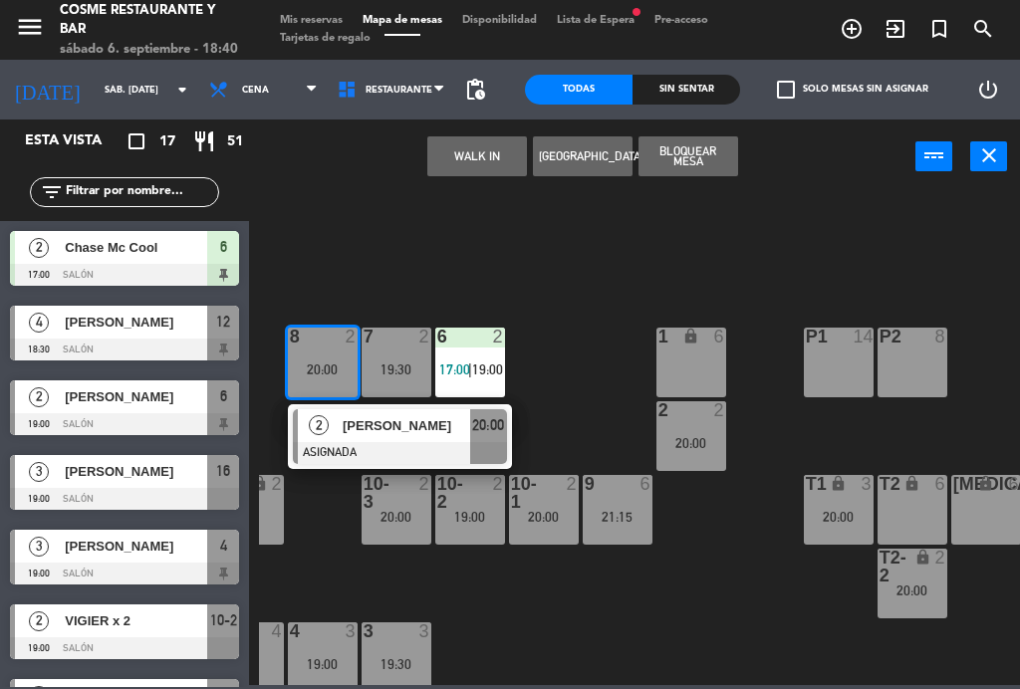
click at [915, 513] on div "T2 lock 6" at bounding box center [912, 510] width 70 height 70
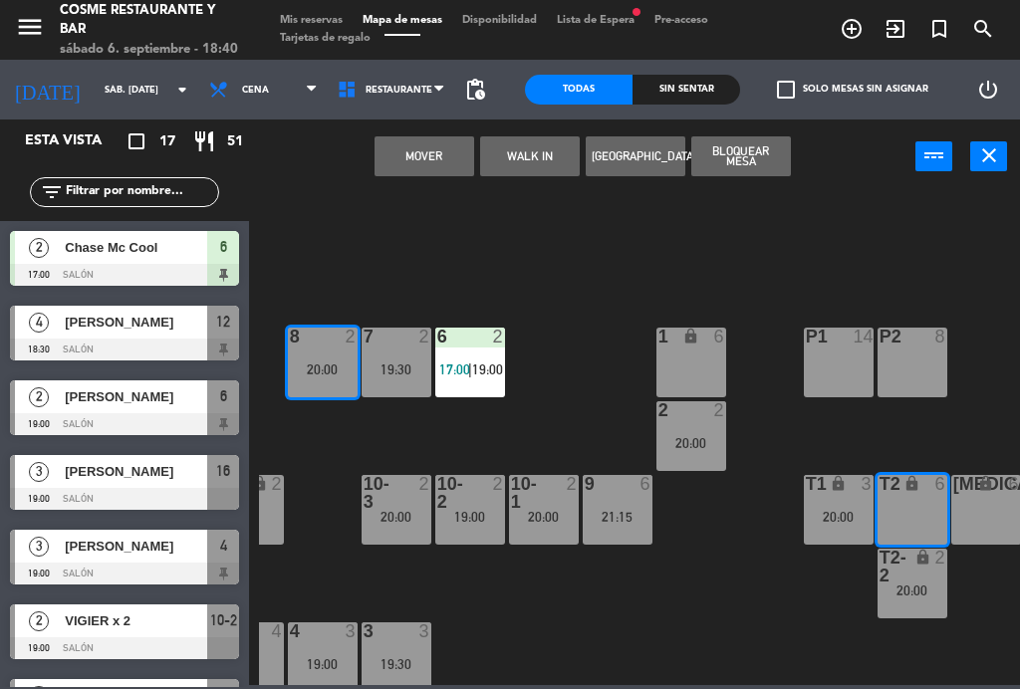
click at [423, 166] on button "Mover" at bounding box center [424, 156] width 100 height 40
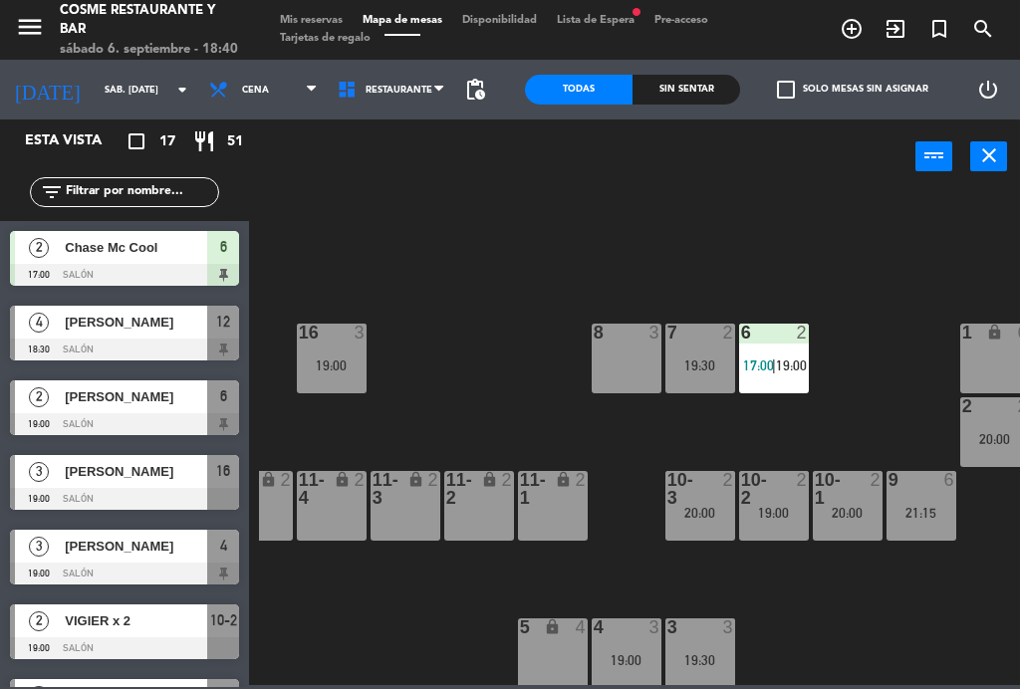
scroll to position [125, 189]
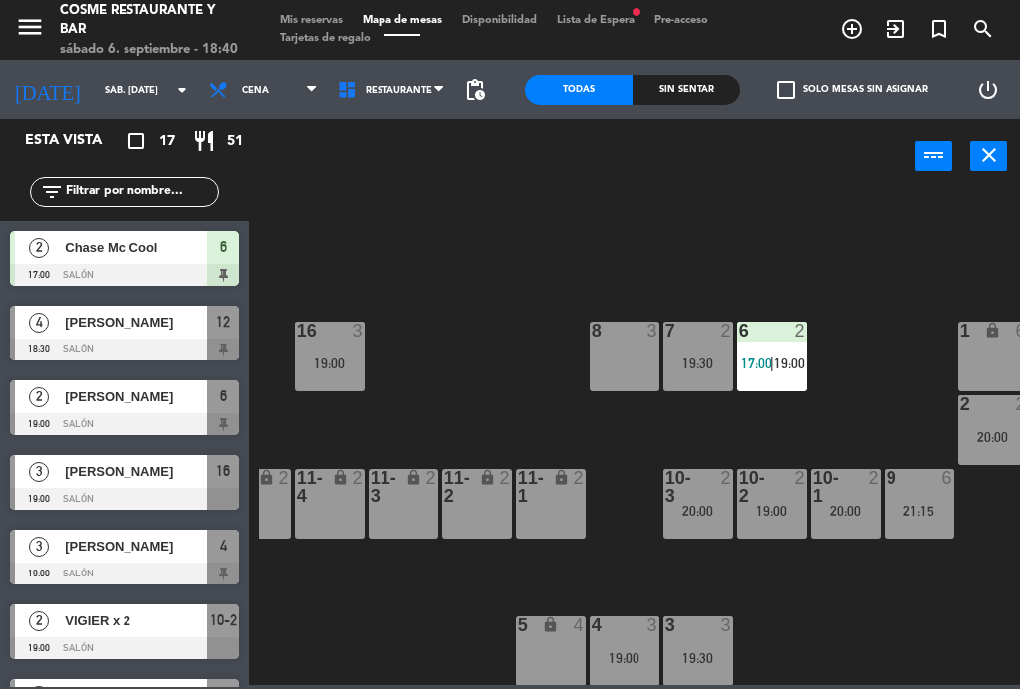
click at [771, 499] on div at bounding box center [771, 487] width 33 height 36
click at [851, 606] on div "B1 lock 2 B2 lock 2 B3 lock 2 B4 lock 2 15 8 20:00 14 3 19:30 8 3 7 2 19:30 6 2…" at bounding box center [639, 437] width 761 height 495
click at [981, 434] on div "20:00" at bounding box center [993, 437] width 70 height 14
click at [805, 622] on div "B1 lock 2 B2 lock 2 B3 lock 2 B4 lock 2 15 8 20:00 14 3 19:30 8 3 7 2 19:30 6 2…" at bounding box center [639, 437] width 761 height 495
click at [773, 505] on div "19:00" at bounding box center [772, 511] width 70 height 14
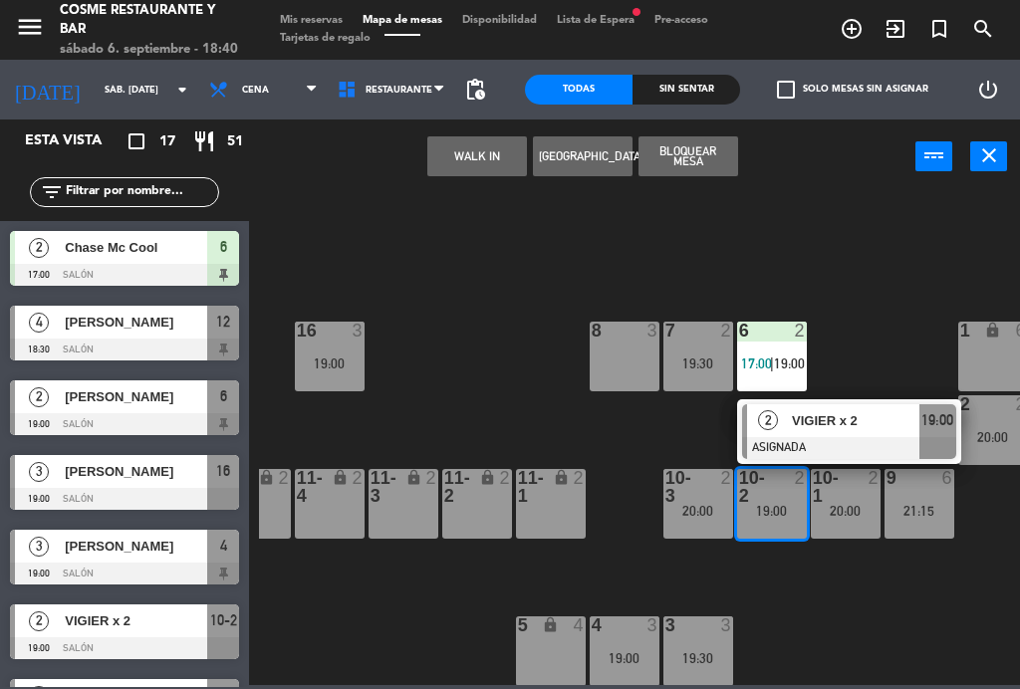
click at [603, 374] on div "8 3" at bounding box center [624, 357] width 70 height 70
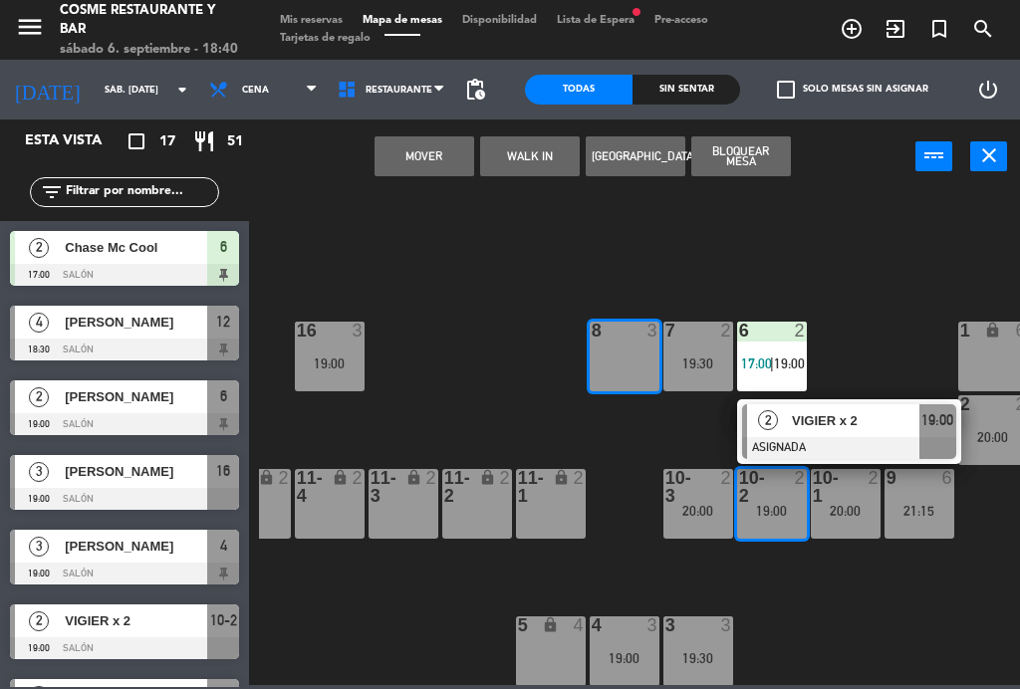
click at [433, 173] on button "Mover" at bounding box center [424, 156] width 100 height 40
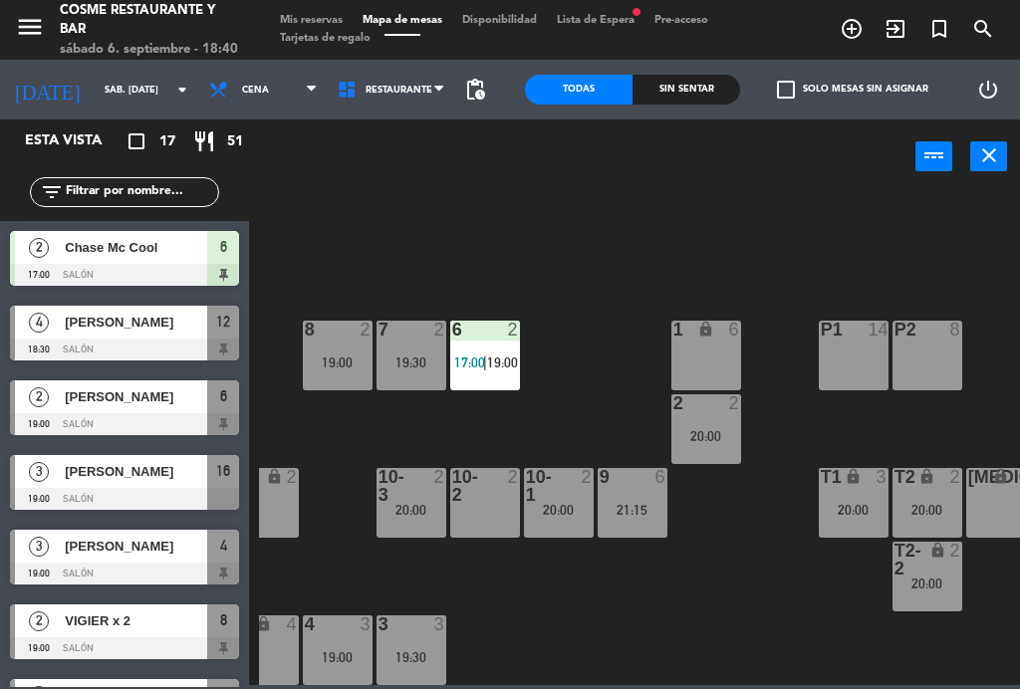
scroll to position [126, 475]
click at [938, 505] on div "20:00" at bounding box center [928, 510] width 70 height 14
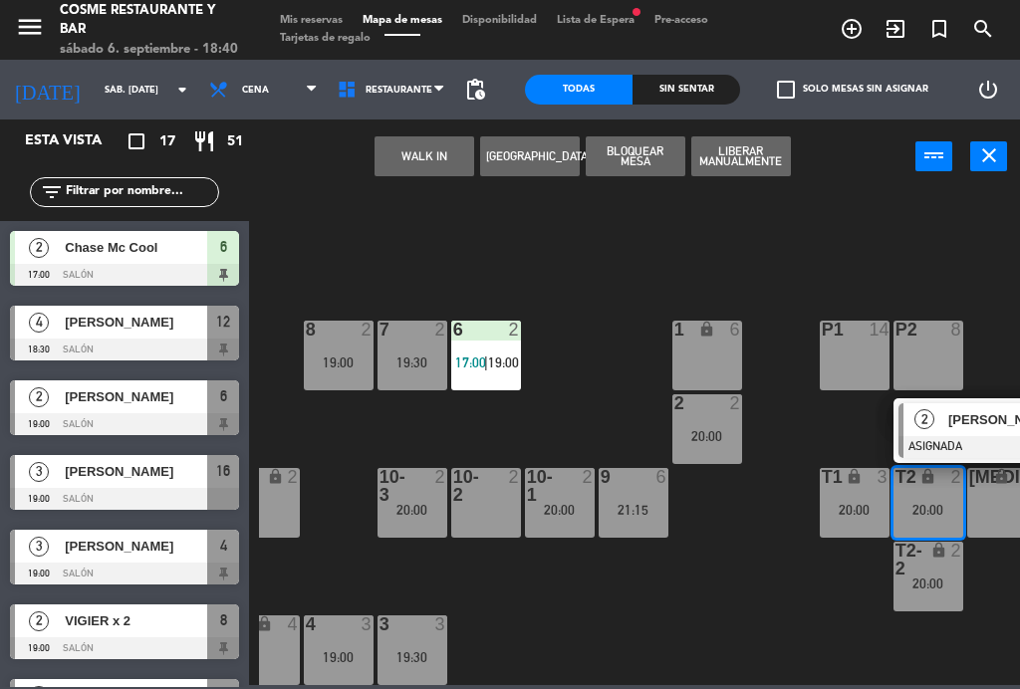
click at [583, 620] on div "B1 lock 2 B2 lock 2 B3 lock 2 B4 lock 2 15 8 20:00 14 3 19:30 8 2 19:00 7 2 19:…" at bounding box center [639, 437] width 761 height 495
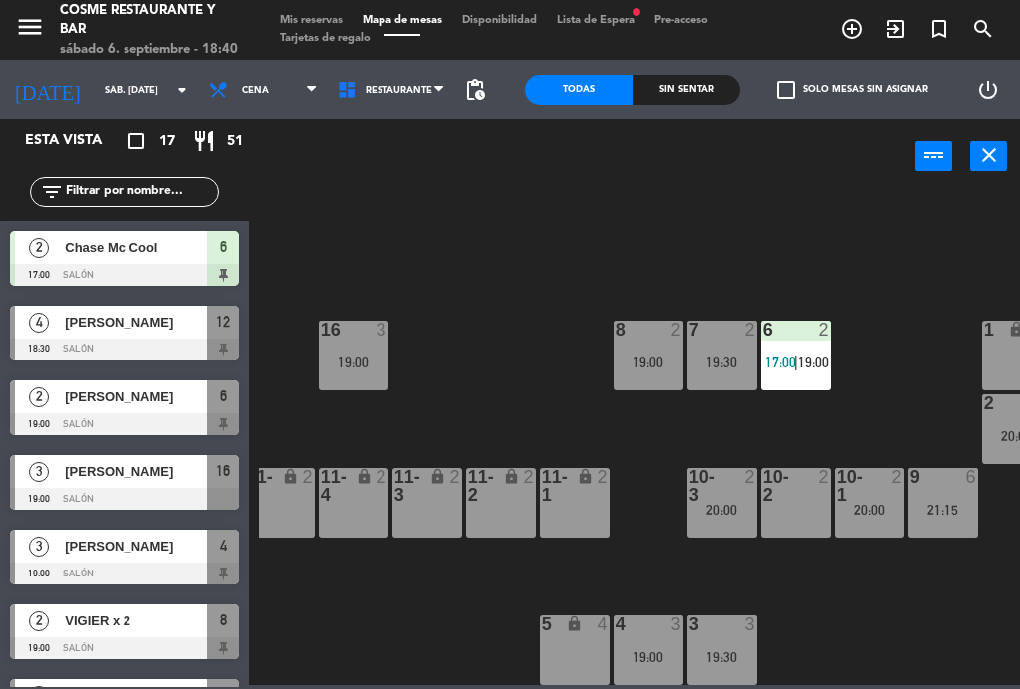
scroll to position [126, 164]
click at [331, 19] on span "Mis reservas" at bounding box center [311, 20] width 83 height 11
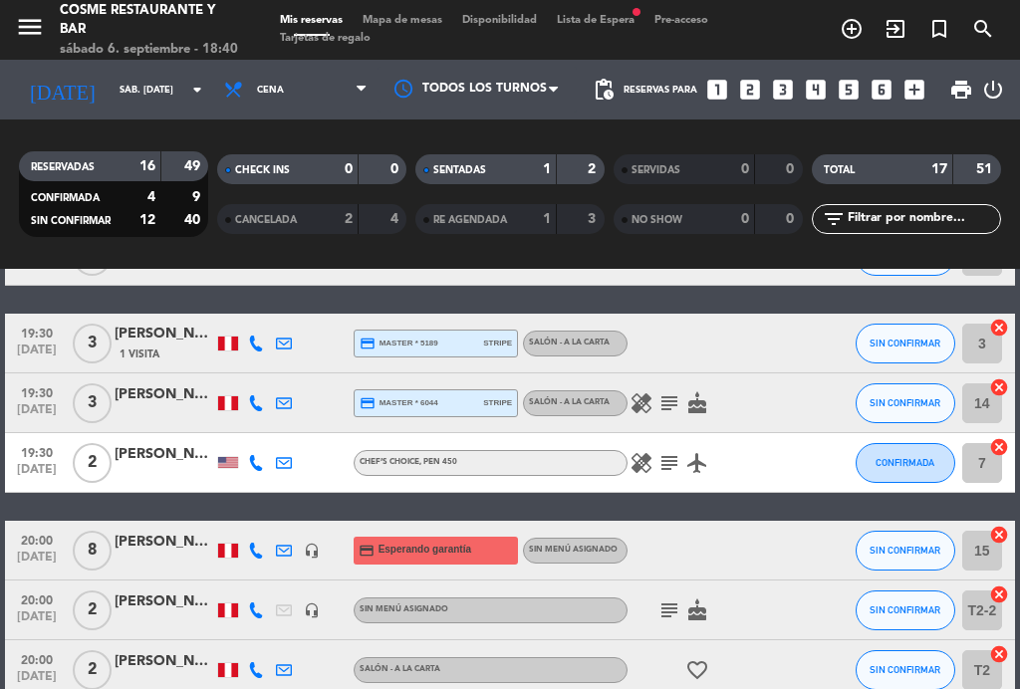
scroll to position [489, 0]
click at [669, 403] on icon "subject" at bounding box center [669, 403] width 24 height 24
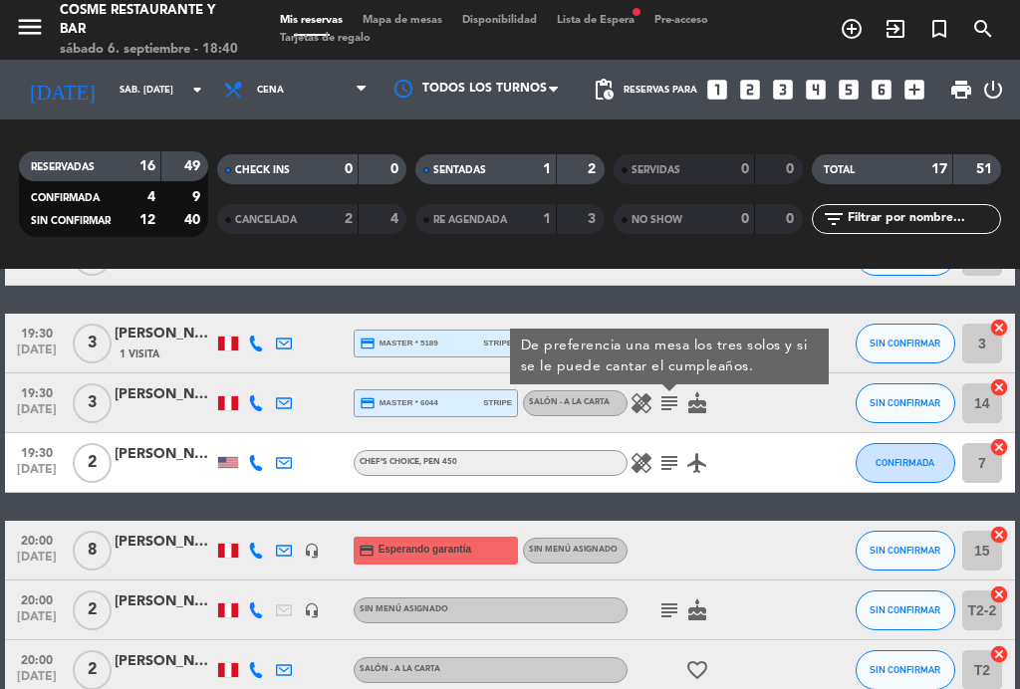
click at [679, 407] on icon "subject" at bounding box center [669, 403] width 24 height 24
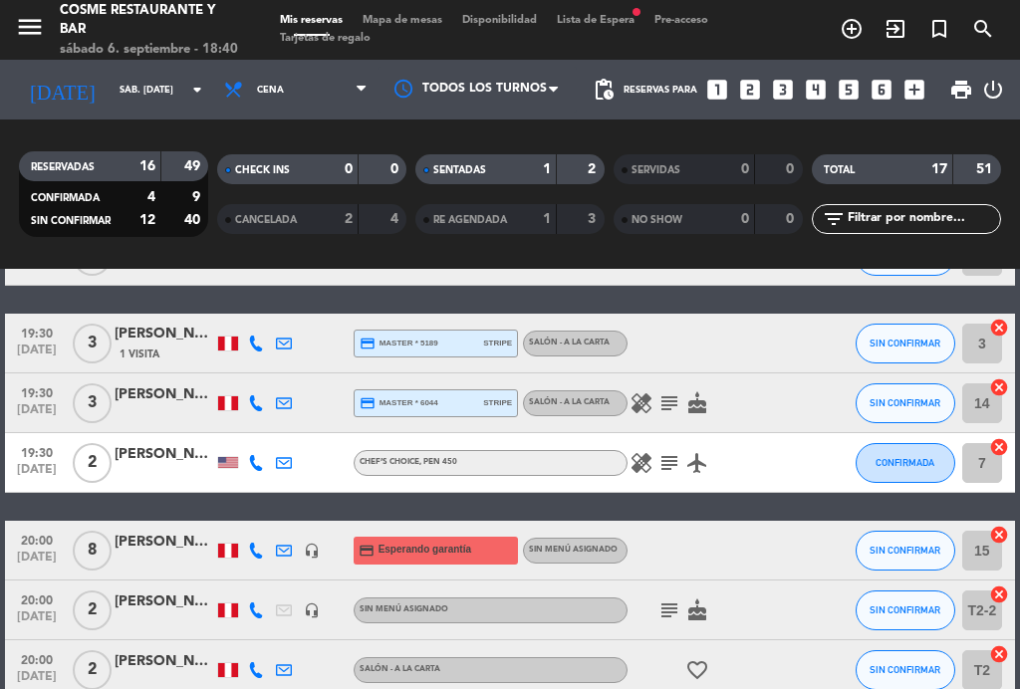
click at [673, 460] on icon "subject" at bounding box center [669, 463] width 24 height 24
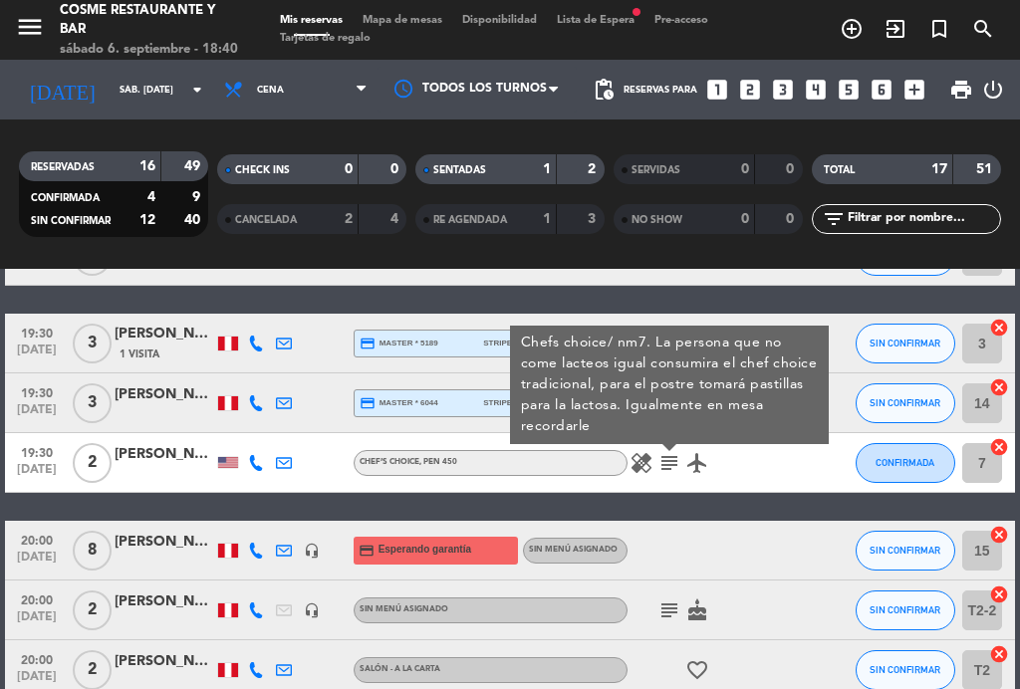
click at [679, 468] on icon "subject" at bounding box center [669, 463] width 24 height 24
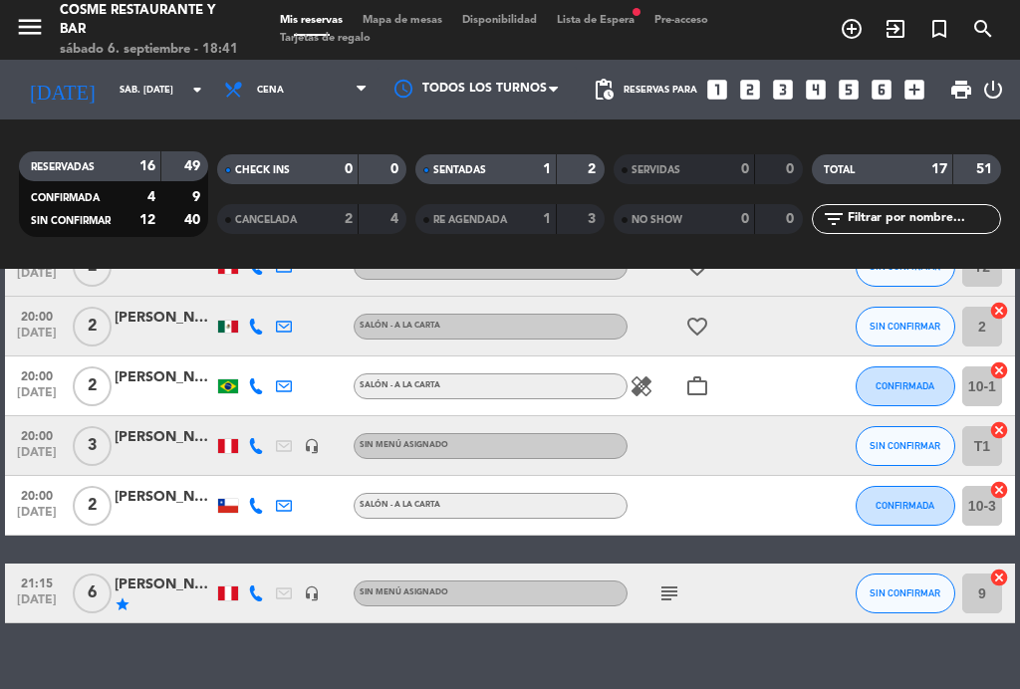
scroll to position [892, 0]
click at [677, 599] on icon "subject" at bounding box center [669, 594] width 24 height 24
click at [671, 598] on icon "subject" at bounding box center [669, 594] width 24 height 24
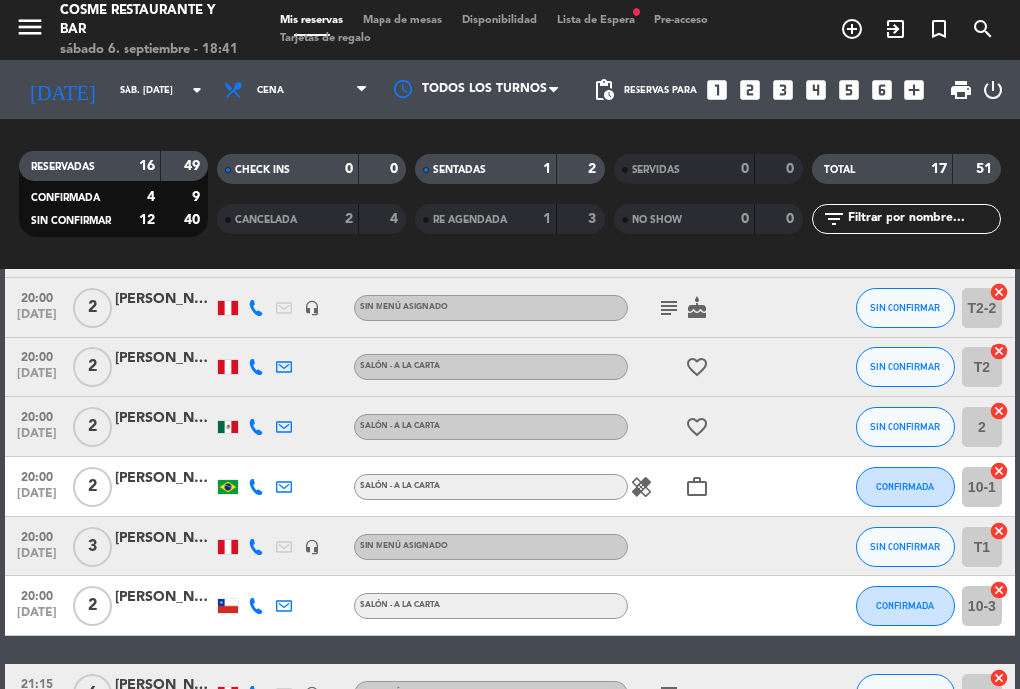
scroll to position [793, 0]
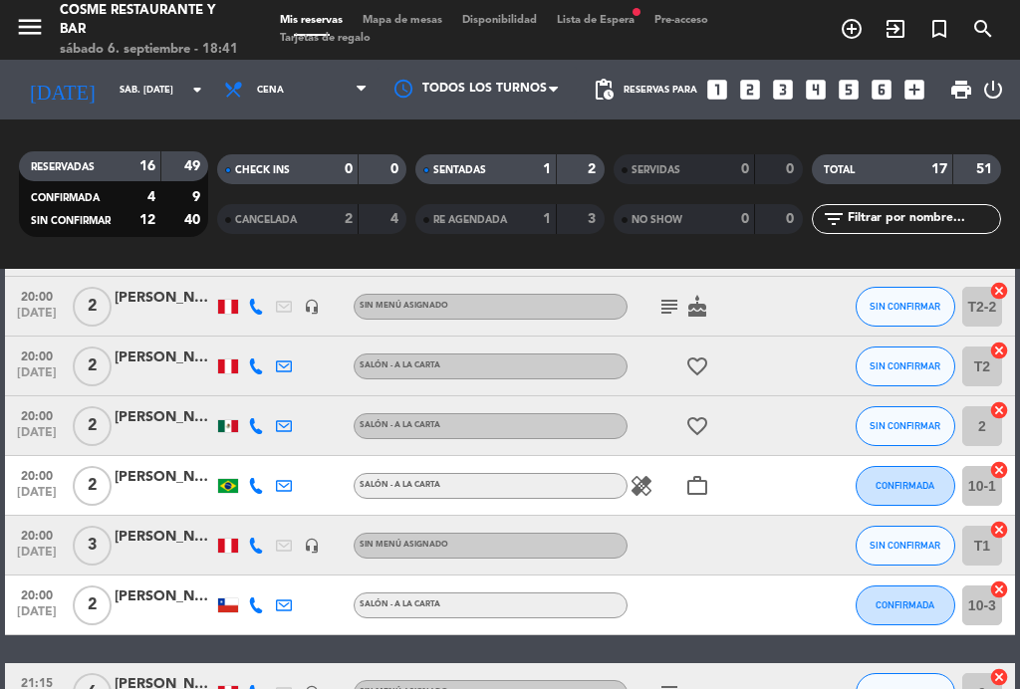
click at [643, 495] on icon "healing" at bounding box center [641, 486] width 24 height 24
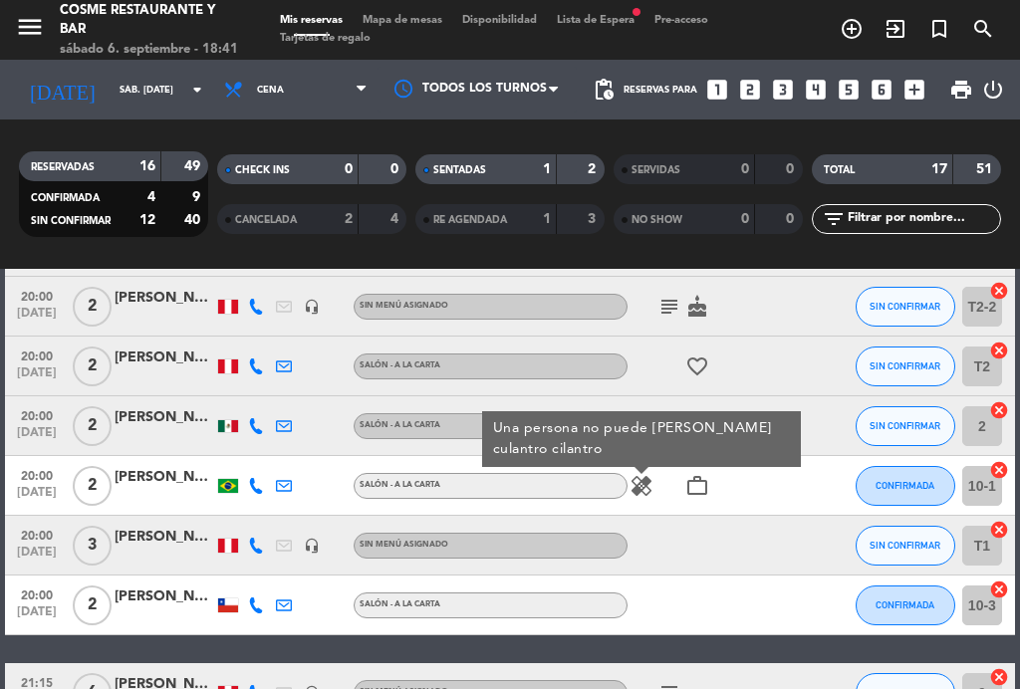
click at [650, 485] on icon "healing" at bounding box center [641, 486] width 24 height 24
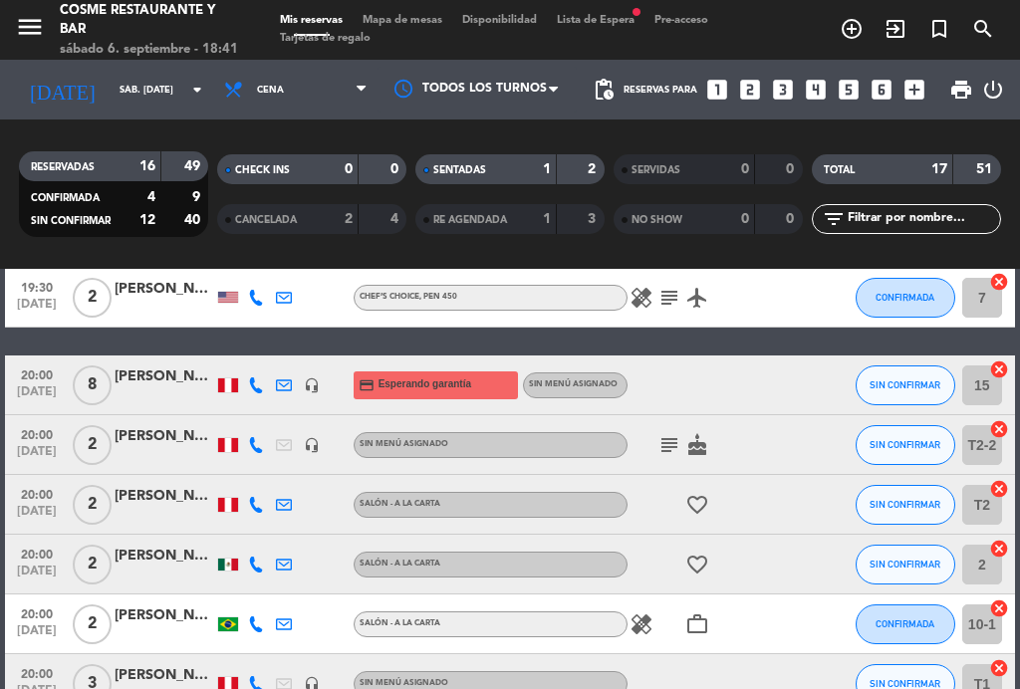
scroll to position [637, 0]
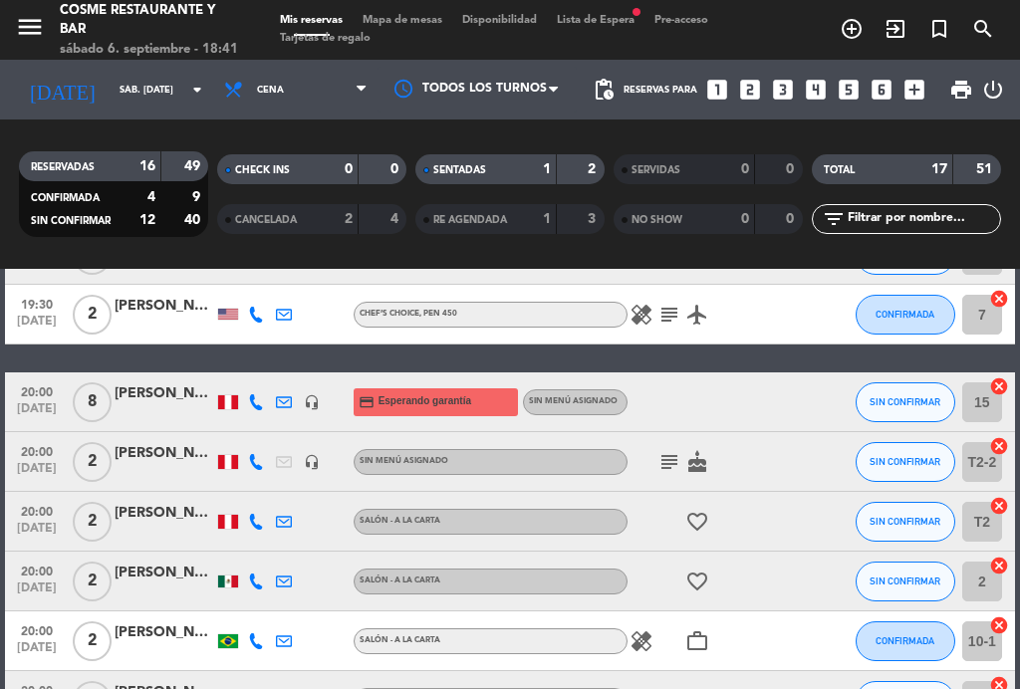
click at [663, 464] on icon "subject" at bounding box center [669, 462] width 24 height 24
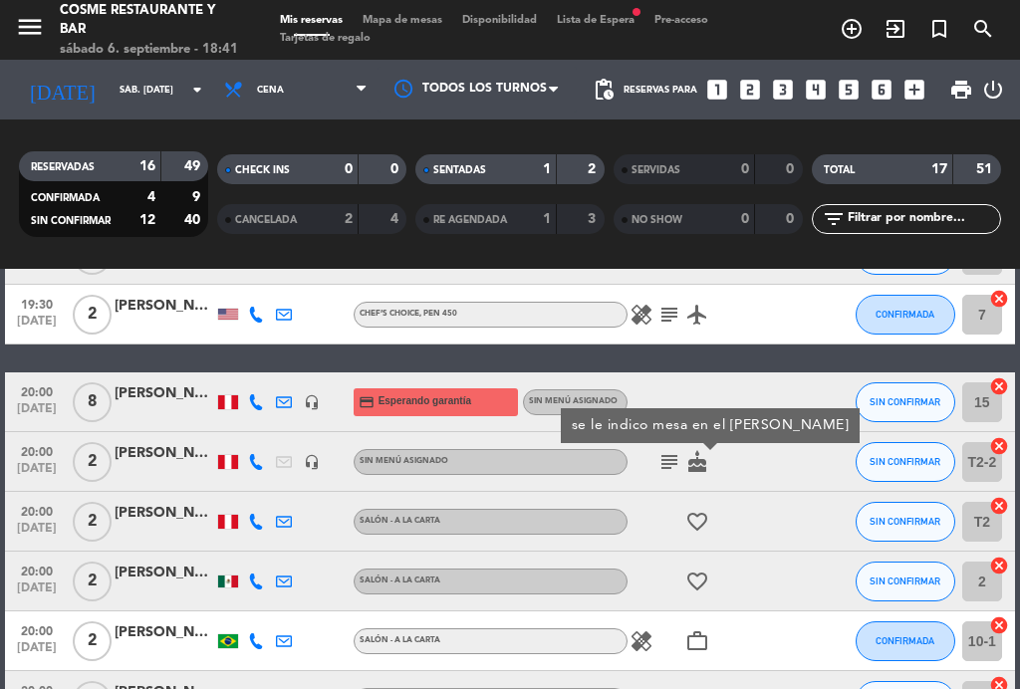
click at [666, 464] on icon "subject" at bounding box center [669, 462] width 24 height 24
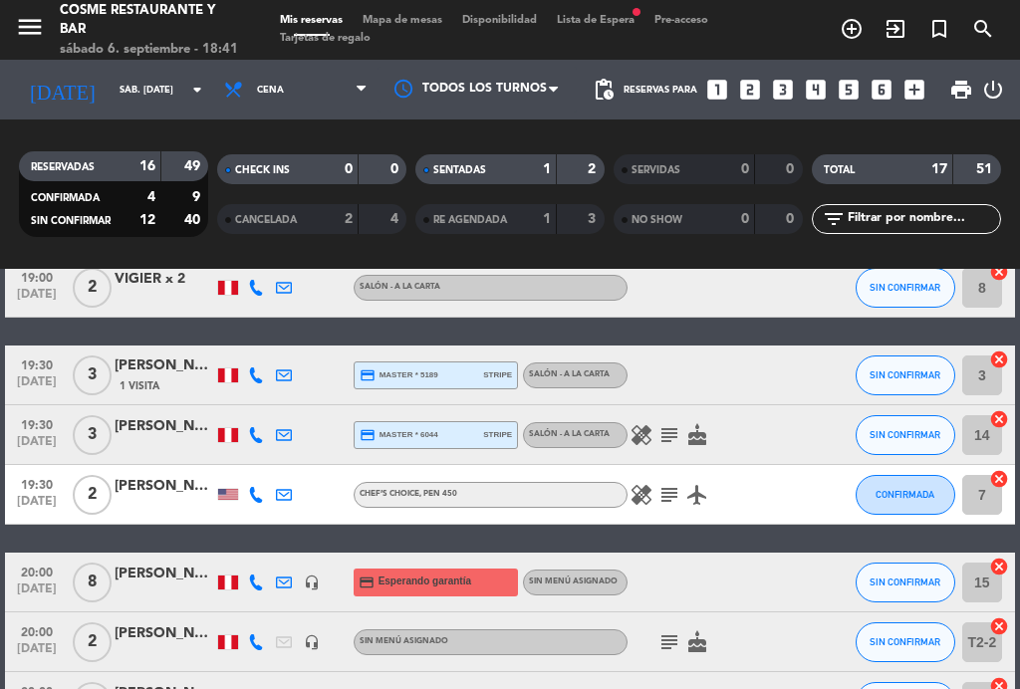
scroll to position [455, 0]
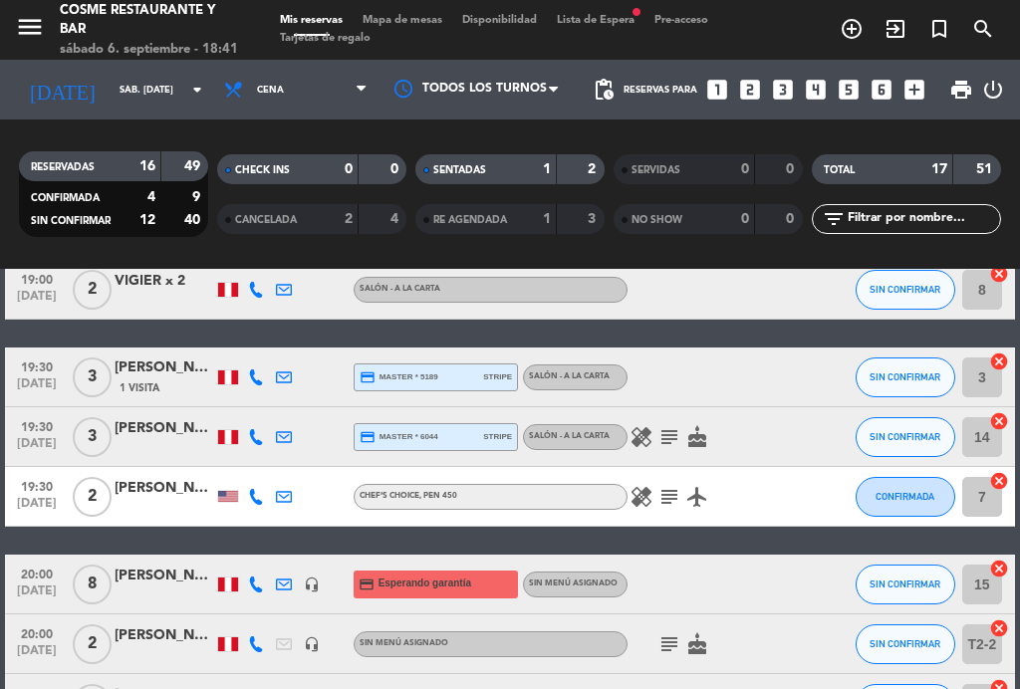
click at [664, 496] on icon "subject" at bounding box center [669, 497] width 24 height 24
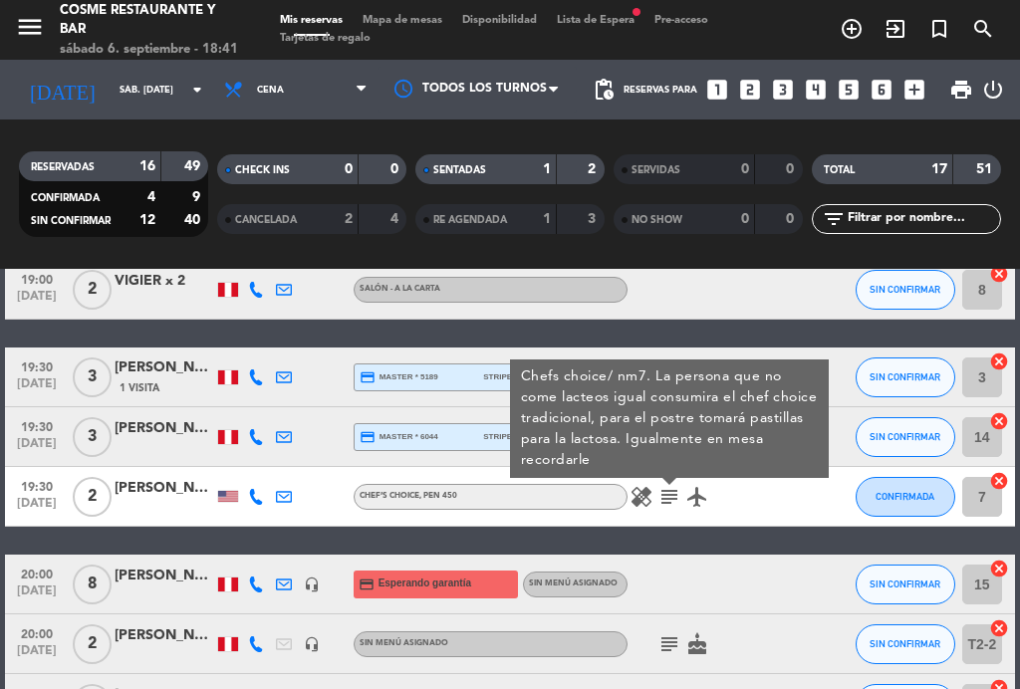
click at [678, 501] on icon "subject" at bounding box center [669, 497] width 24 height 24
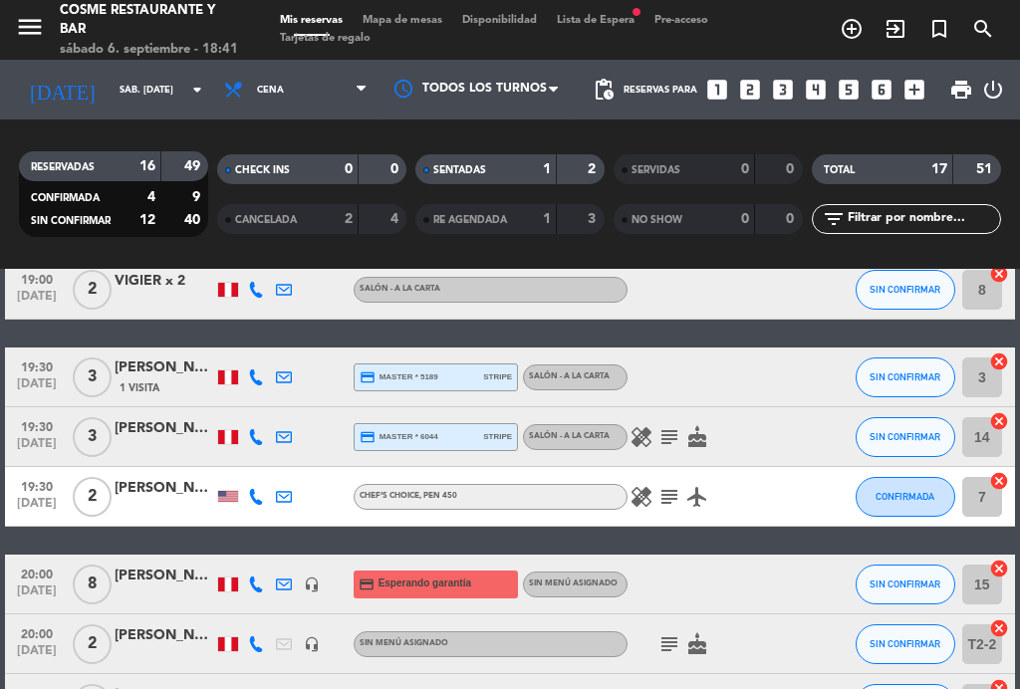
click at [664, 428] on icon "subject" at bounding box center [669, 437] width 24 height 24
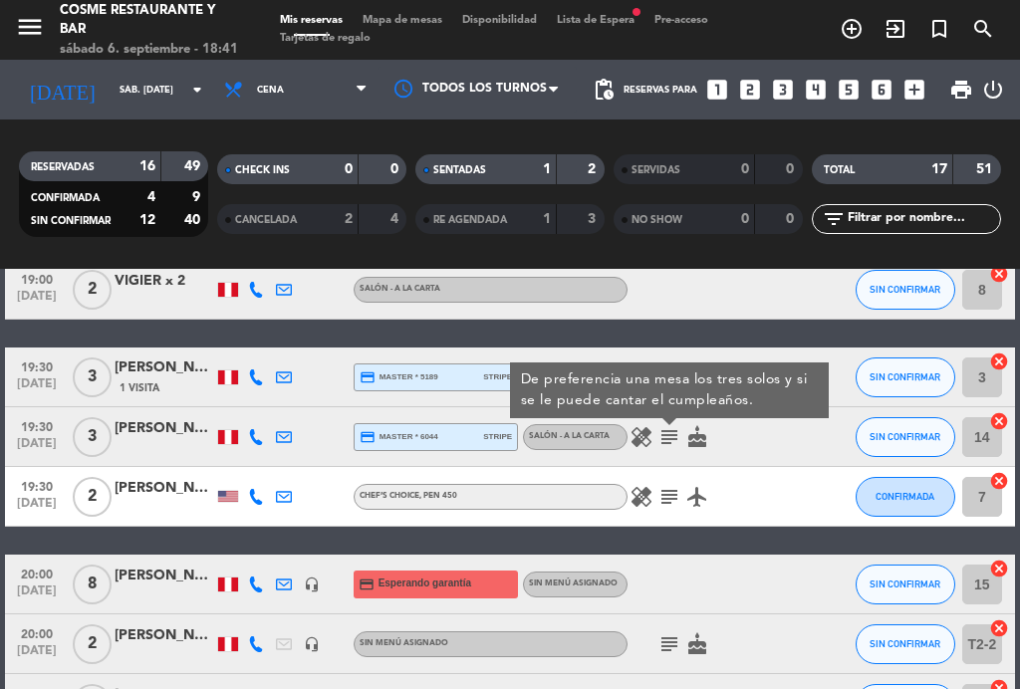
click at [672, 447] on icon "subject" at bounding box center [669, 437] width 24 height 24
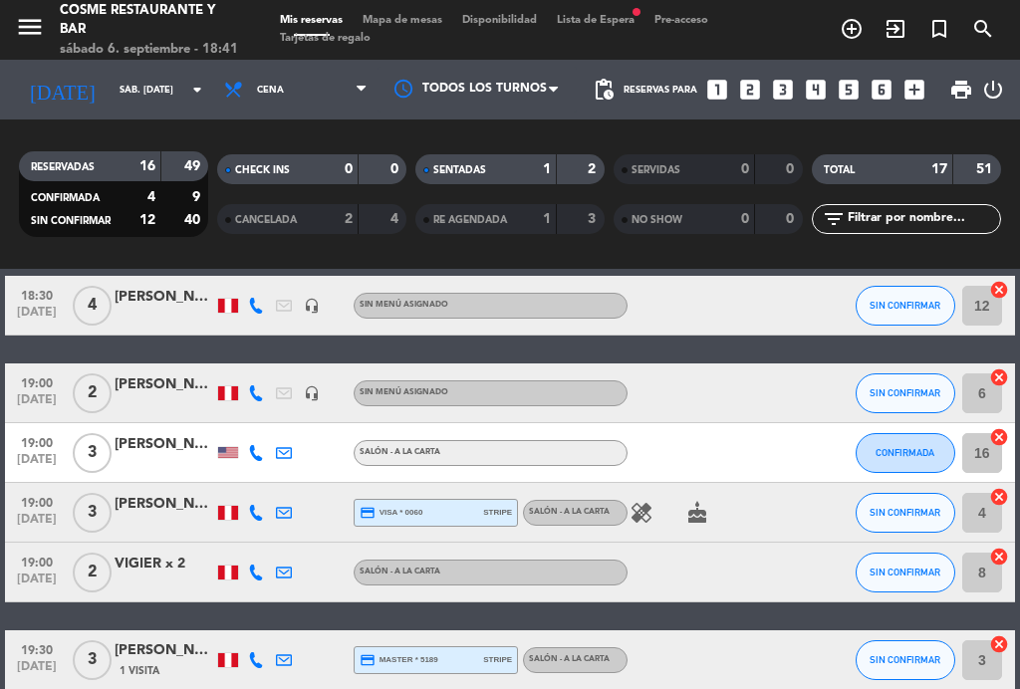
scroll to position [193, 0]
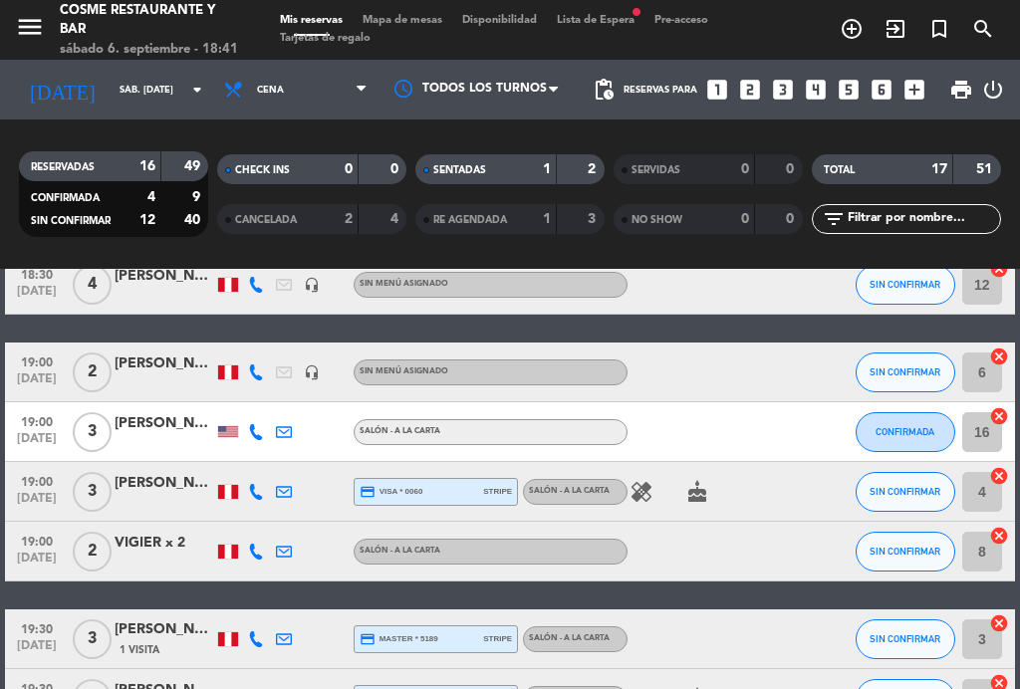
click at [642, 497] on icon "healing" at bounding box center [641, 492] width 24 height 24
click at [646, 499] on icon "healing" at bounding box center [641, 492] width 24 height 24
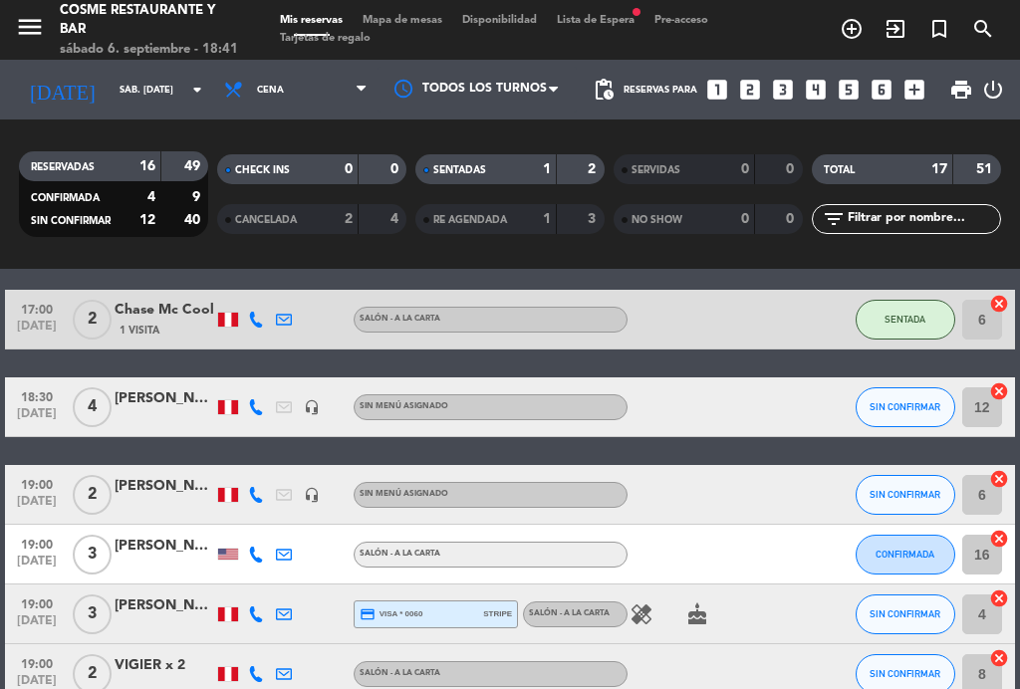
scroll to position [73, 0]
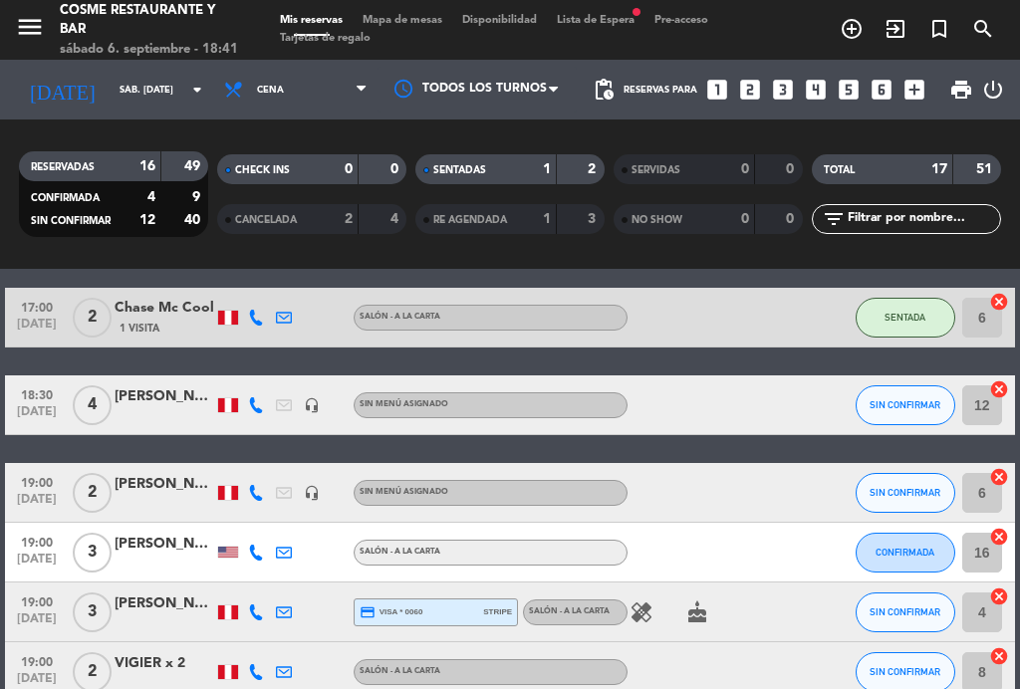
click at [899, 609] on span "SIN CONFIRMAR" at bounding box center [904, 611] width 71 height 11
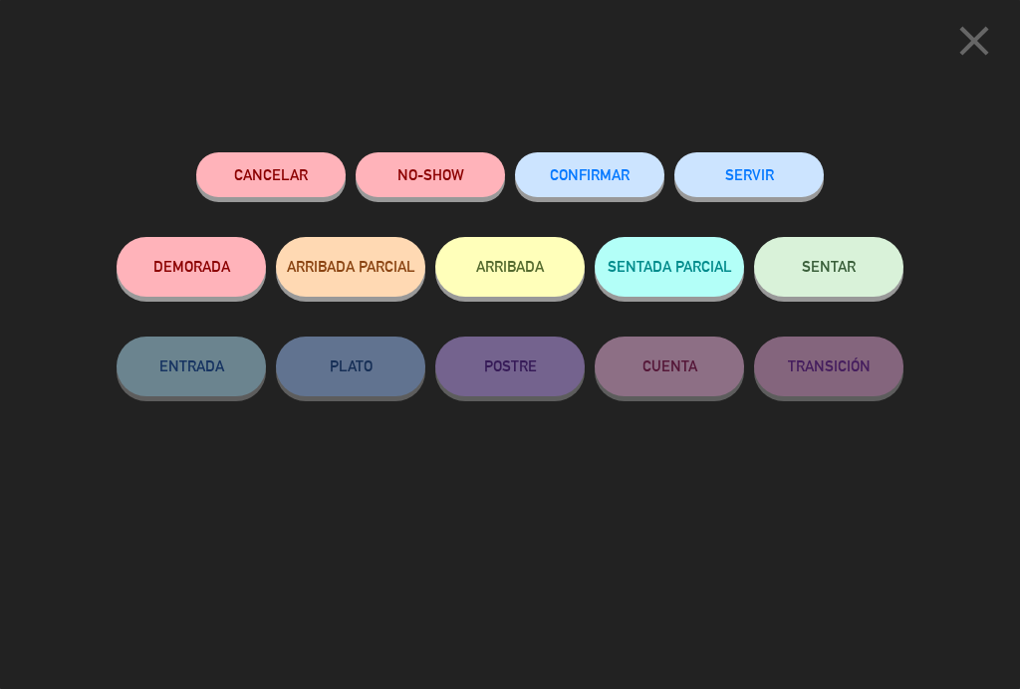
click at [823, 254] on button "SENTAR" at bounding box center [828, 267] width 149 height 60
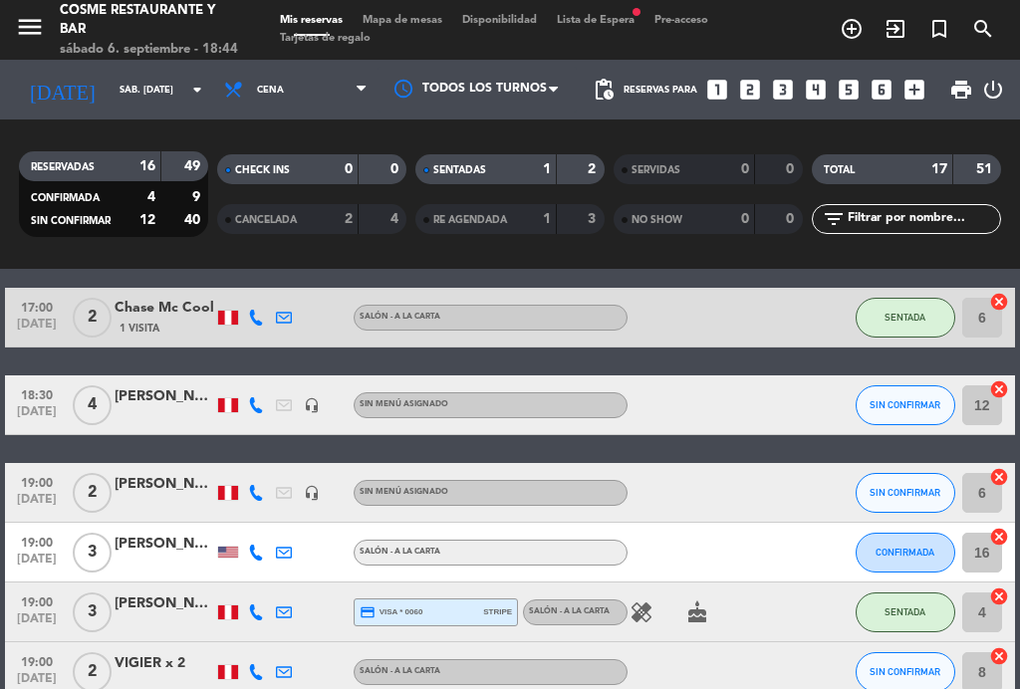
click at [408, 9] on div "menu [PERSON_NAME] Restaurante y Bar sábado 6. septiembre - 18:44 Mis reservas …" at bounding box center [510, 30] width 1020 height 60
